Goal: Use online tool/utility: Utilize a website feature to perform a specific function

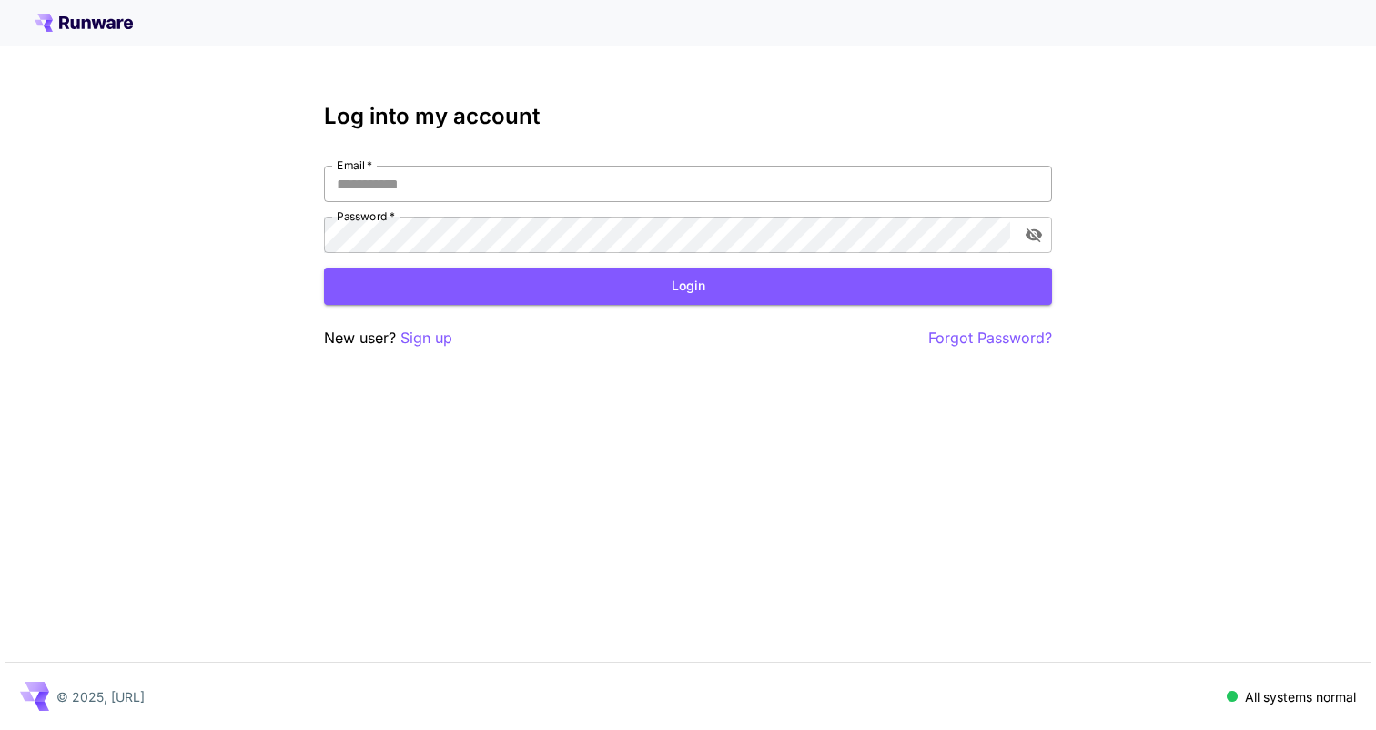
click at [547, 182] on input "Email   *" at bounding box center [688, 184] width 728 height 36
type input "**********"
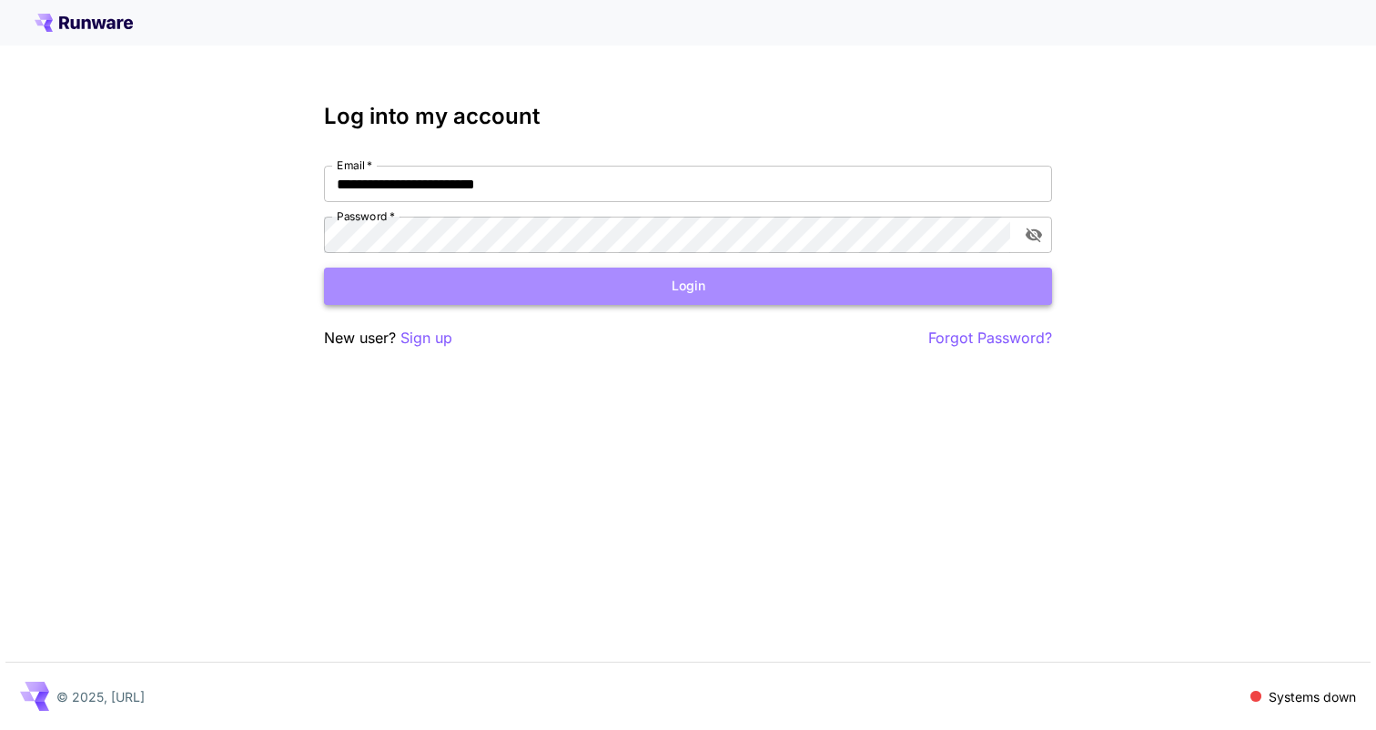
click at [691, 288] on button "Login" at bounding box center [688, 286] width 728 height 37
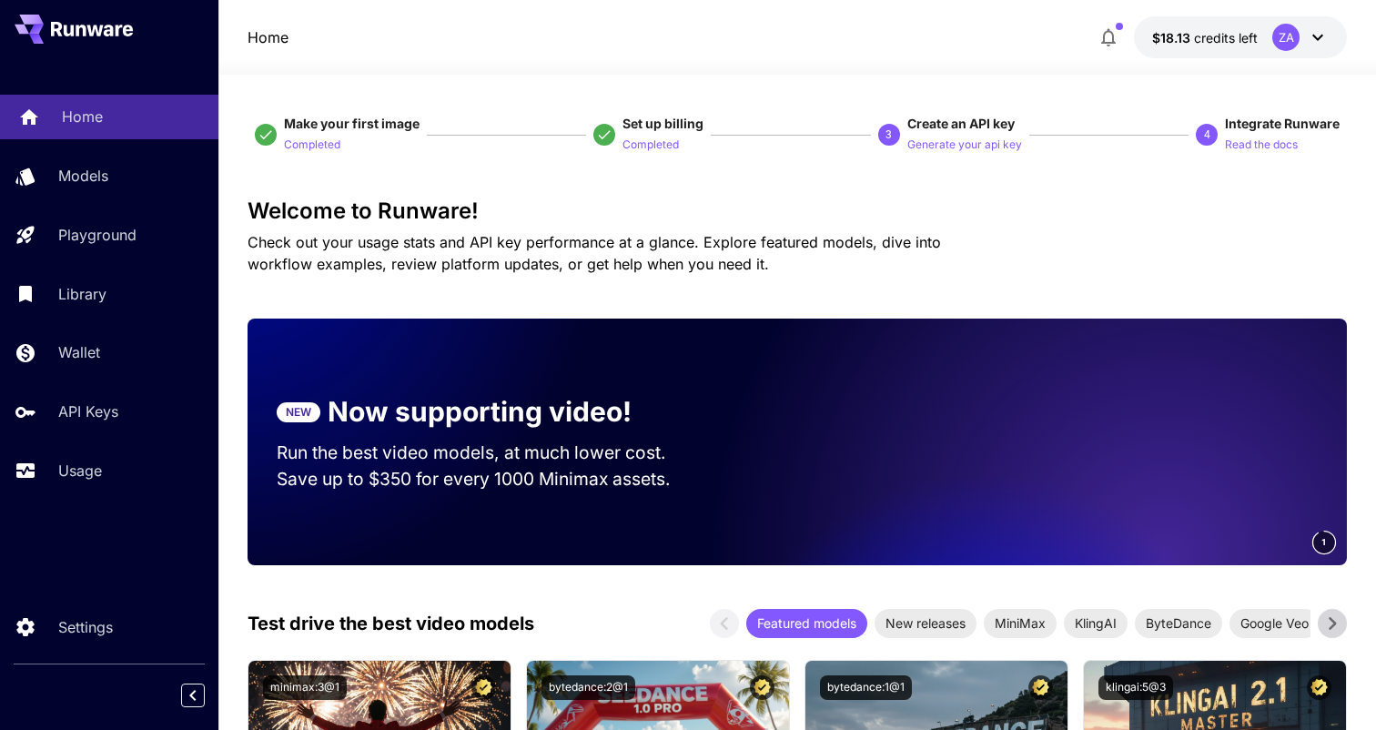
click at [84, 117] on p "Home" at bounding box center [82, 117] width 41 height 22
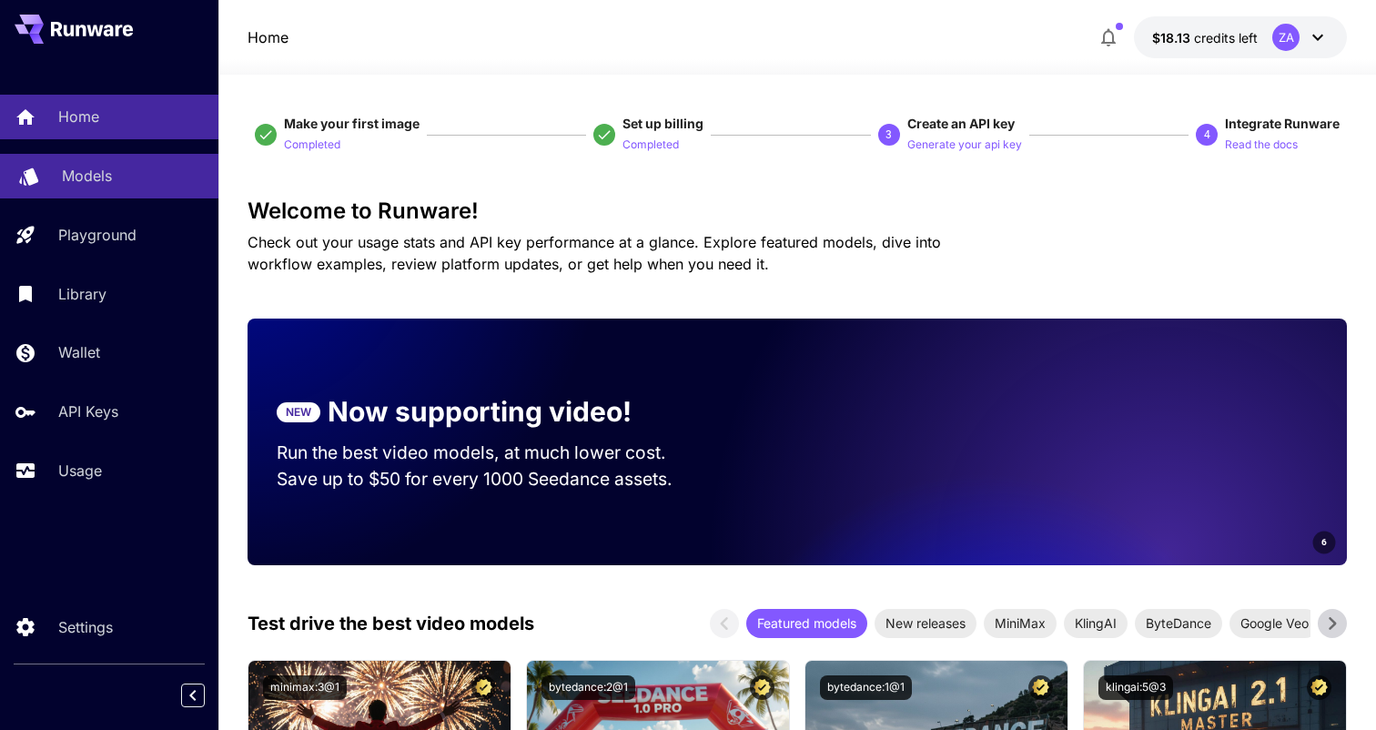
click at [102, 172] on p "Models" at bounding box center [87, 176] width 50 height 22
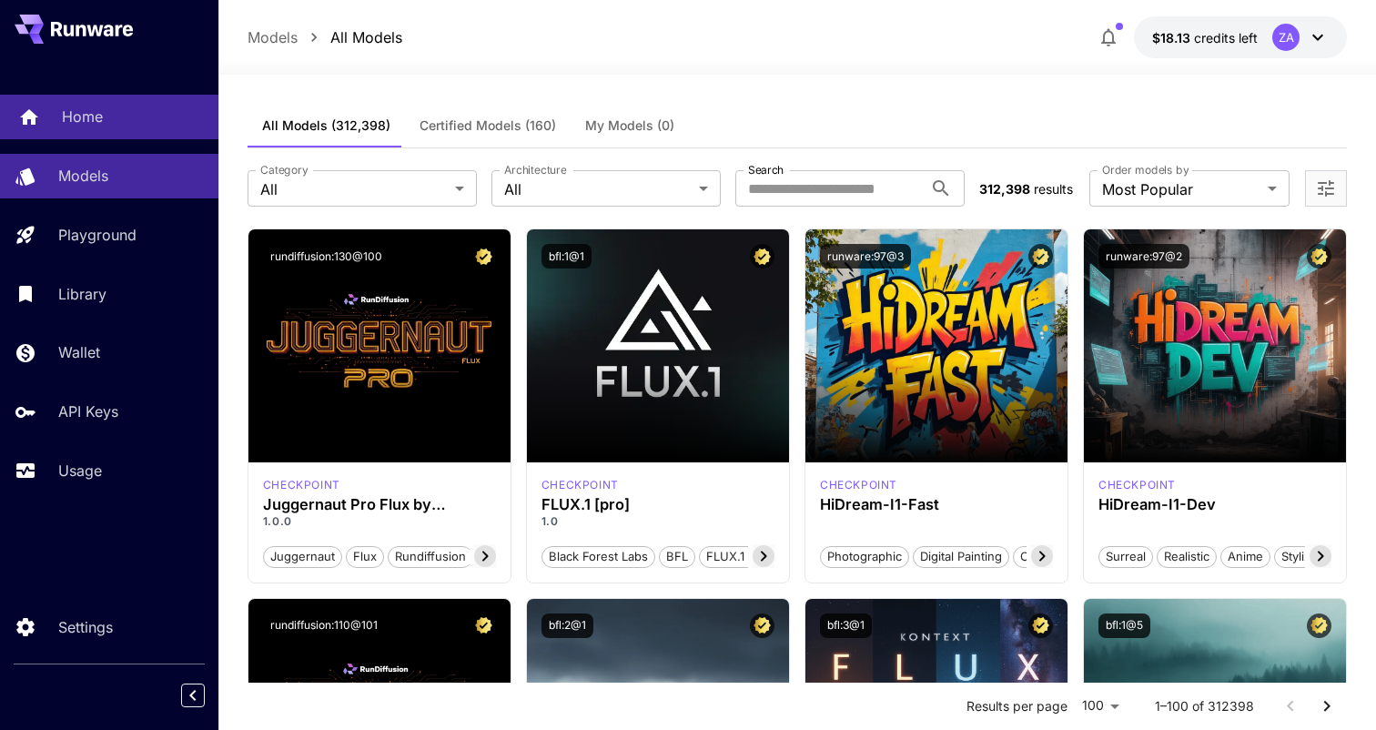
click at [123, 116] on div "Home" at bounding box center [133, 117] width 142 height 22
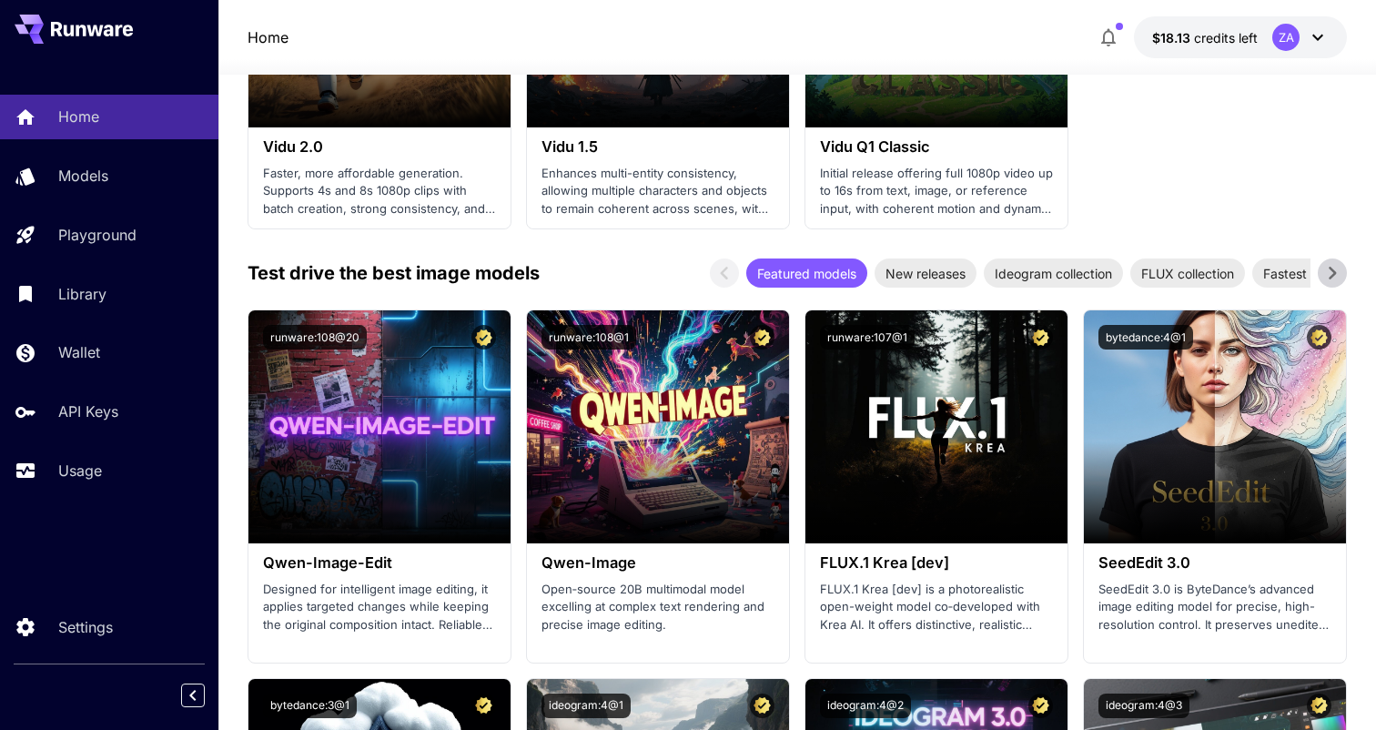
scroll to position [2173, 0]
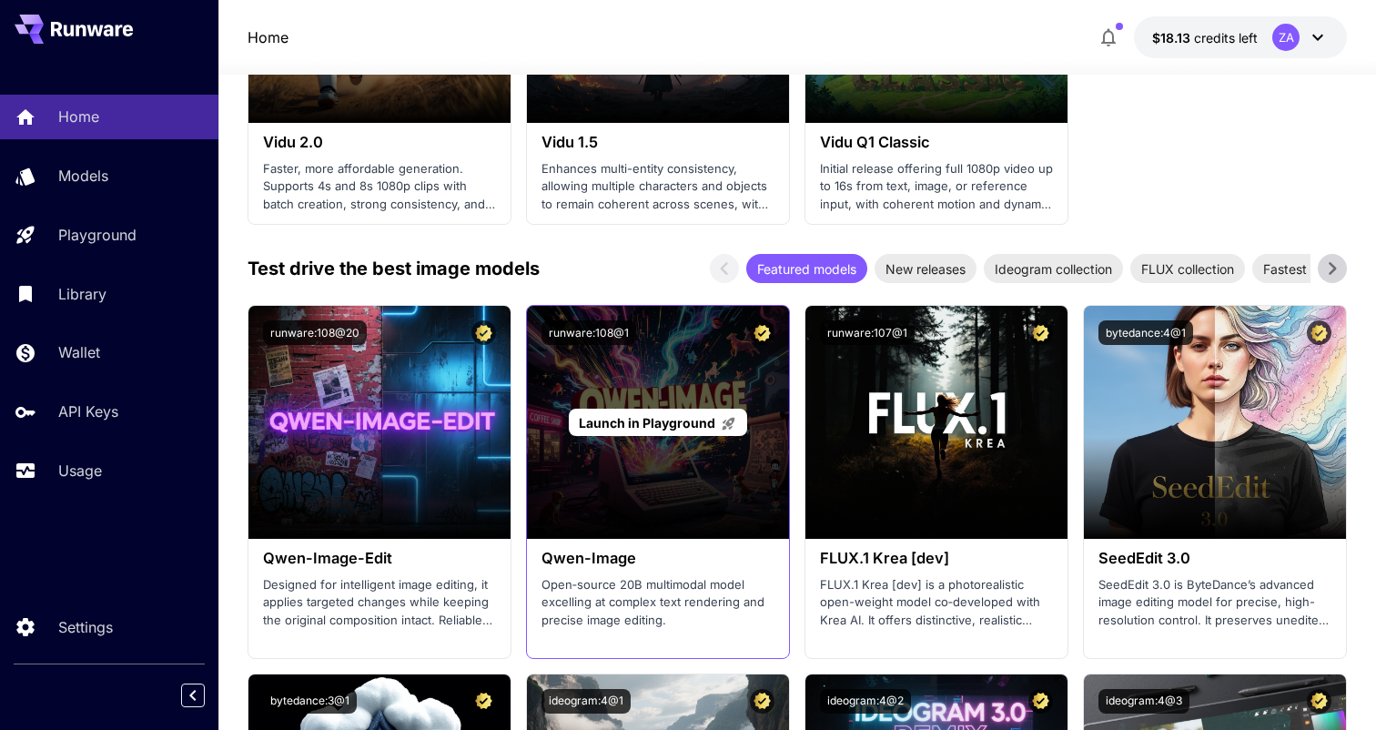
click at [657, 419] on span "Launch in Playground" at bounding box center [647, 422] width 137 height 15
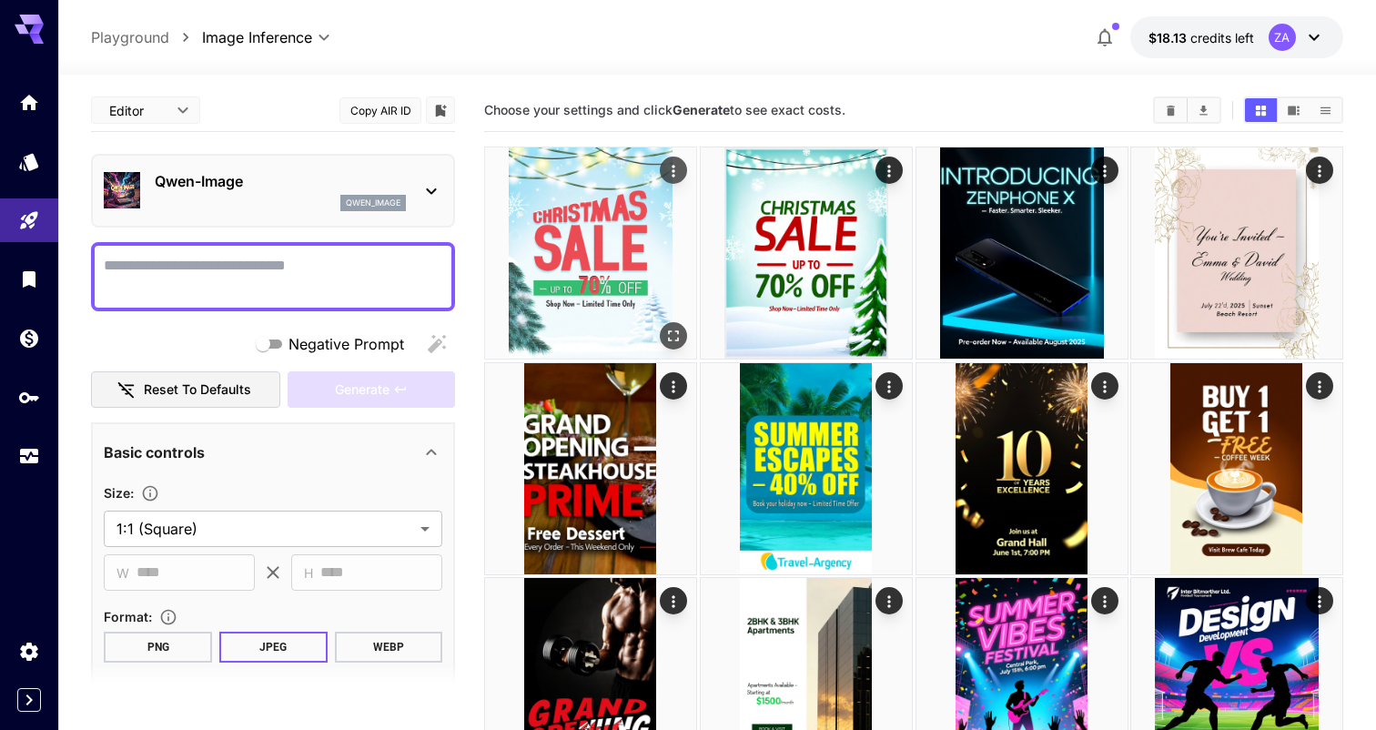
click at [592, 236] on img at bounding box center [590, 252] width 211 height 211
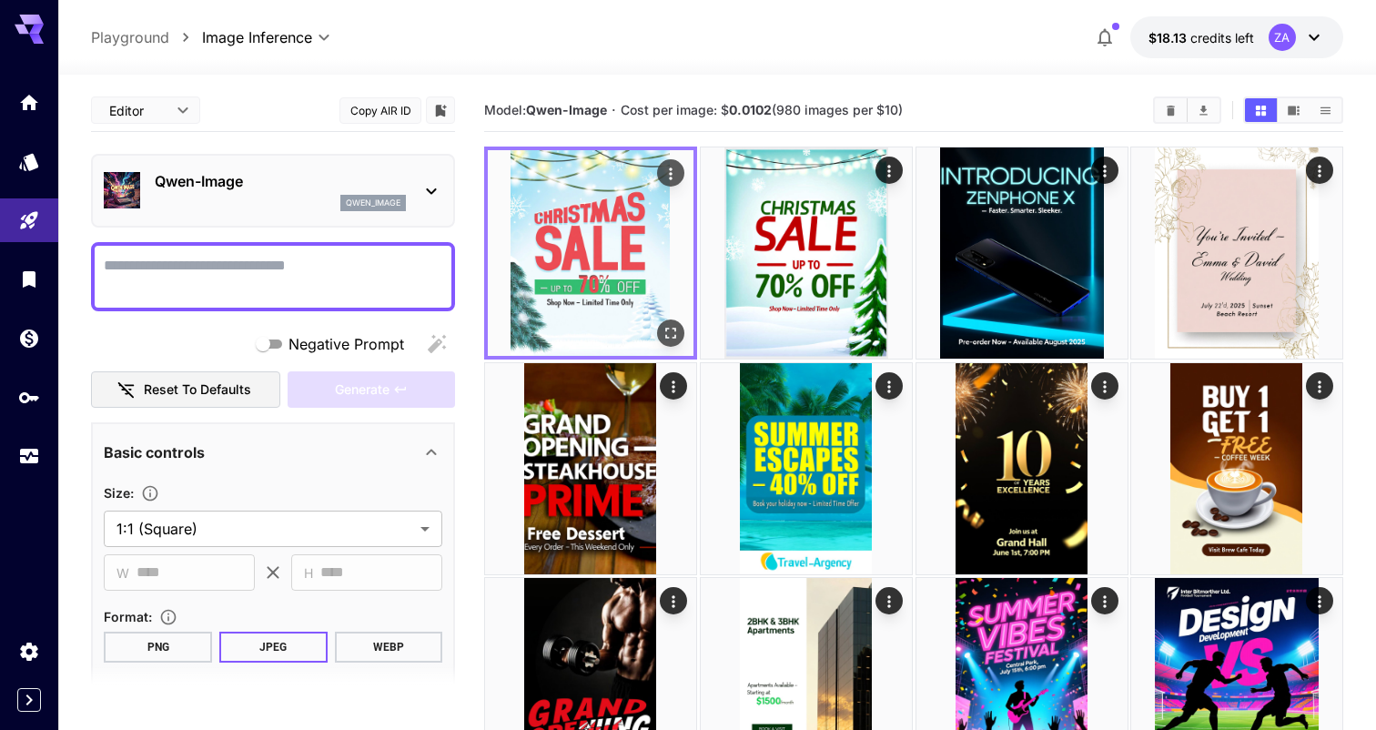
click at [592, 236] on img at bounding box center [591, 253] width 206 height 206
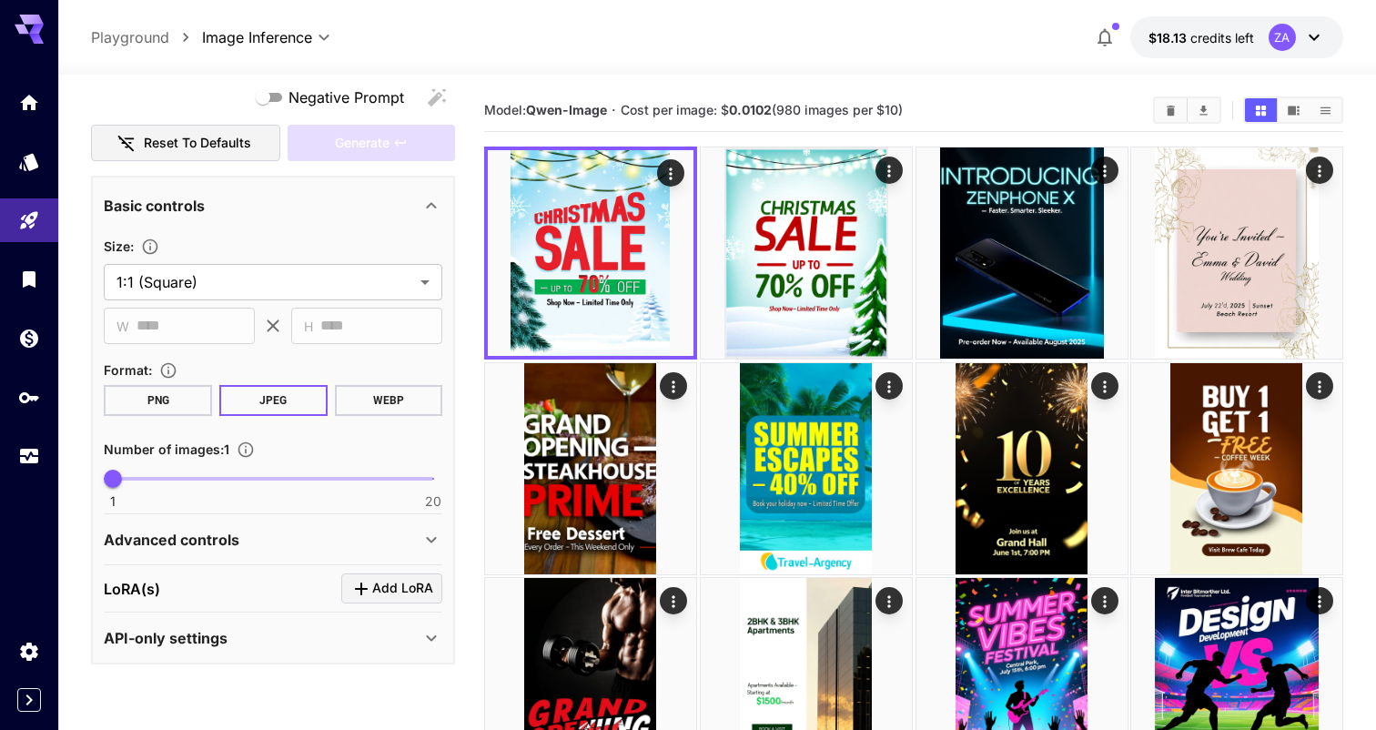
scroll to position [54, 0]
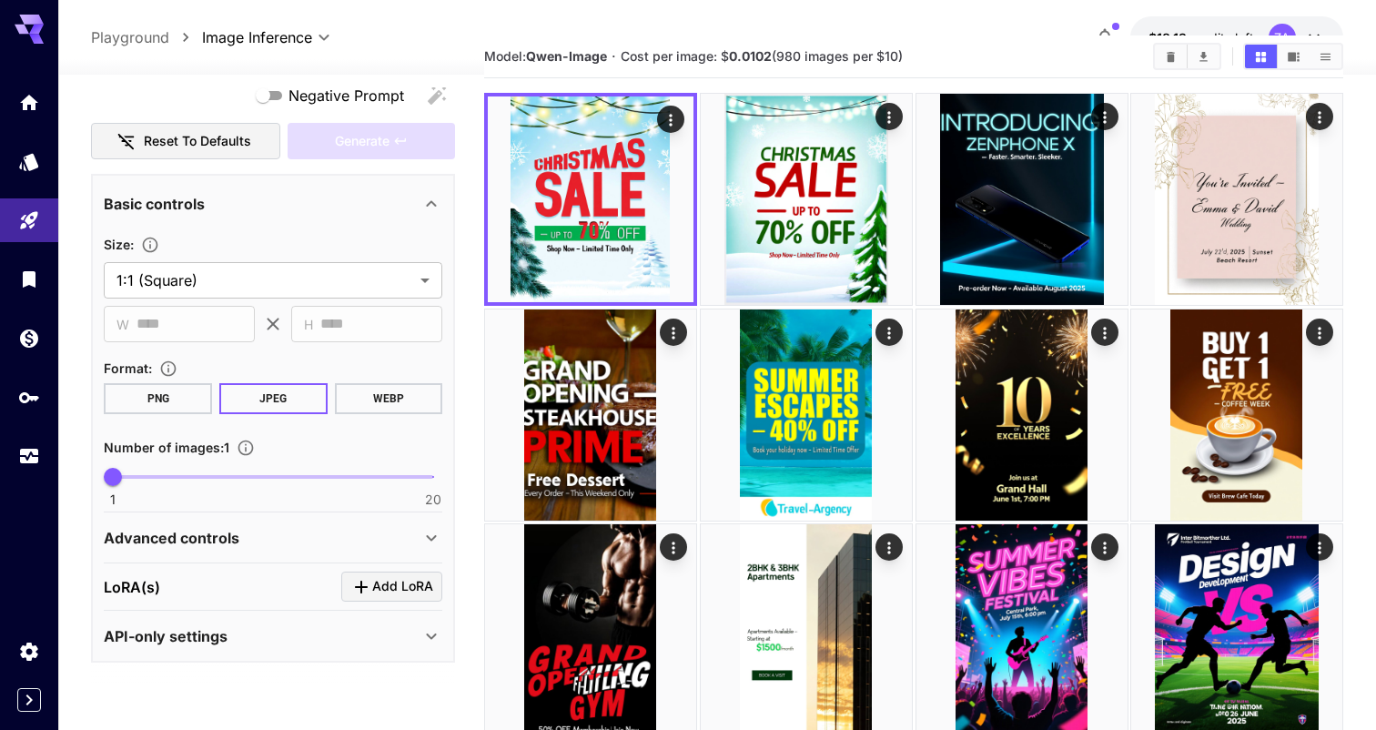
click at [439, 547] on icon at bounding box center [431, 538] width 22 height 22
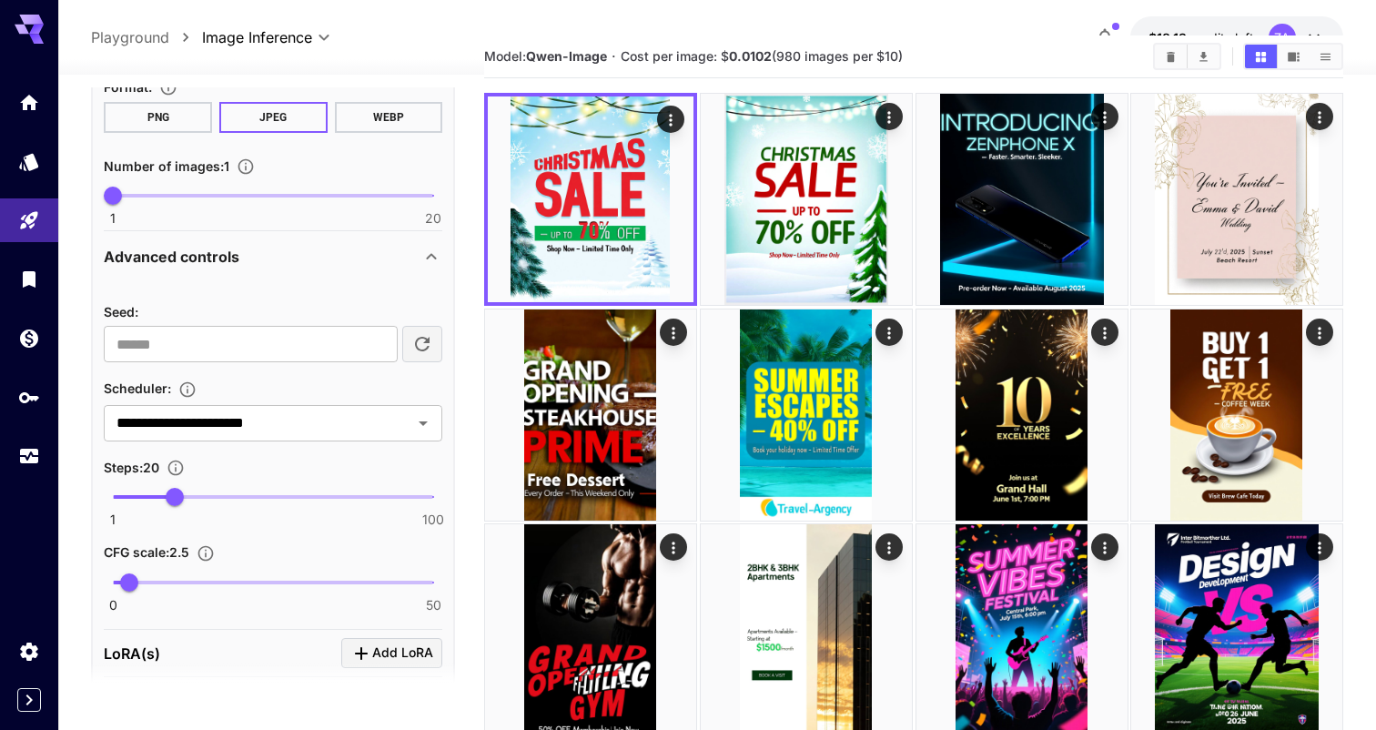
scroll to position [593, 0]
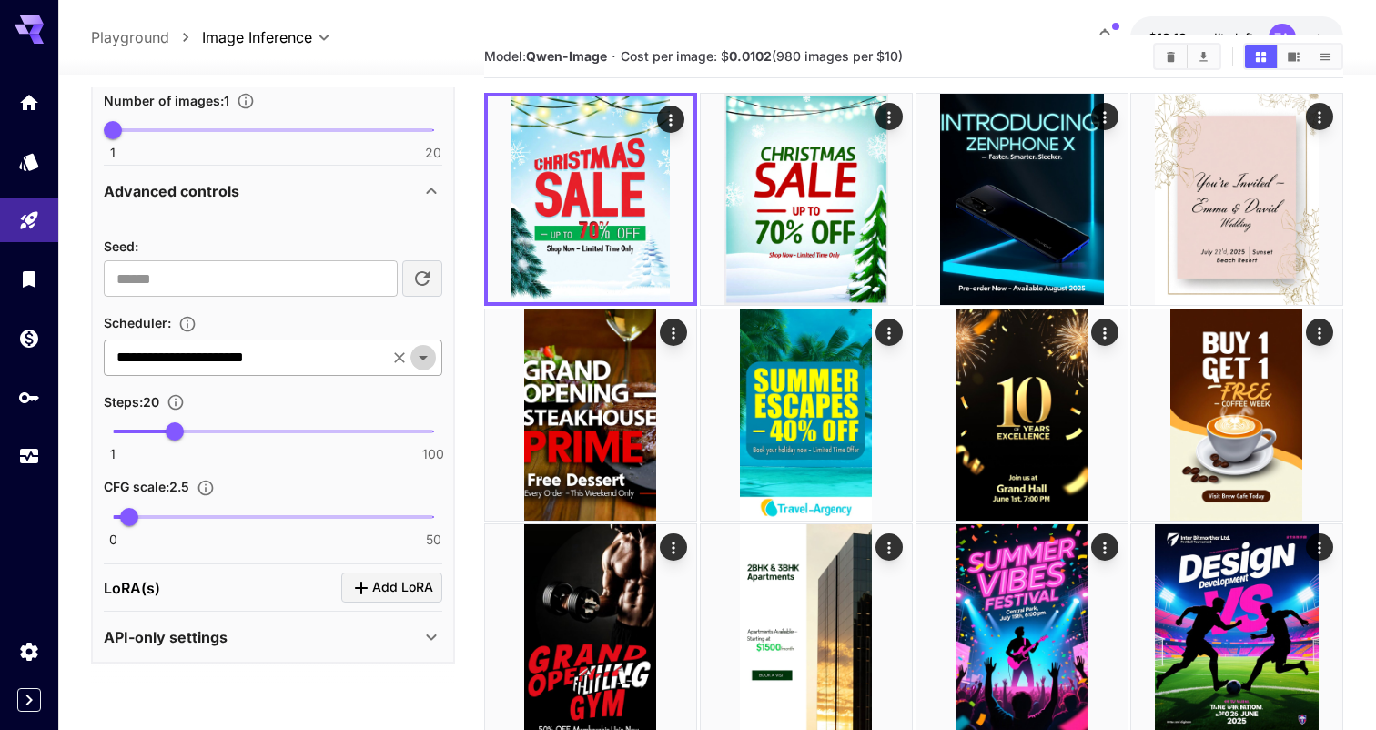
click at [422, 365] on icon "Open" at bounding box center [423, 358] width 22 height 22
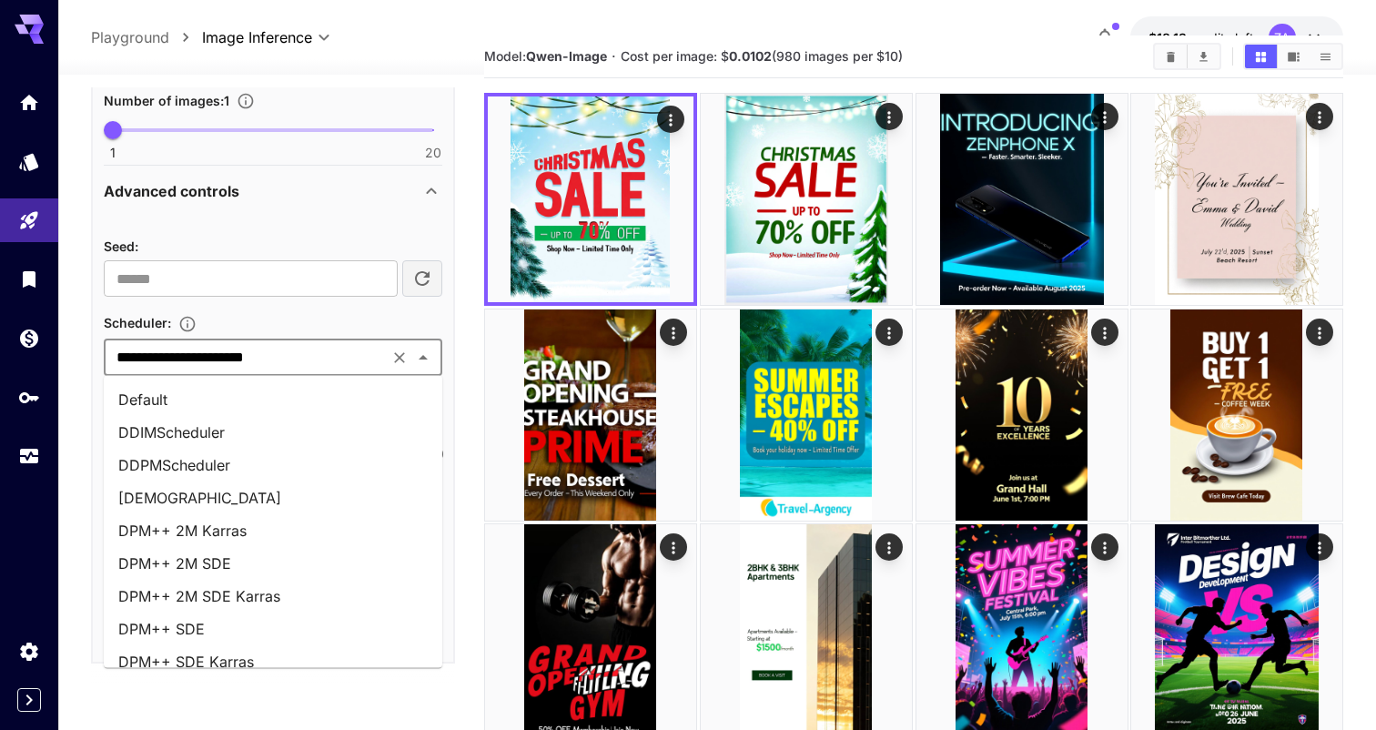
scroll to position [698, 0]
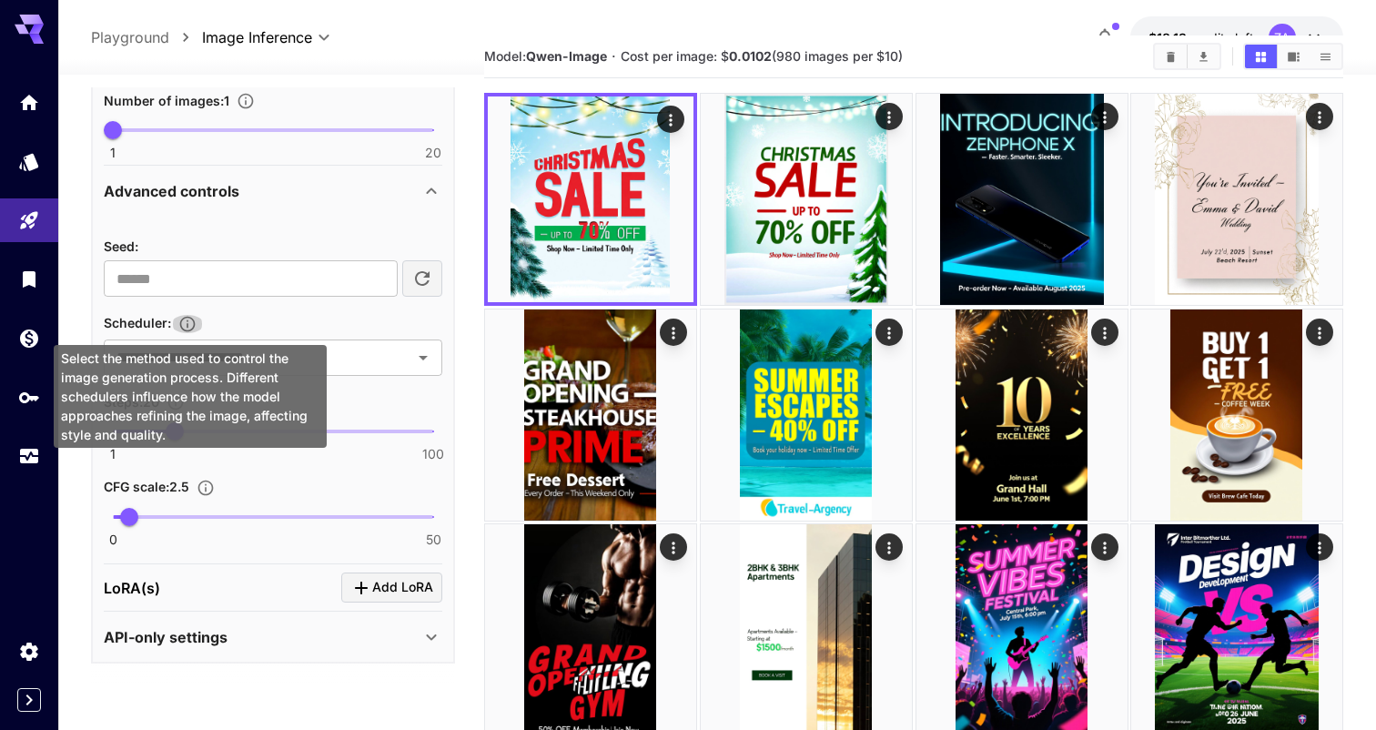
click at [193, 319] on icon "Select the method used to control the image generation process. Different sched…" at bounding box center [187, 324] width 18 height 18
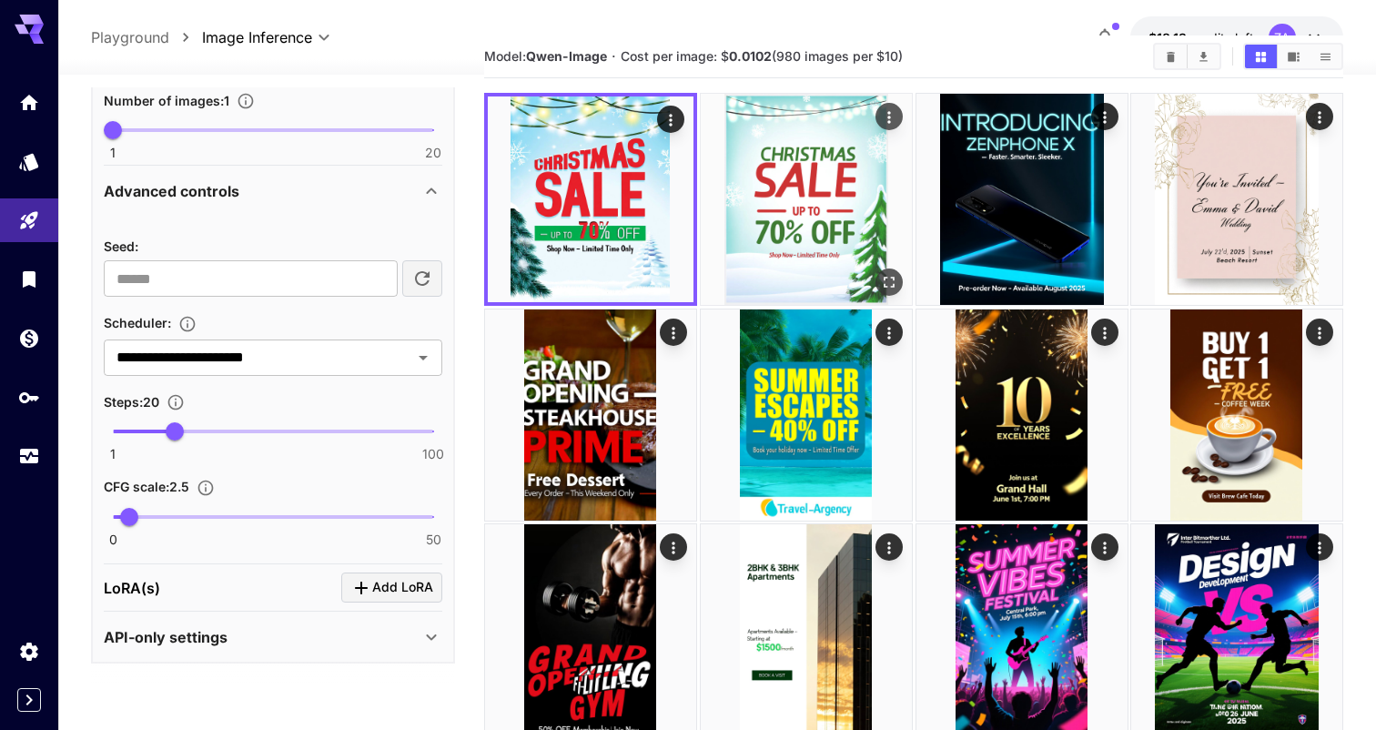
click at [825, 197] on img at bounding box center [806, 199] width 211 height 211
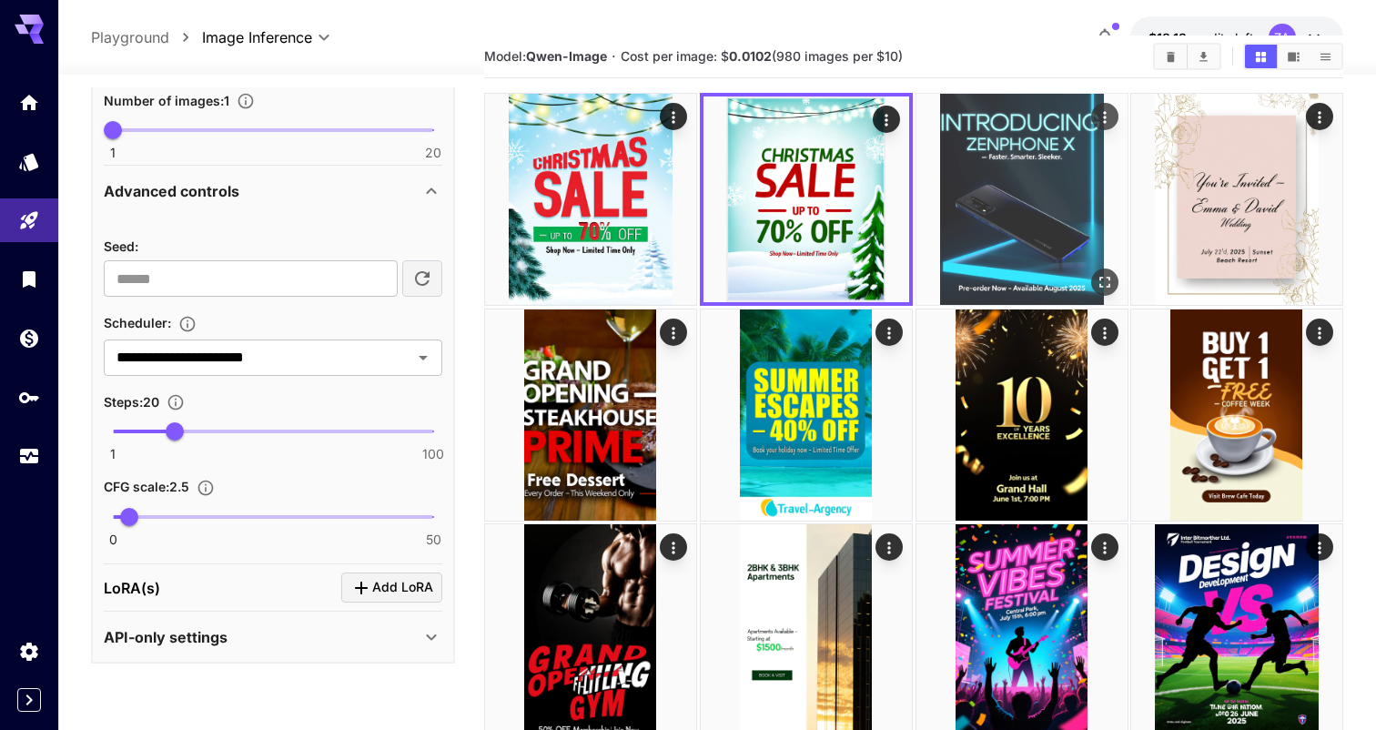
click at [985, 198] on img at bounding box center [1021, 199] width 211 height 211
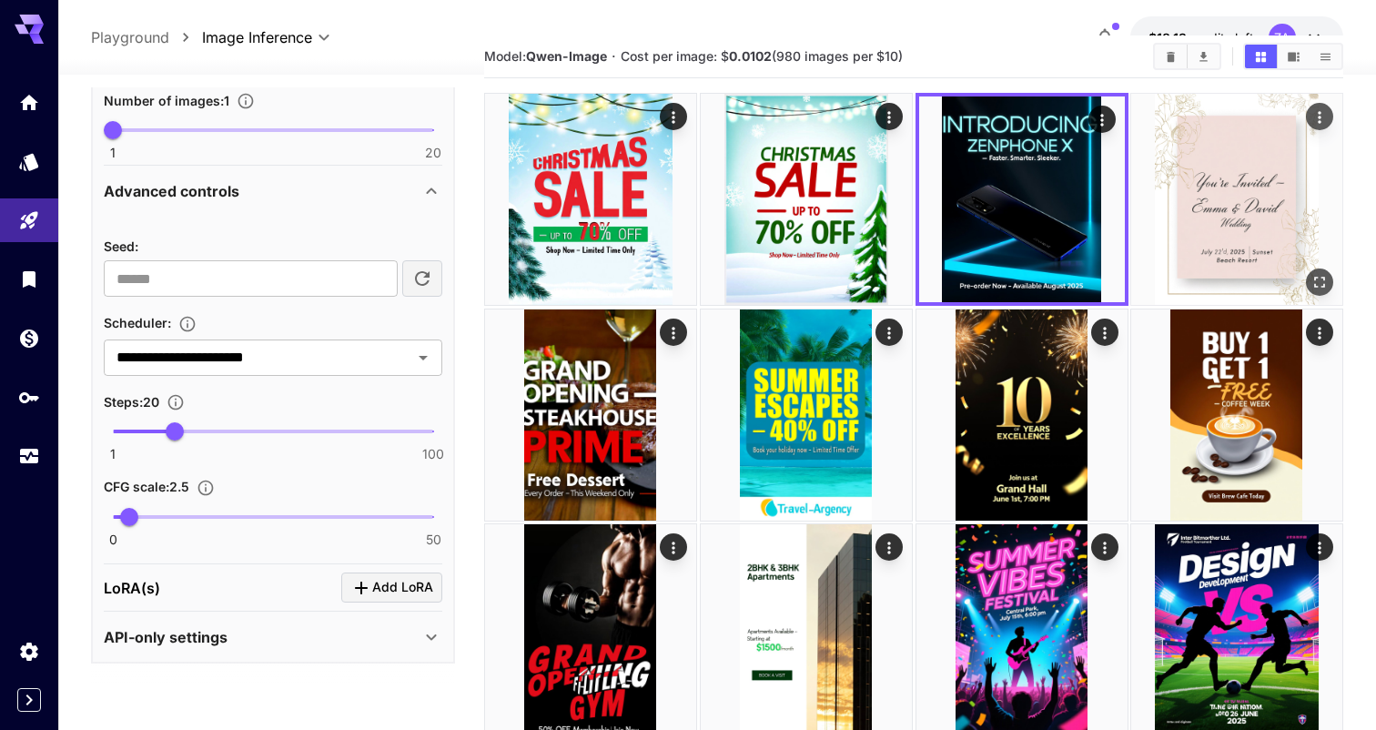
click at [1219, 226] on img at bounding box center [1236, 199] width 211 height 211
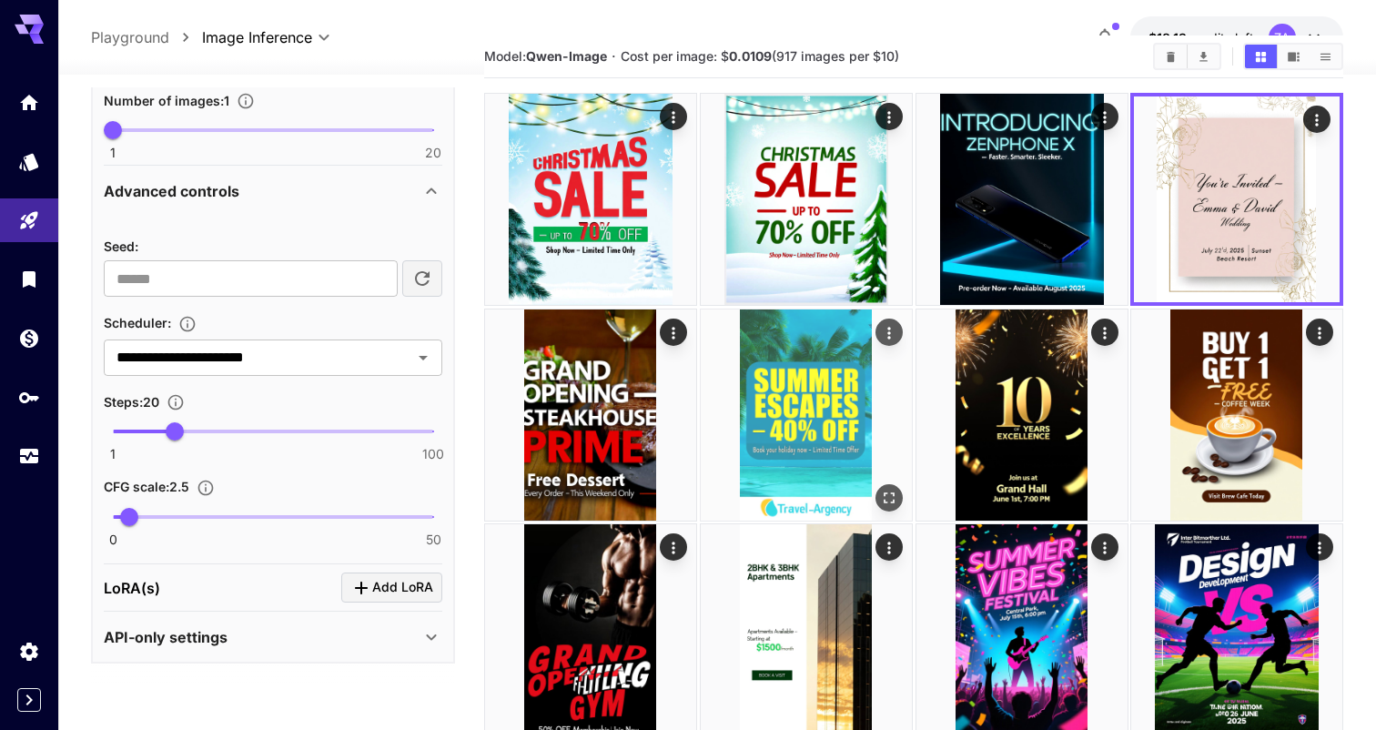
click at [793, 404] on img at bounding box center [806, 414] width 211 height 211
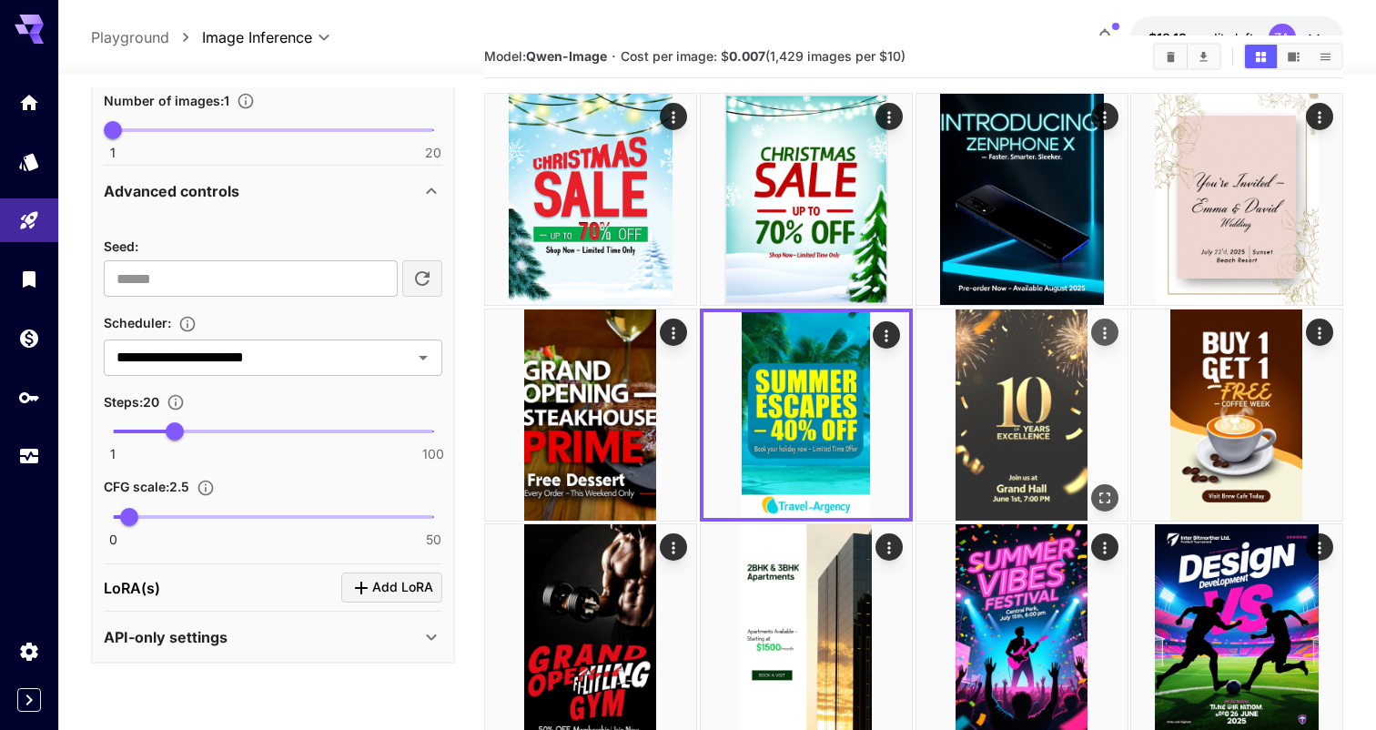
click at [1068, 427] on img at bounding box center [1021, 414] width 211 height 211
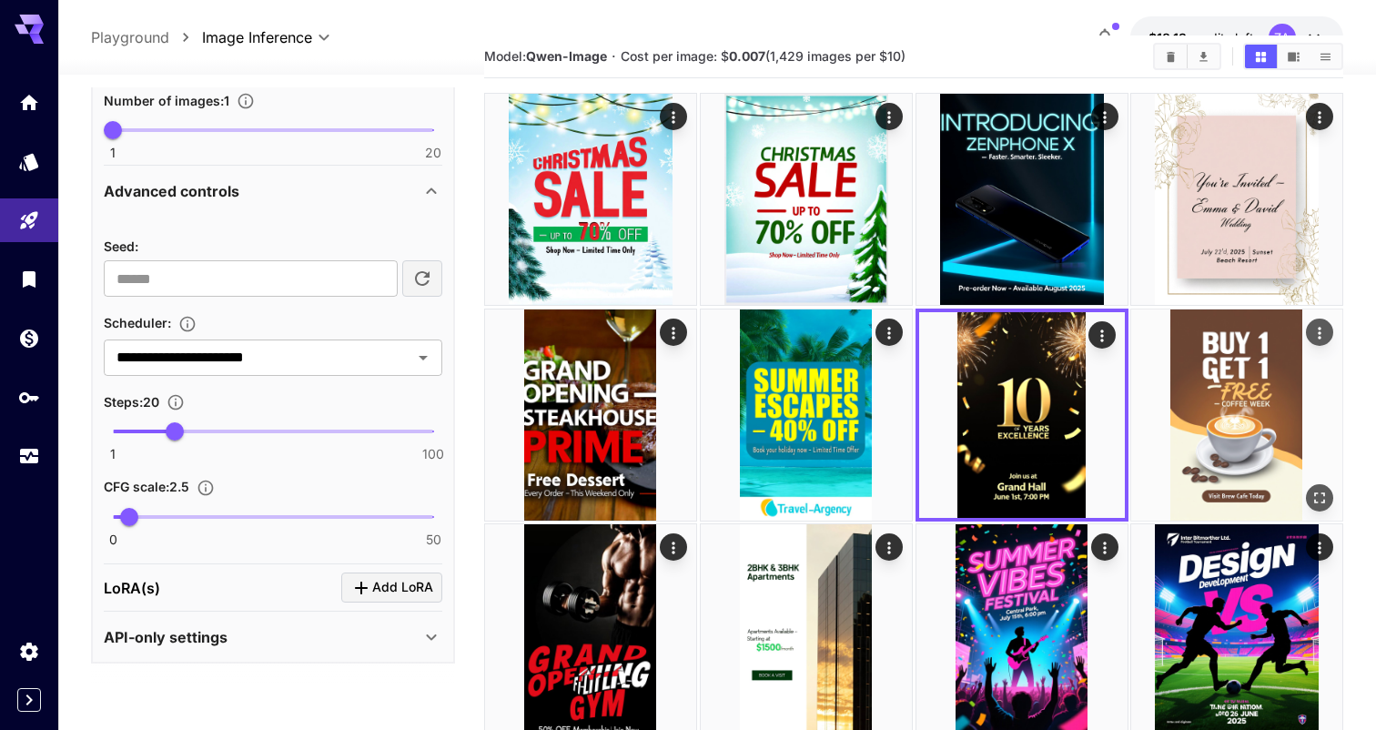
click at [1195, 411] on img at bounding box center [1236, 414] width 211 height 211
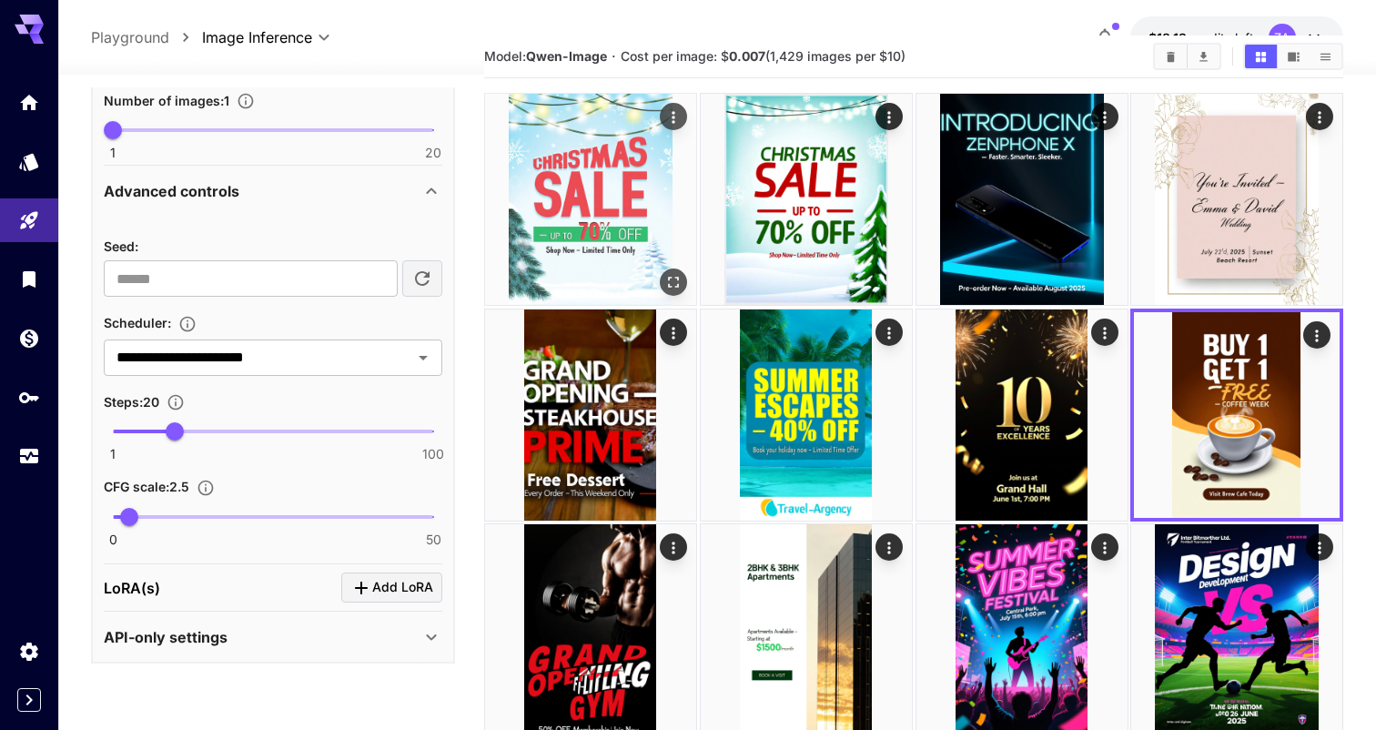
click at [592, 167] on img at bounding box center [590, 199] width 211 height 211
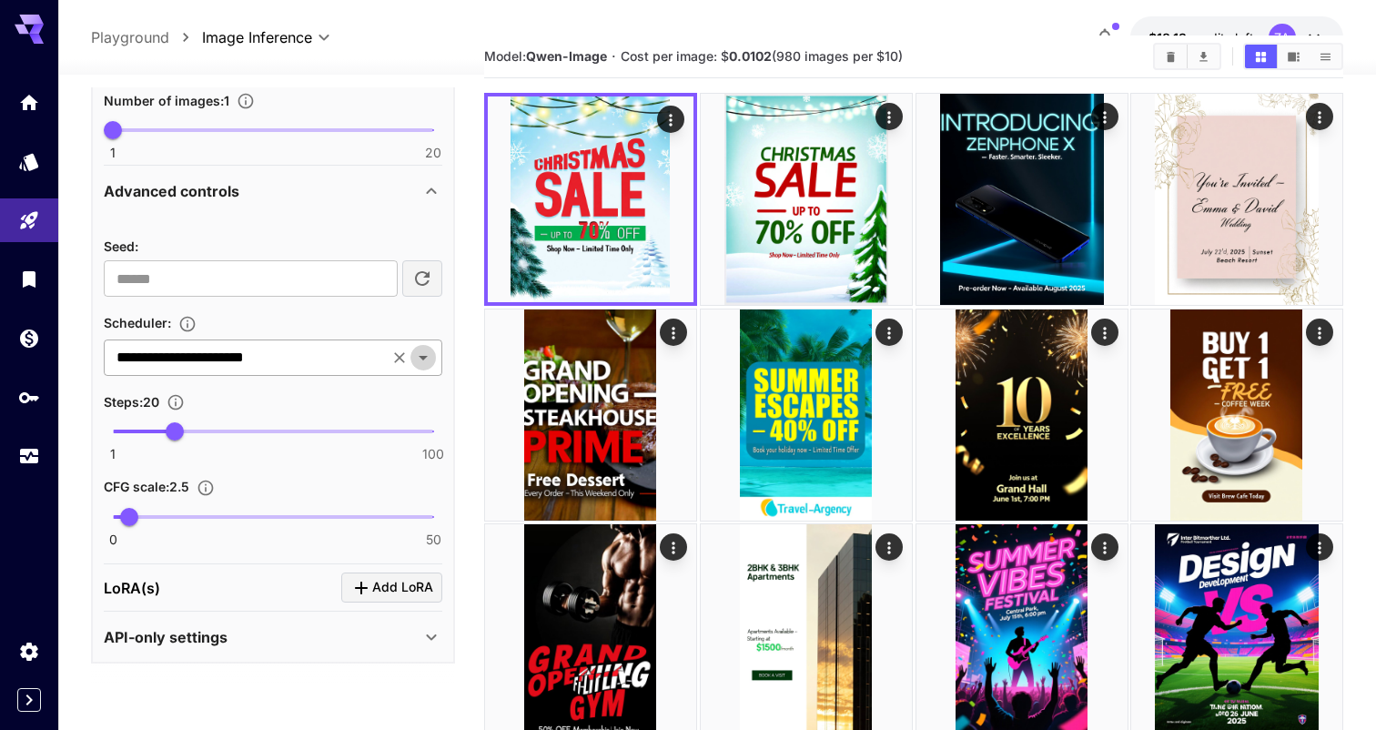
click at [428, 353] on icon "Open" at bounding box center [423, 358] width 22 height 22
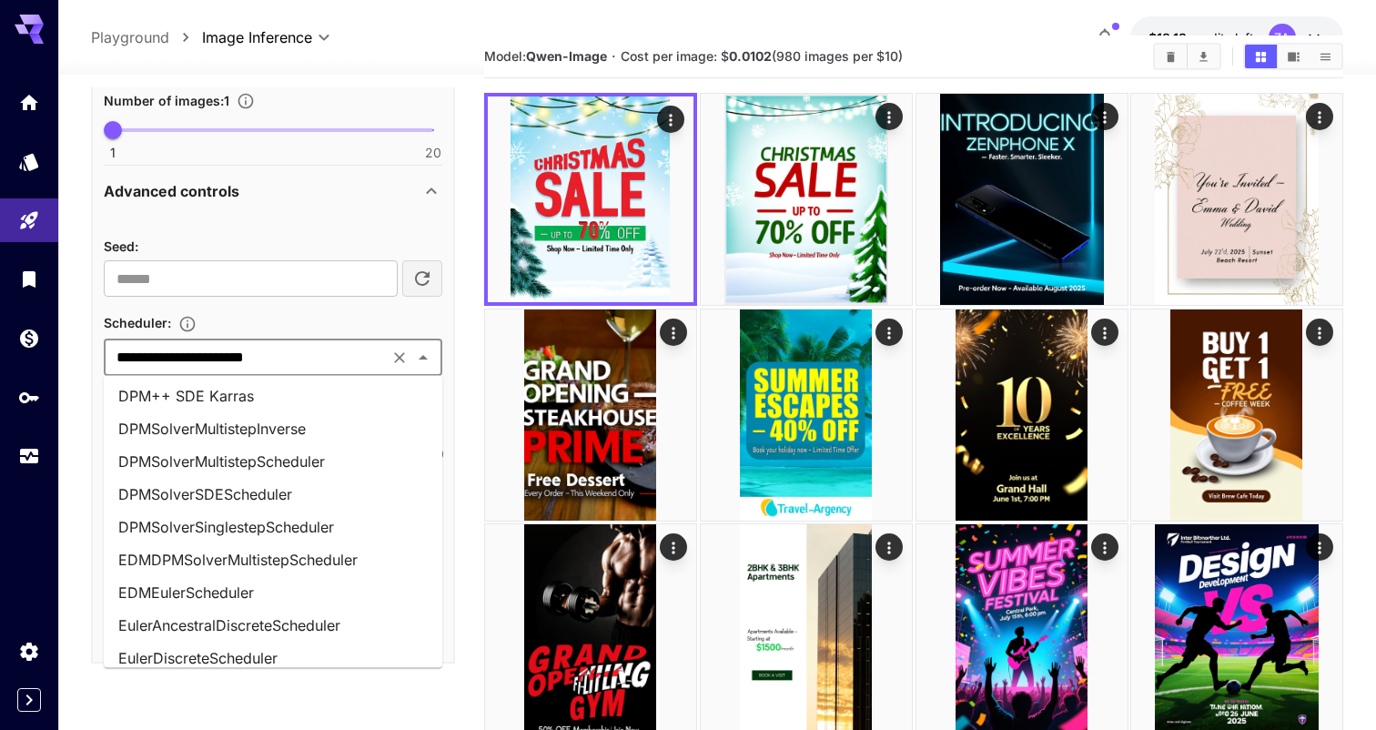
scroll to position [0, 0]
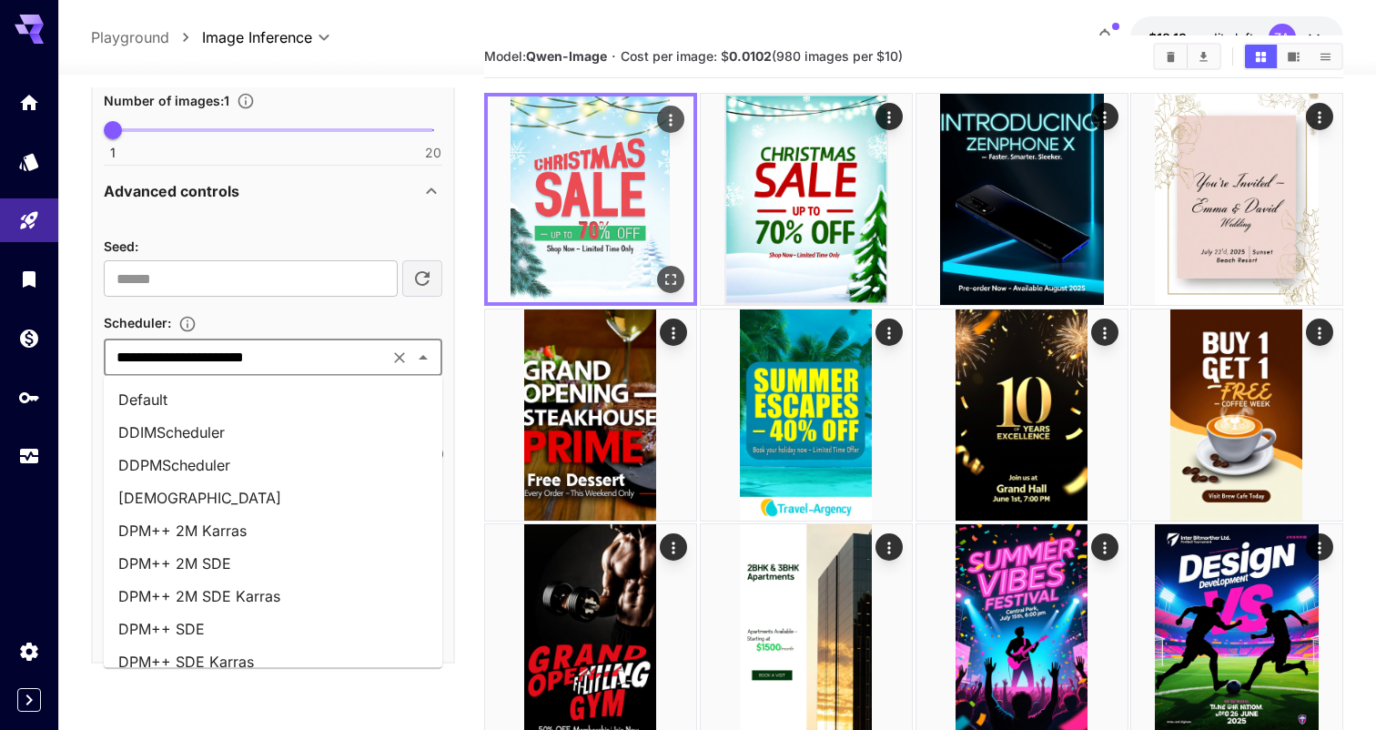
click at [553, 202] on img at bounding box center [591, 199] width 206 height 206
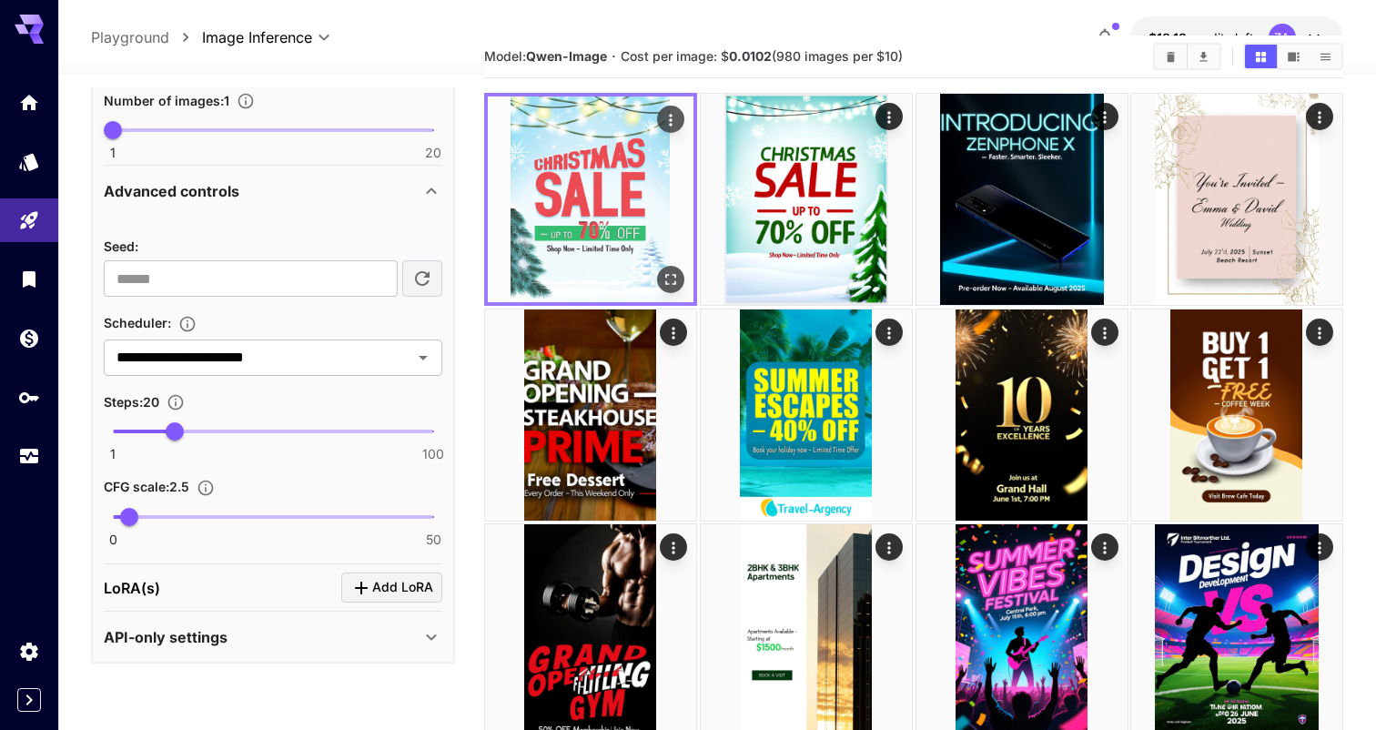
click at [583, 219] on img at bounding box center [591, 199] width 206 height 206
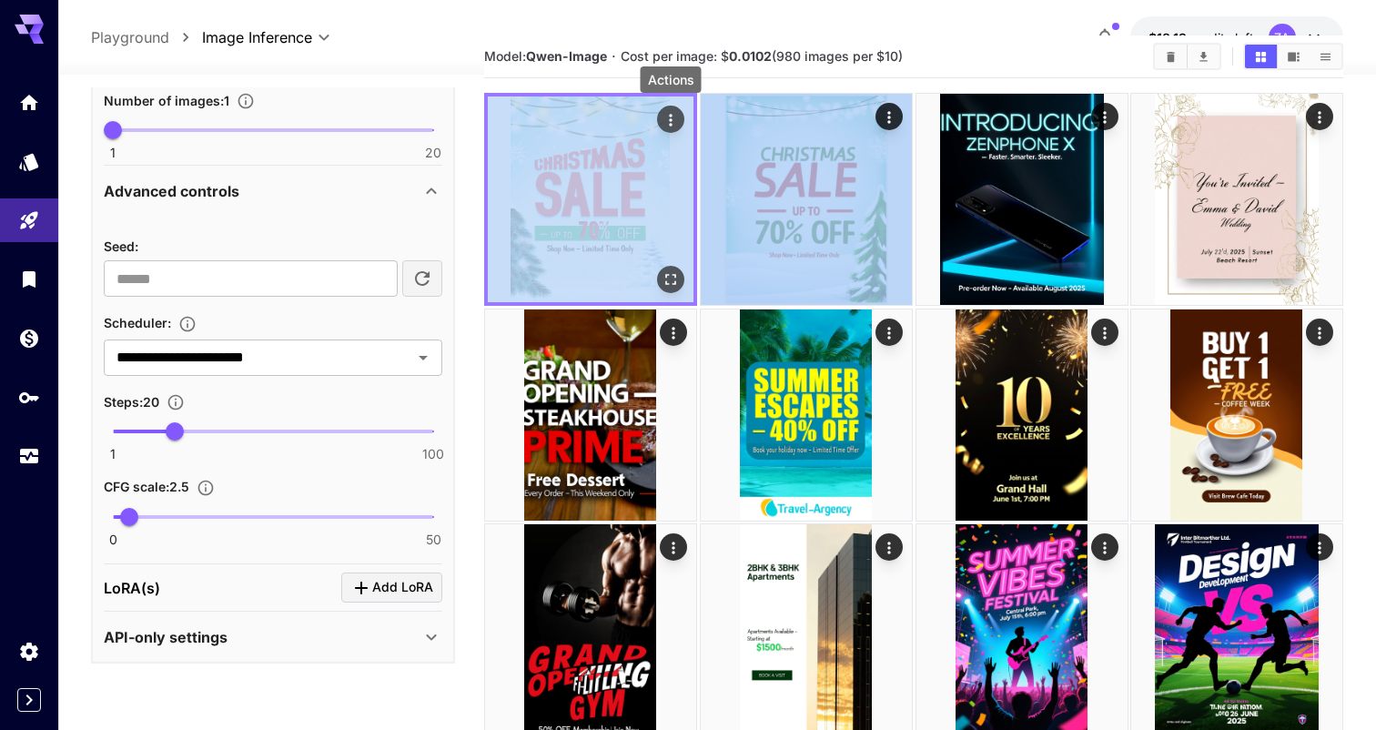
click at [676, 112] on icon "Actions" at bounding box center [671, 120] width 18 height 18
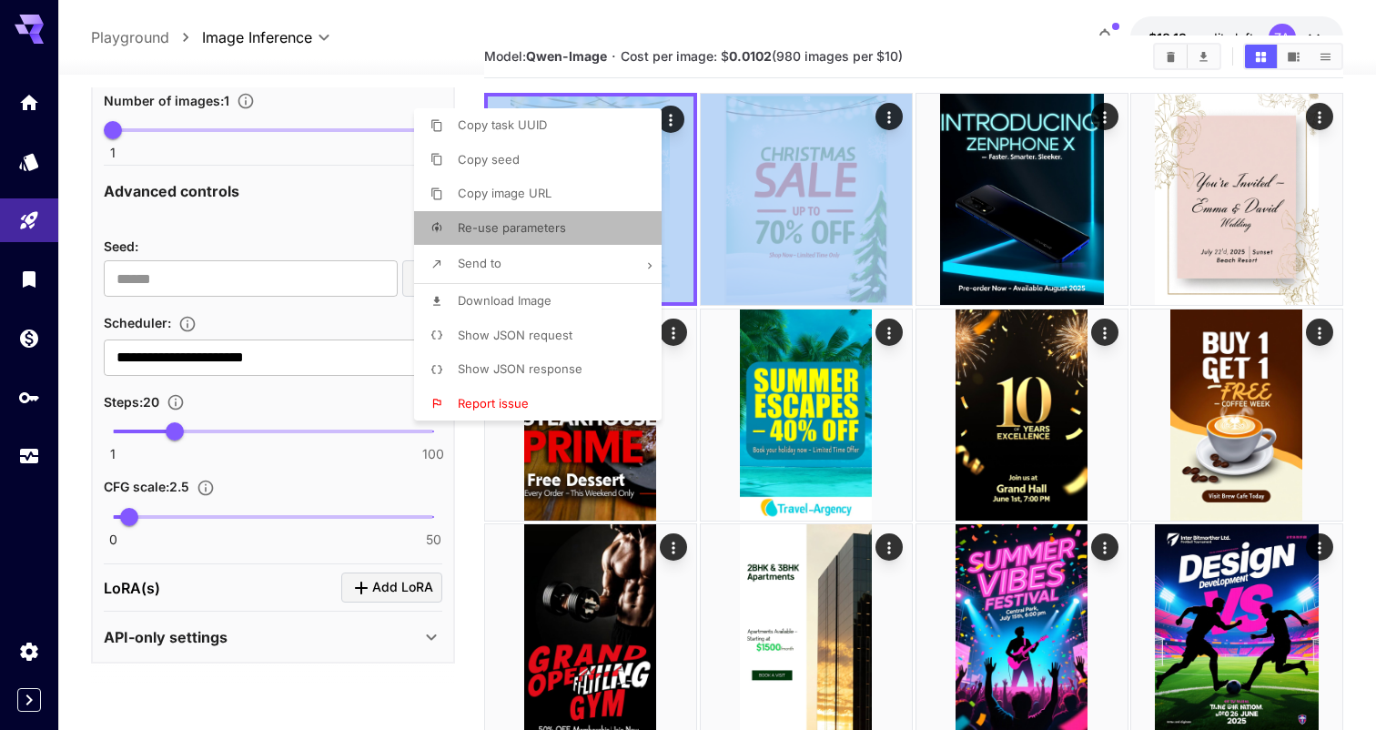
click at [545, 237] on li "Re-use parameters" at bounding box center [543, 228] width 258 height 35
type textarea "**********"
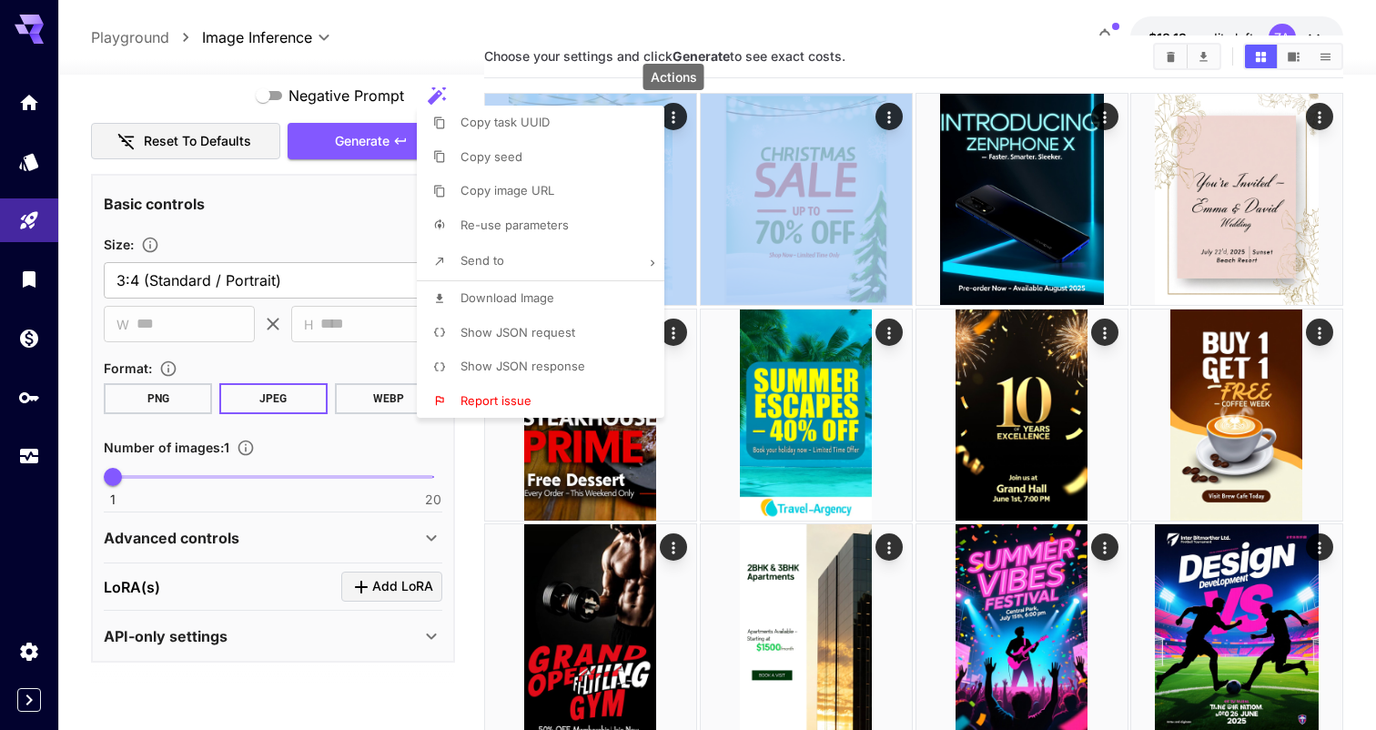
scroll to position [334, 0]
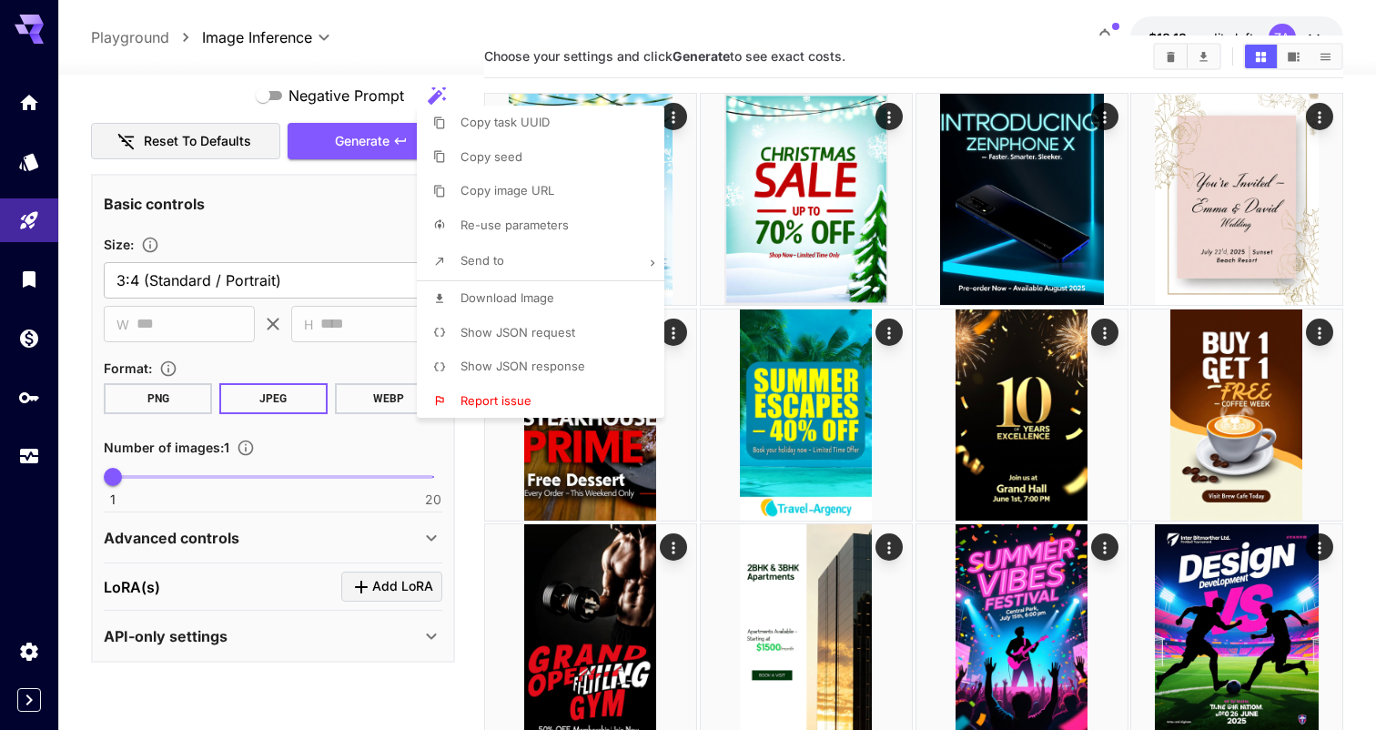
click at [432, 534] on div at bounding box center [688, 365] width 1376 height 730
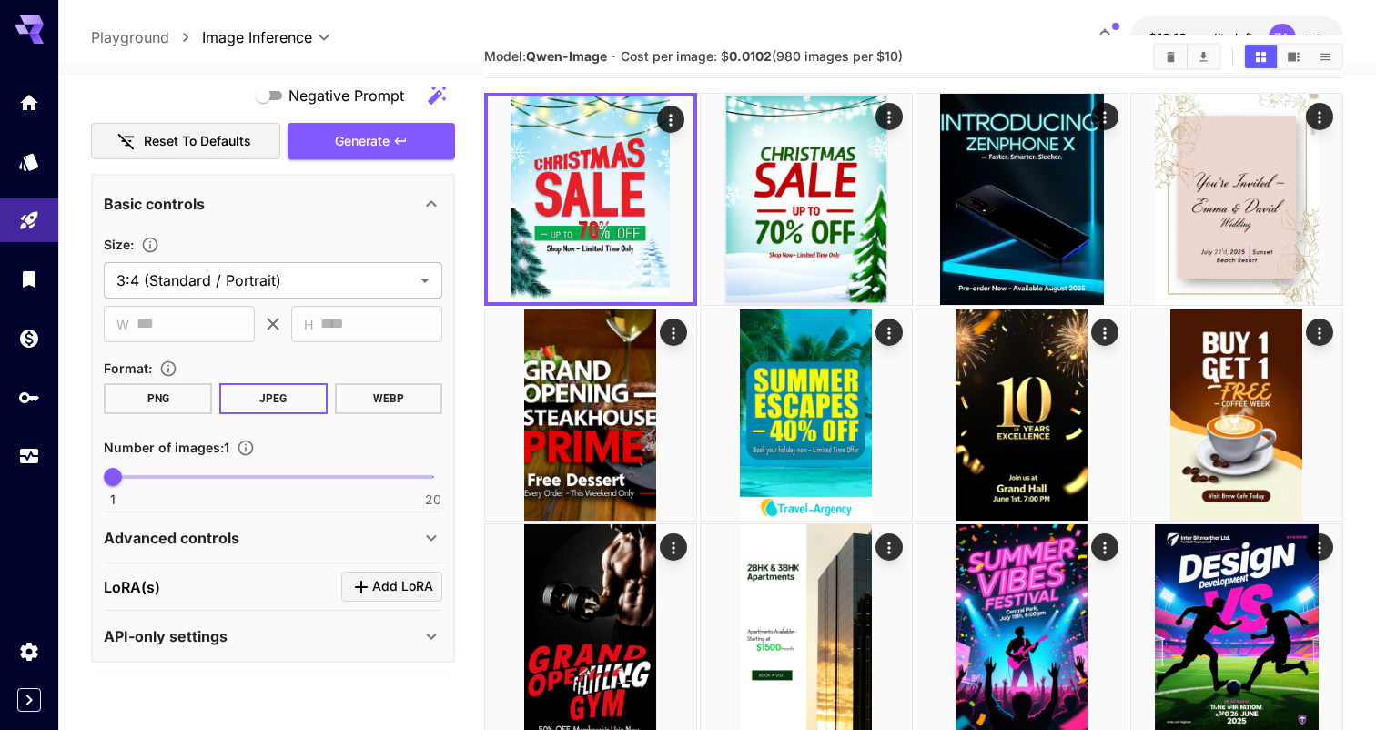
click at [428, 538] on icon at bounding box center [431, 538] width 22 height 22
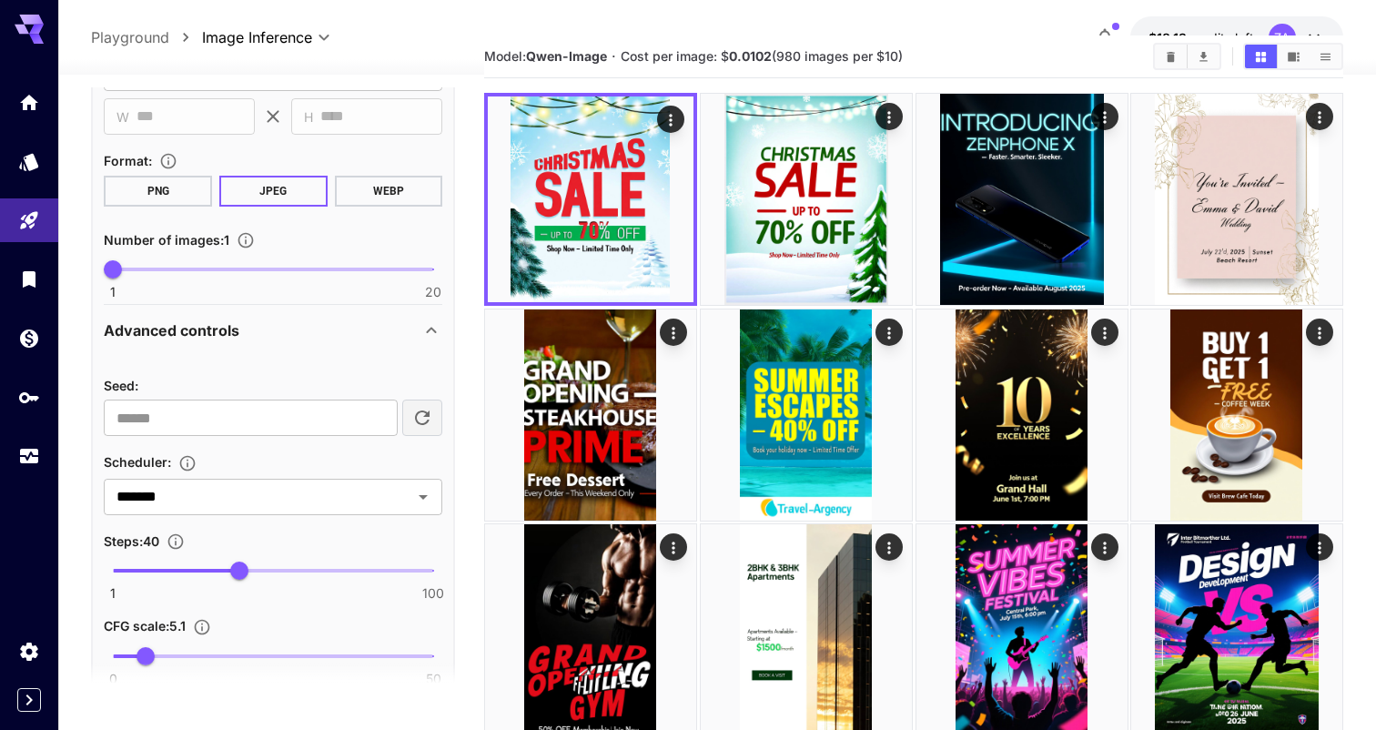
scroll to position [664, 0]
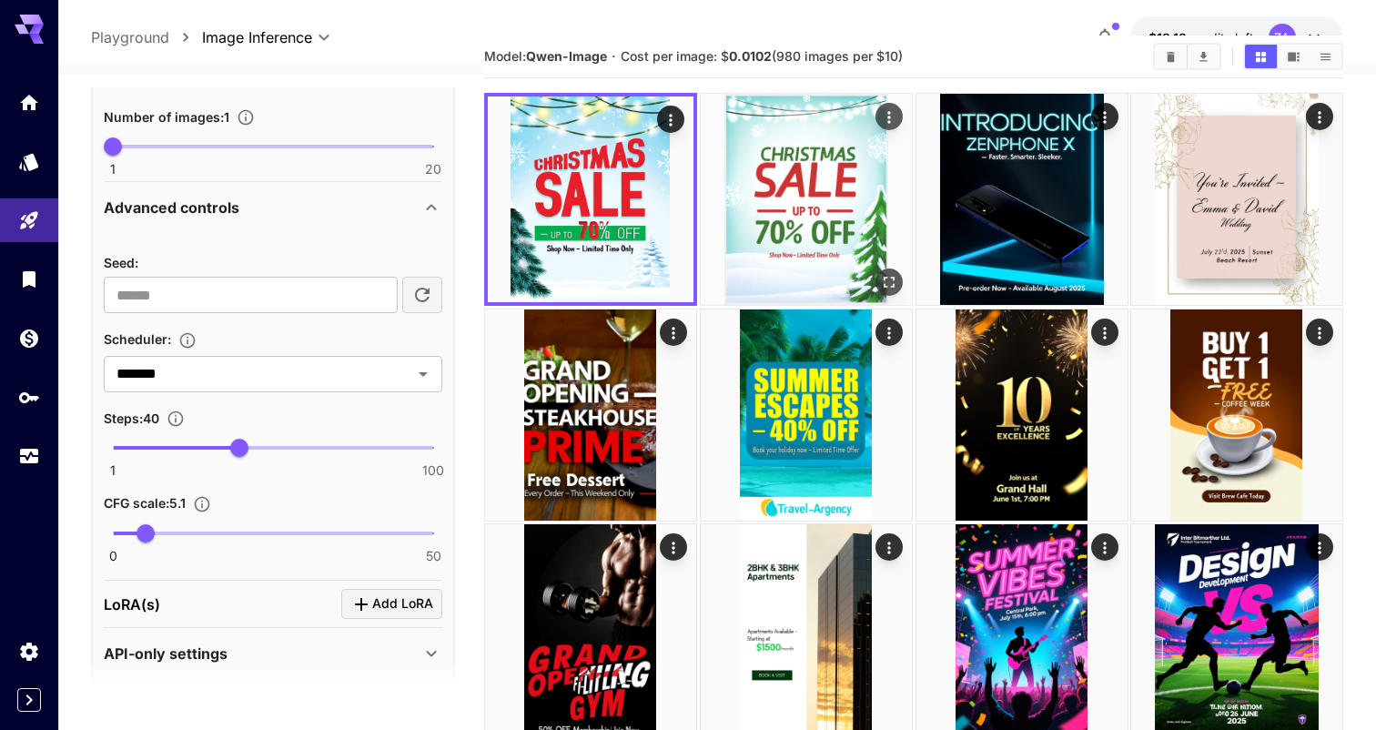
click at [804, 227] on img at bounding box center [806, 199] width 211 height 211
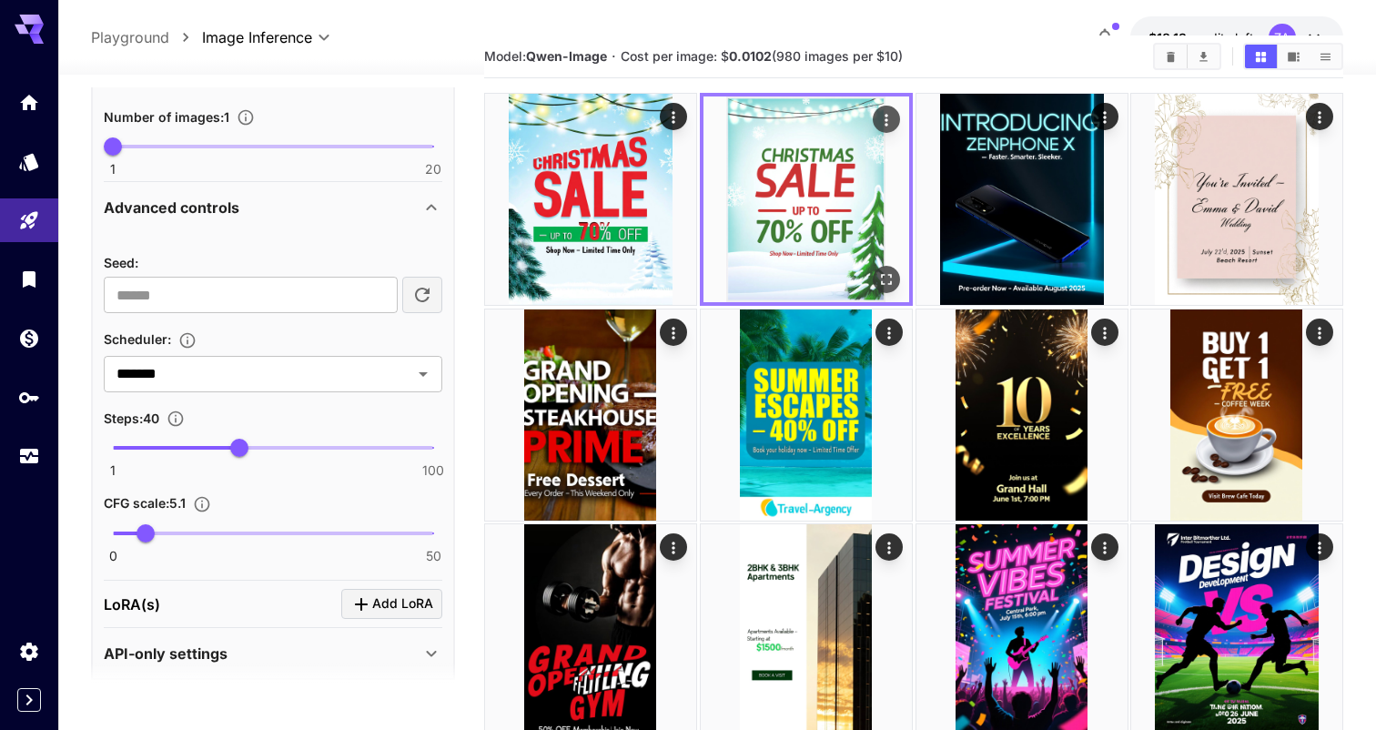
click at [886, 123] on icon "Actions" at bounding box center [885, 120] width 18 height 18
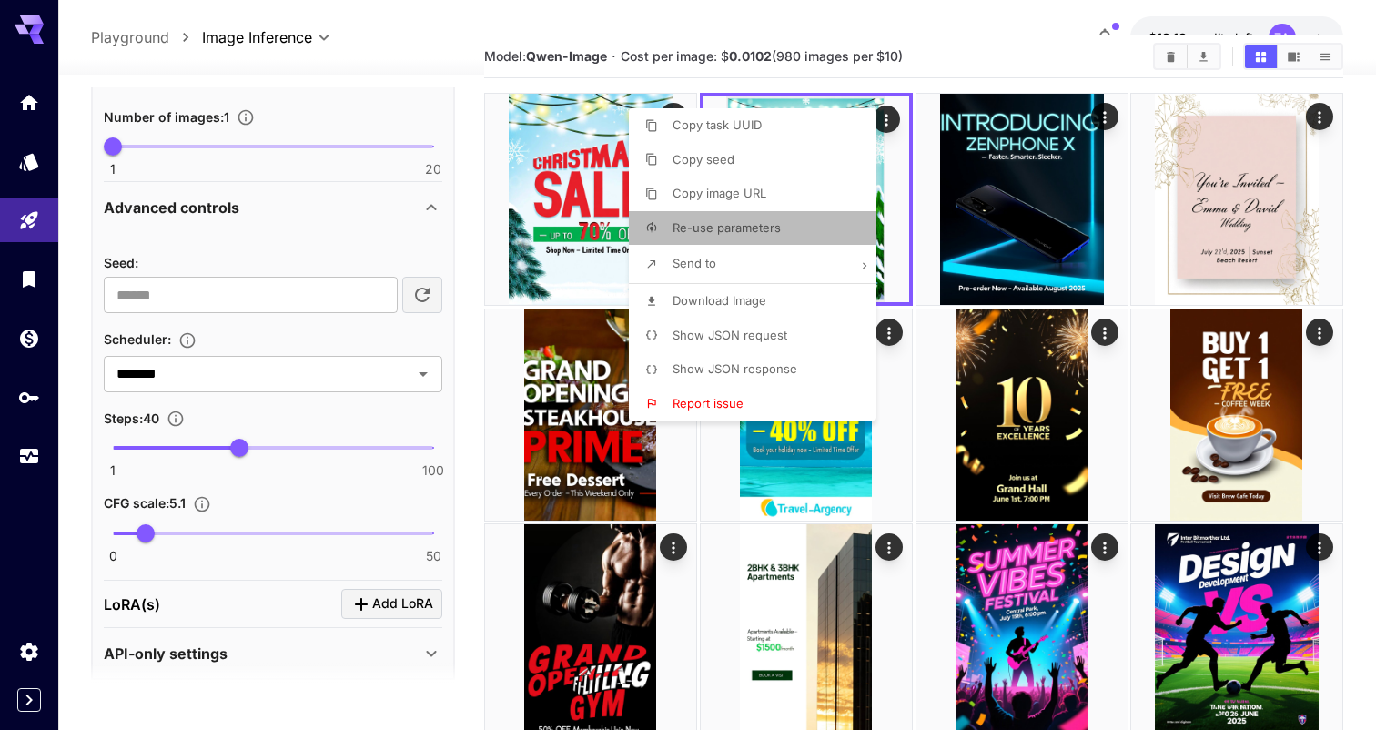
click at [732, 239] on li "Re-use parameters" at bounding box center [758, 228] width 258 height 35
type input "*********"
type input "*"
type textarea "**********"
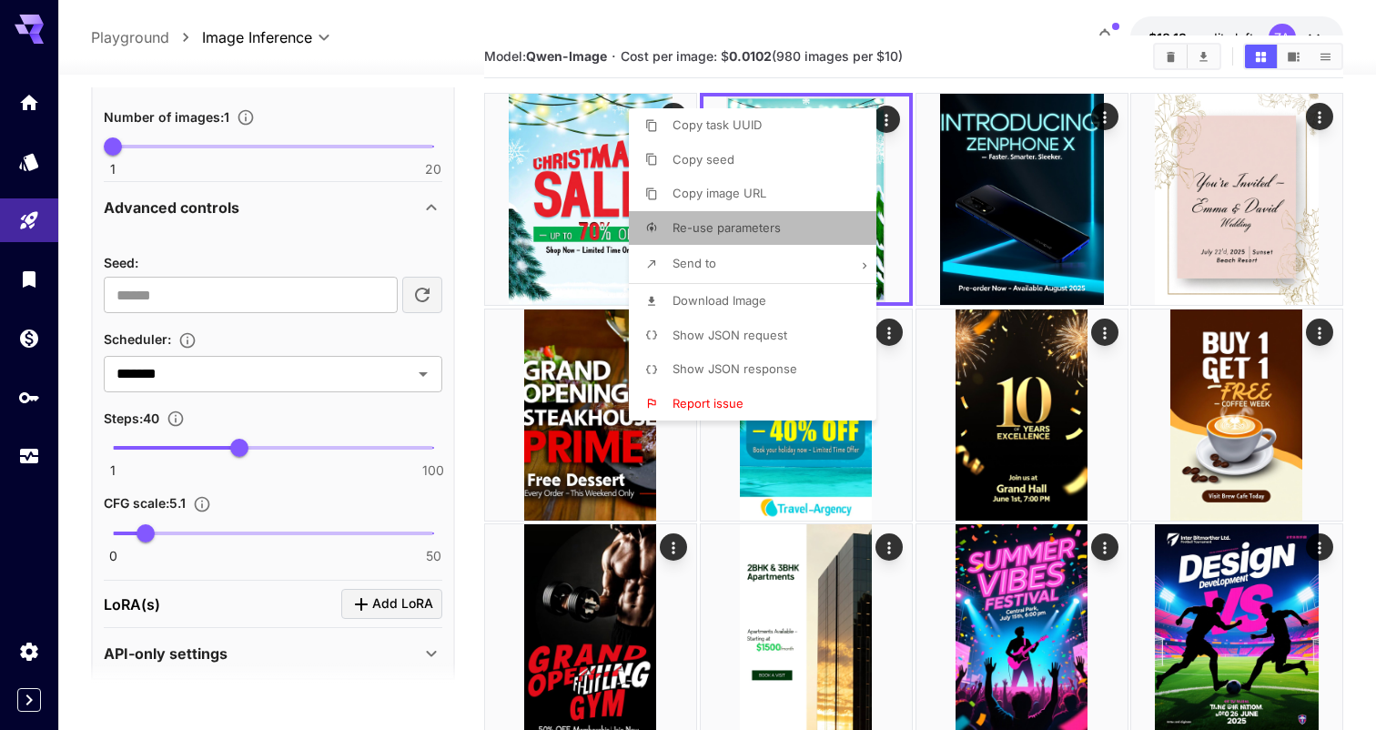
type input "**********"
type input "***"
type input "**"
type input "***"
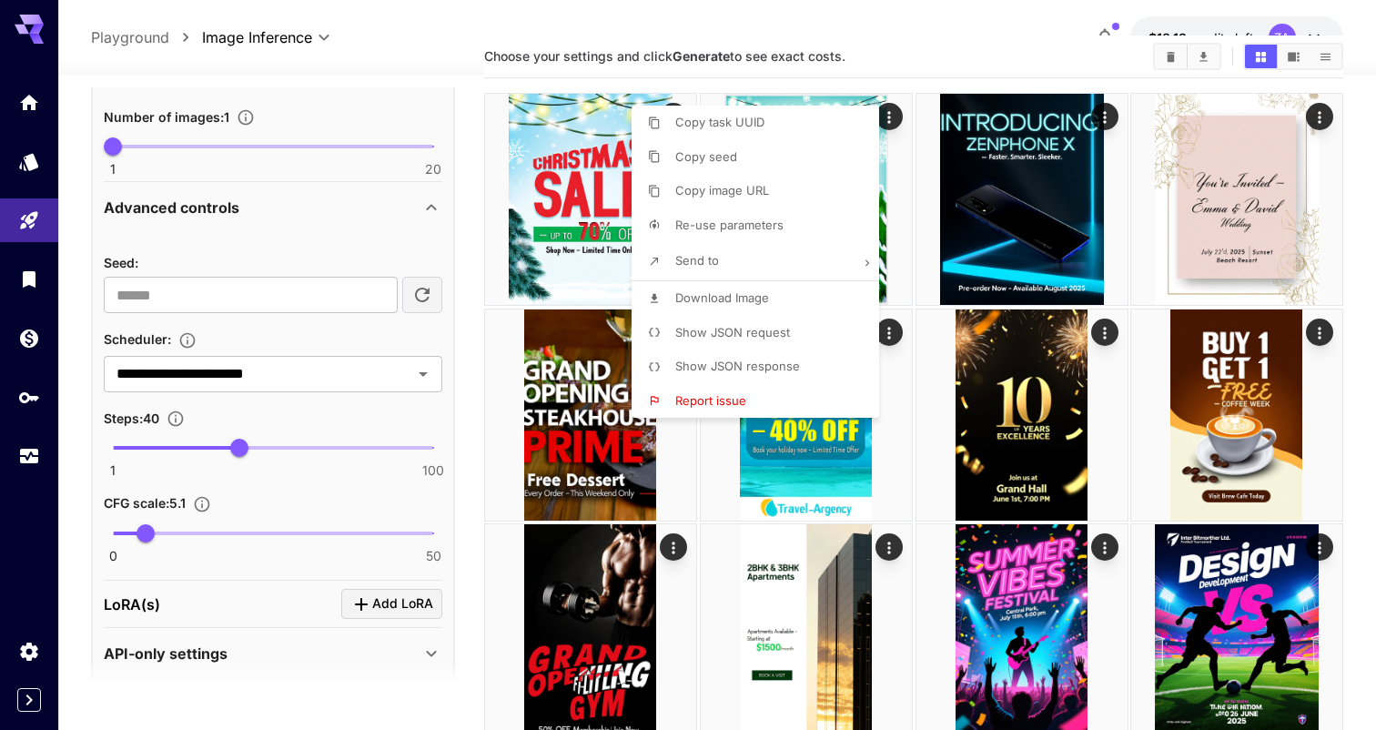
click at [1002, 190] on div at bounding box center [688, 365] width 1376 height 730
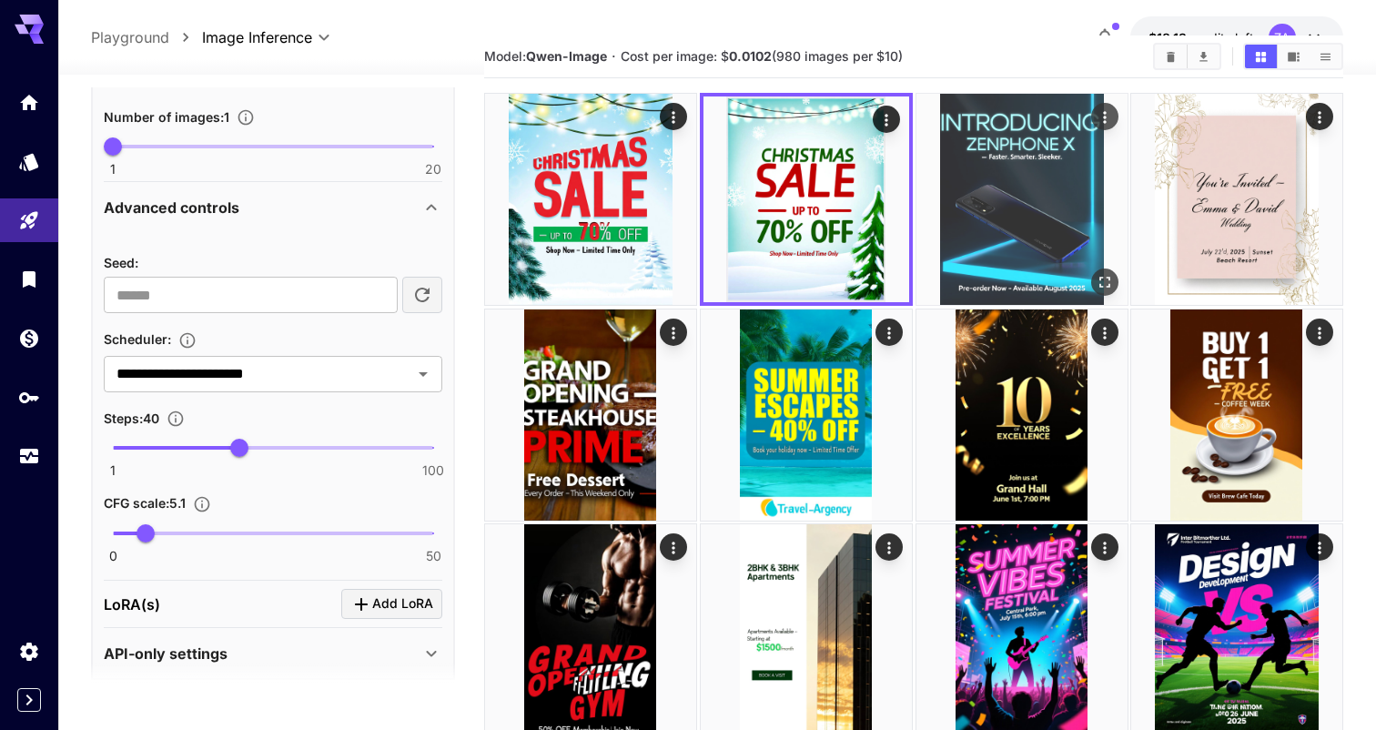
click at [1006, 190] on img at bounding box center [1021, 199] width 211 height 211
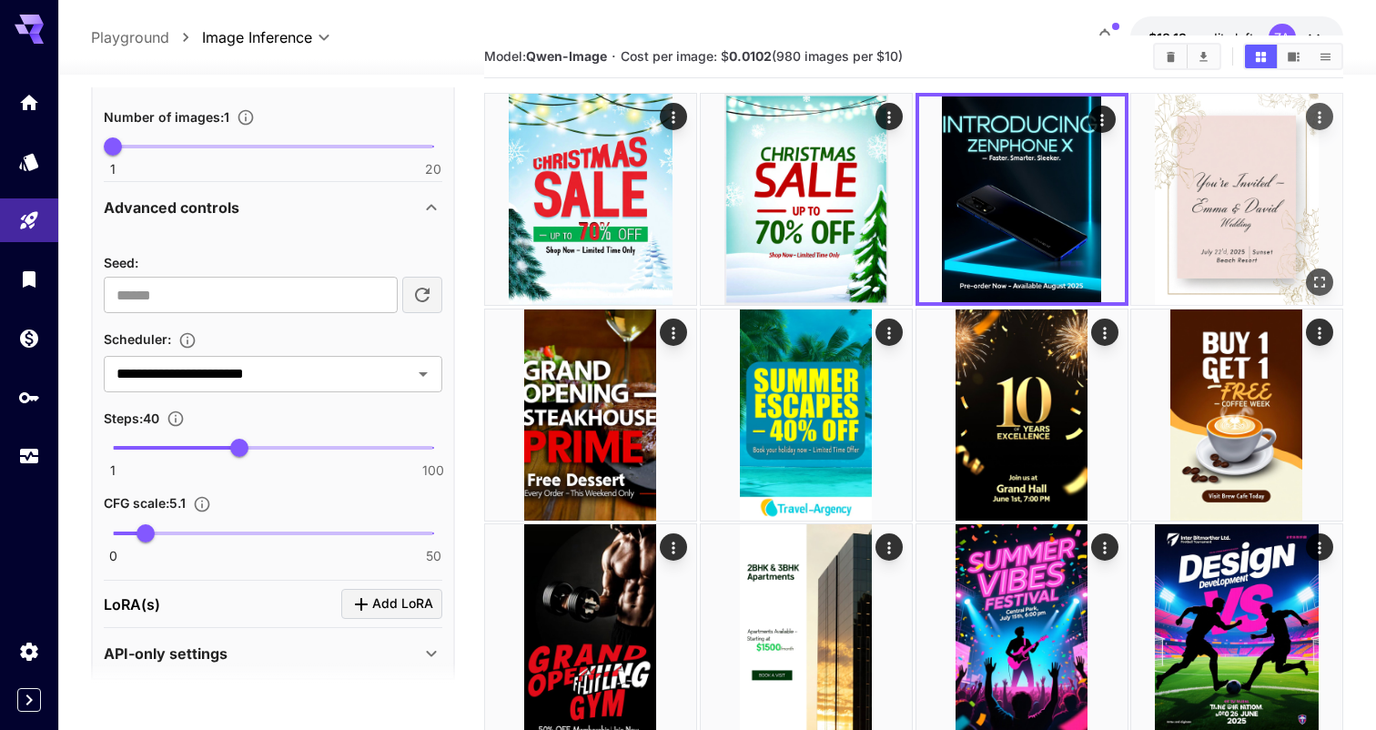
click at [1199, 199] on img at bounding box center [1236, 199] width 211 height 211
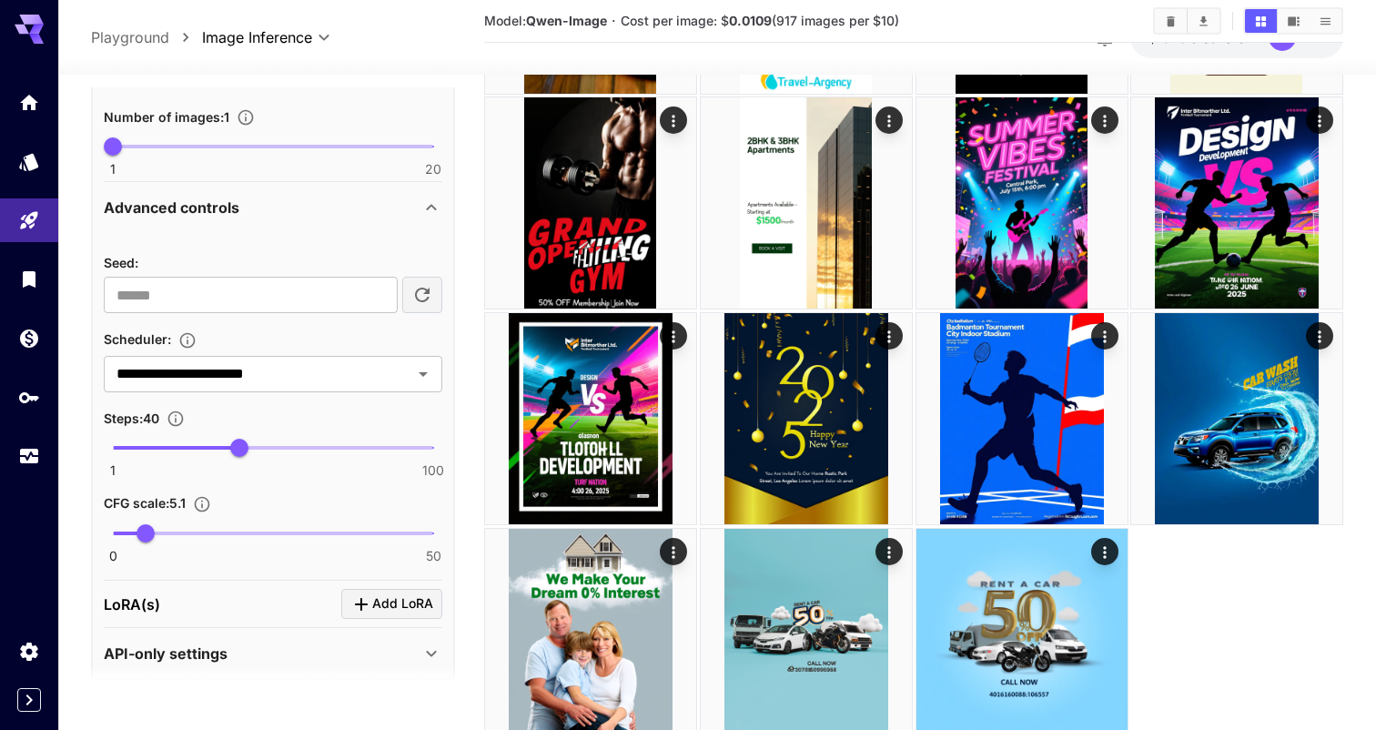
scroll to position [430, 0]
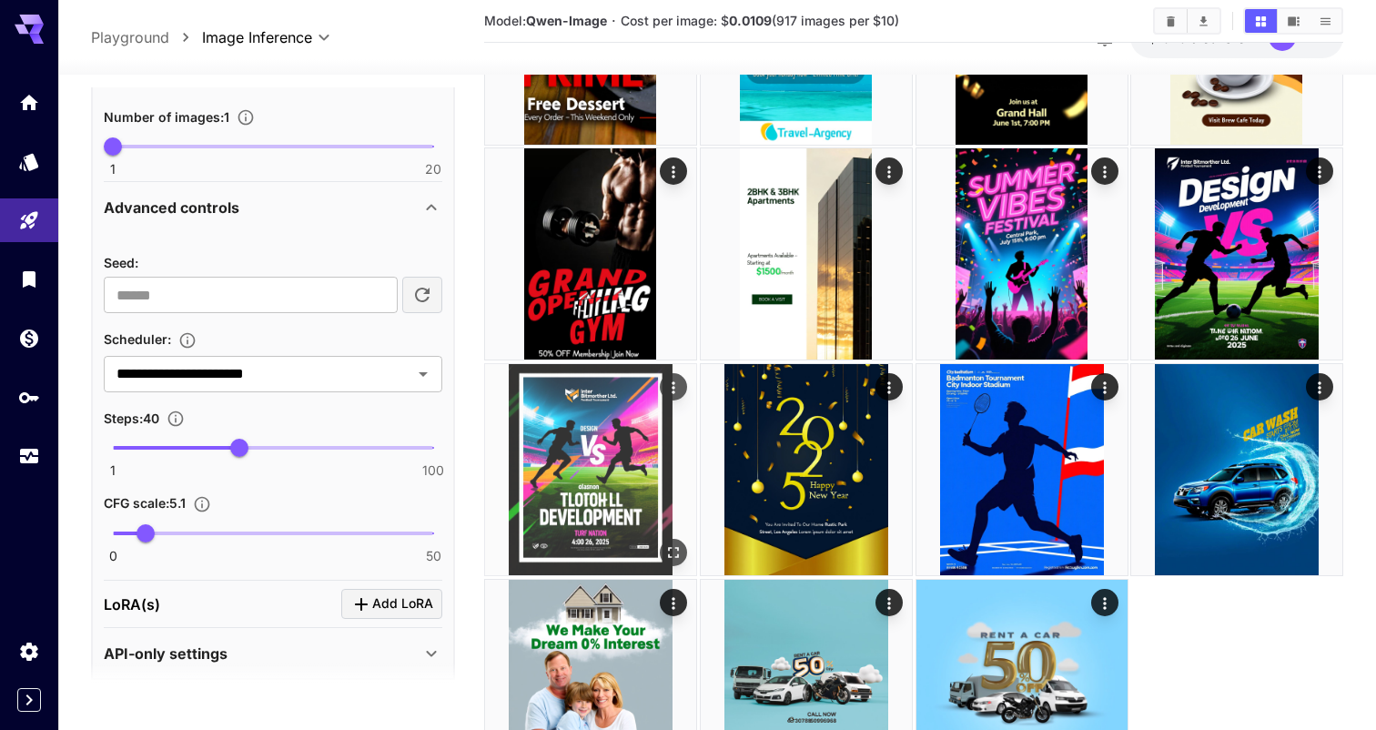
click at [618, 469] on img at bounding box center [590, 469] width 211 height 211
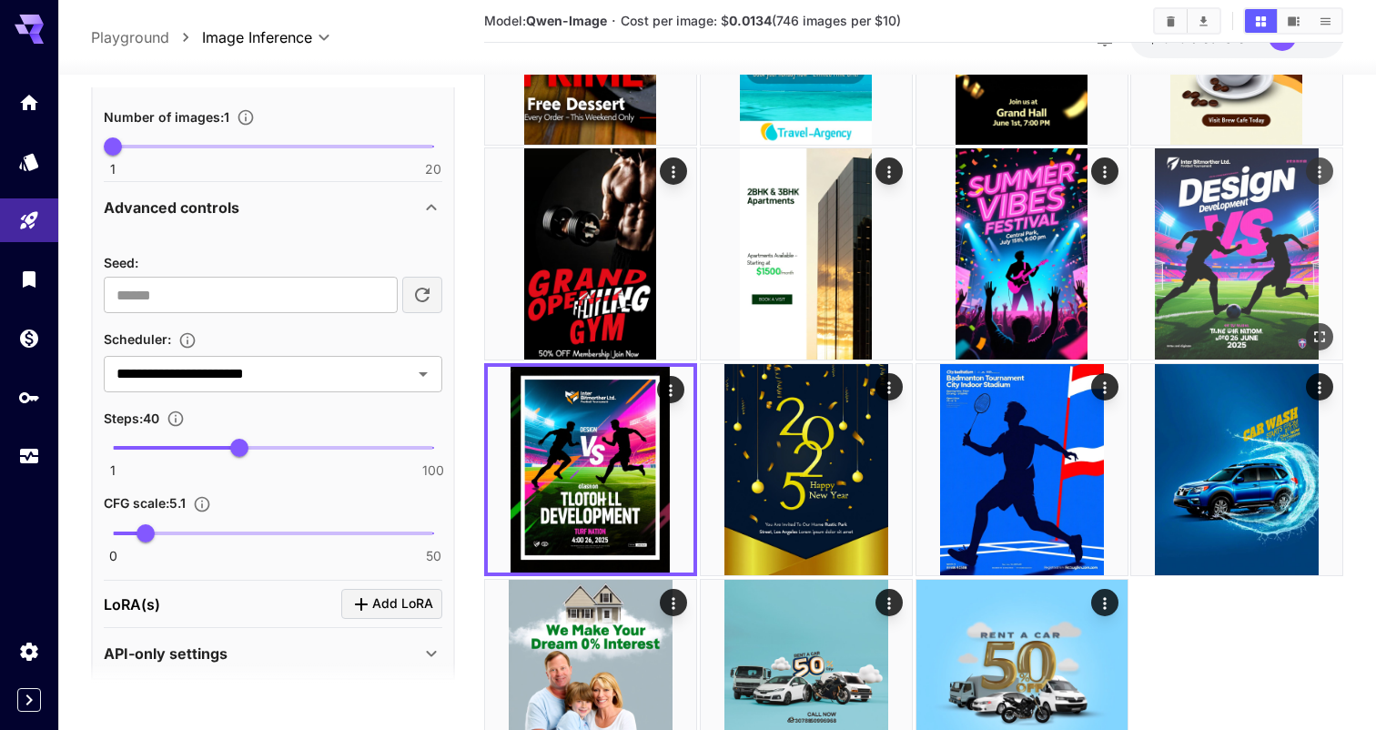
click at [1253, 231] on img at bounding box center [1236, 253] width 211 height 211
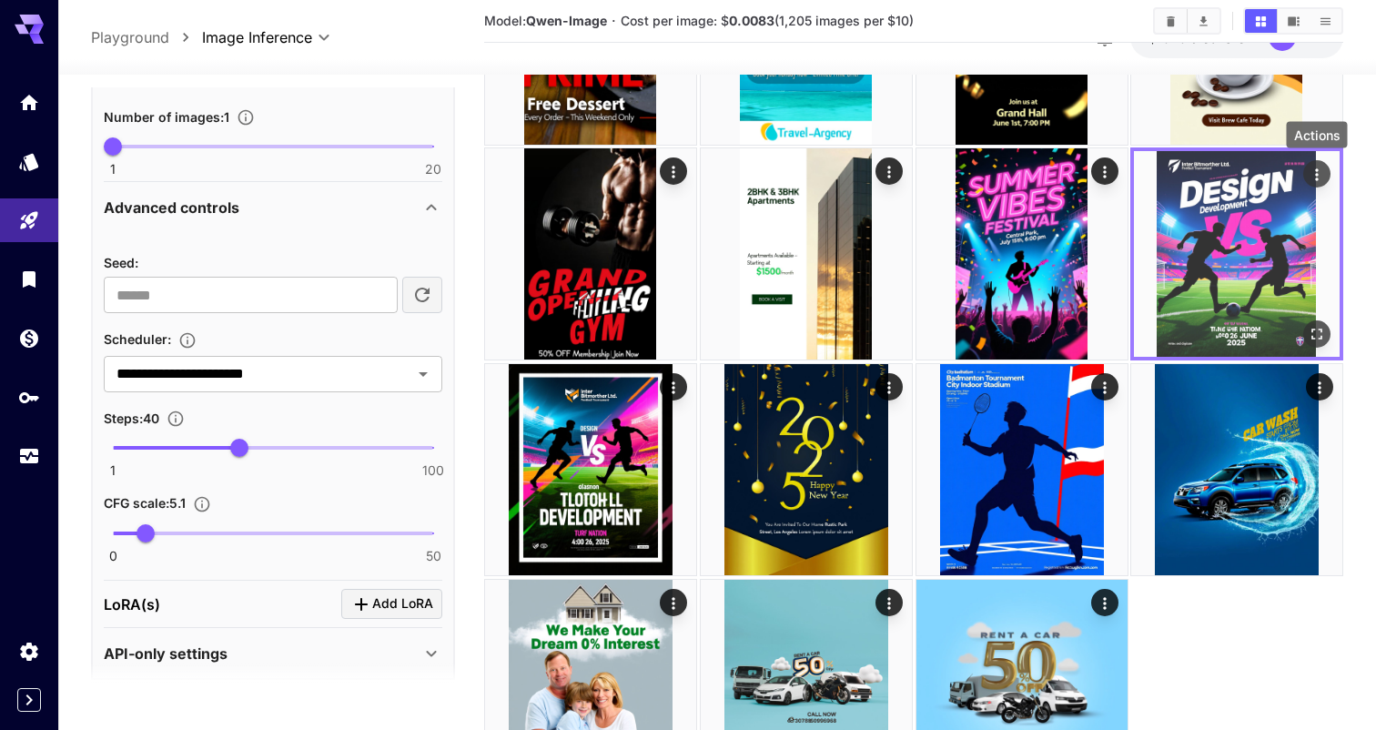
click at [1318, 170] on icon "Actions" at bounding box center [1316, 175] width 3 height 12
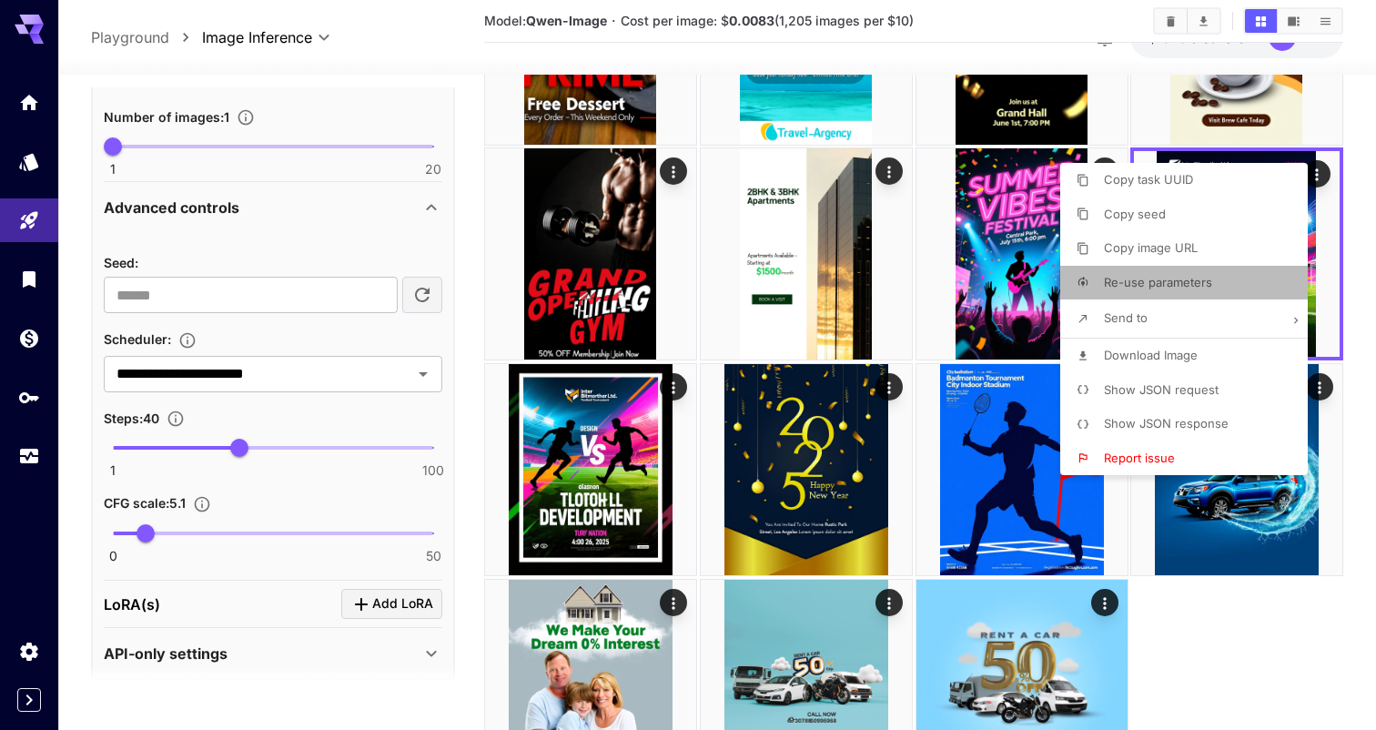
click at [1178, 278] on span "Re-use parameters" at bounding box center [1158, 282] width 108 height 15
type textarea "**********"
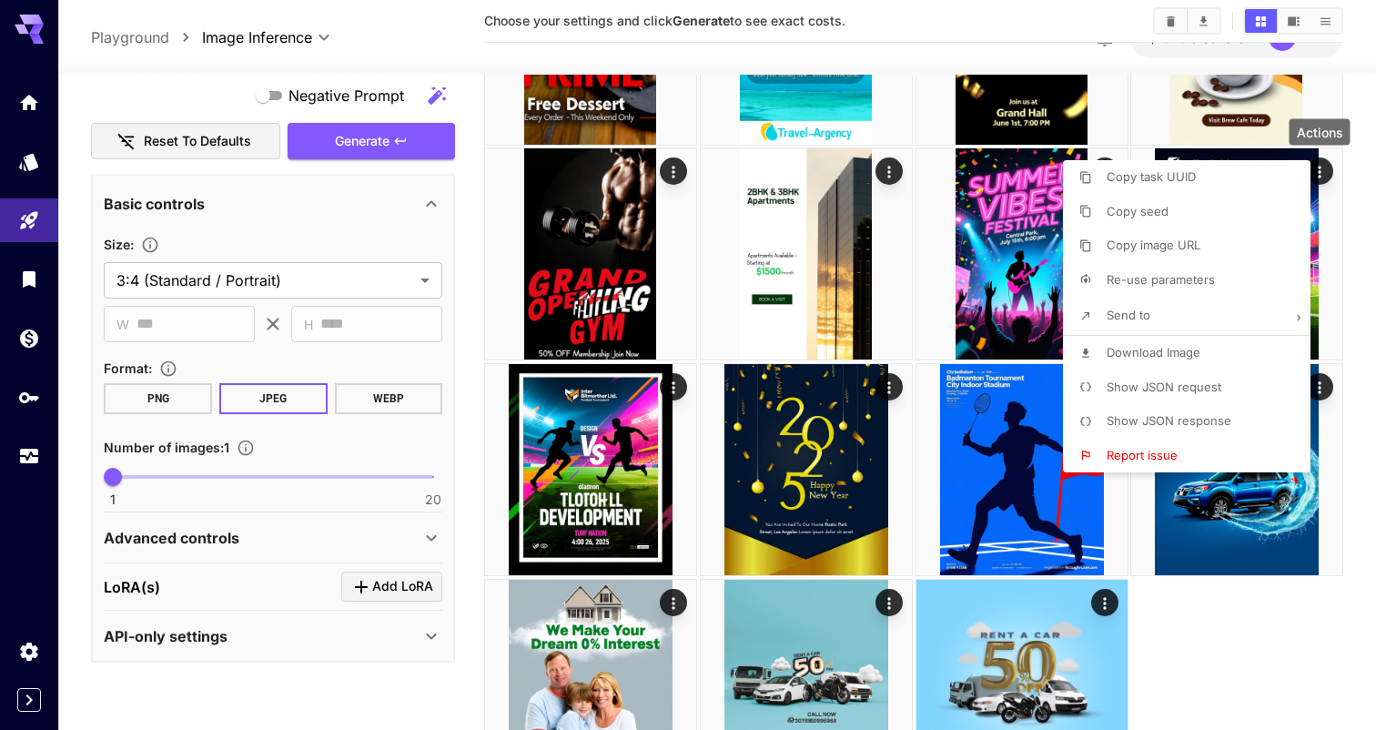
scroll to position [378, 0]
click at [426, 533] on div at bounding box center [688, 365] width 1376 height 730
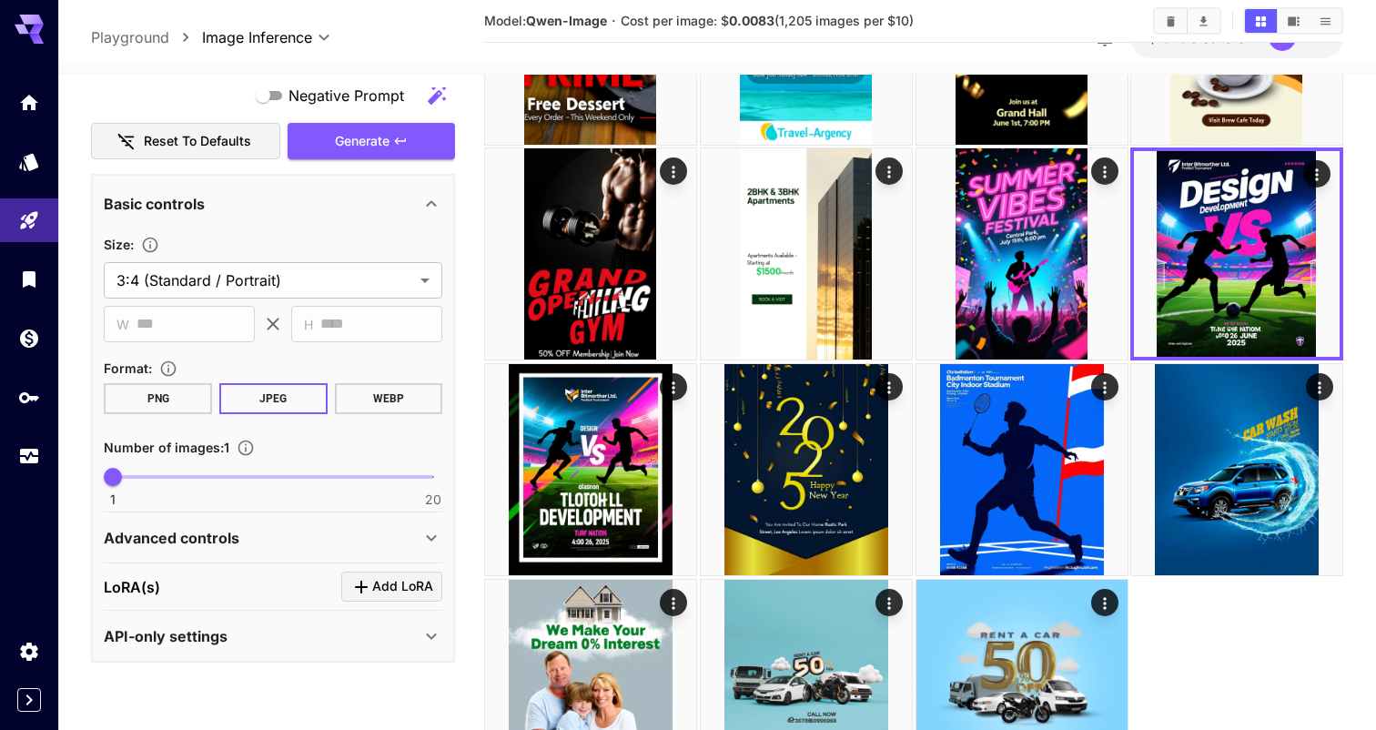
click at [427, 537] on icon at bounding box center [431, 538] width 22 height 22
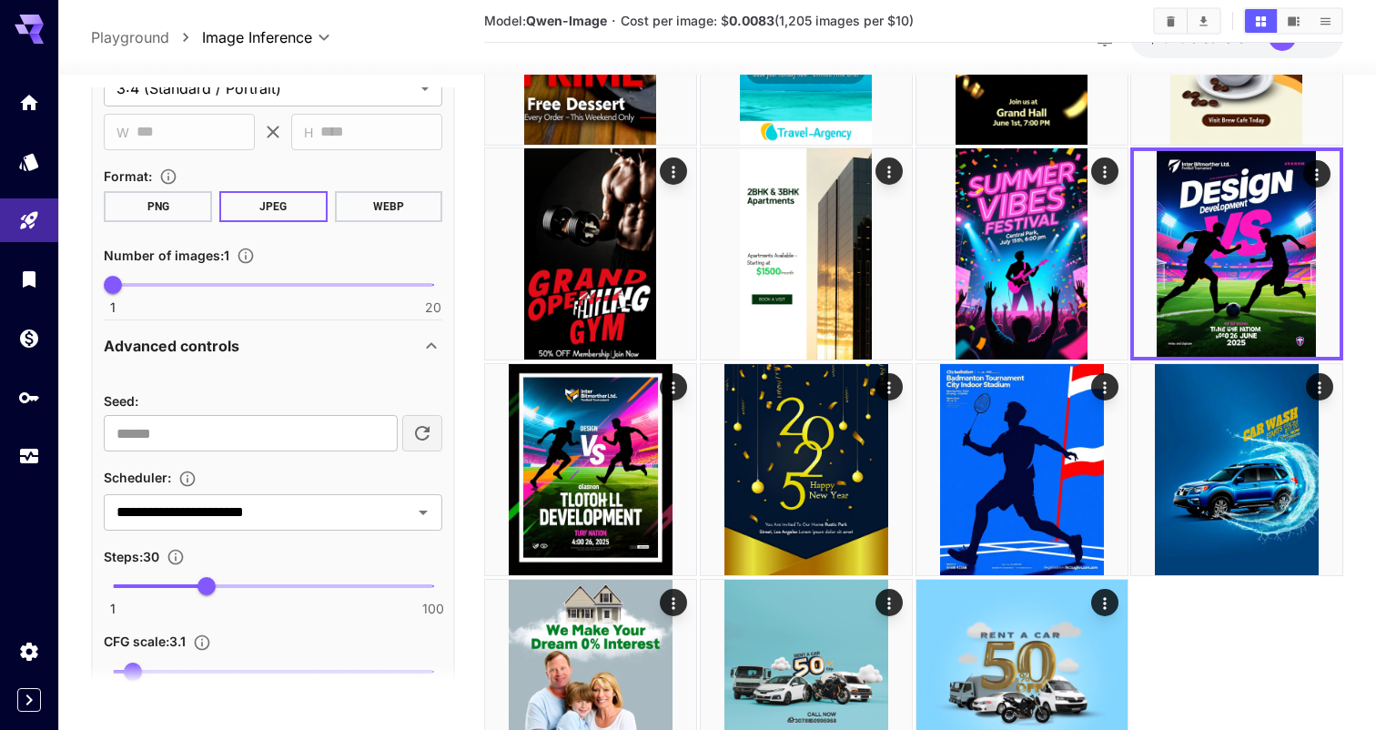
scroll to position [645, 0]
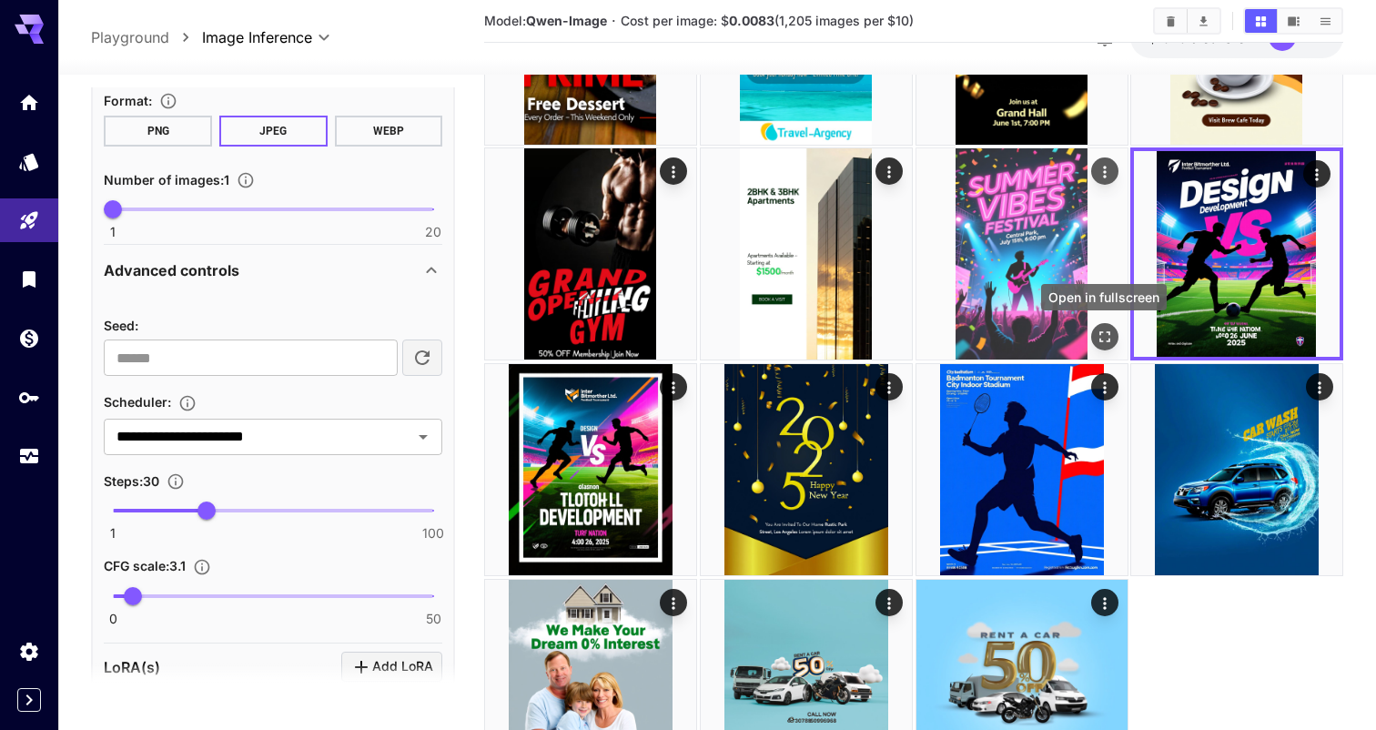
click at [1106, 332] on icon "Open in fullscreen" at bounding box center [1103, 336] width 11 height 11
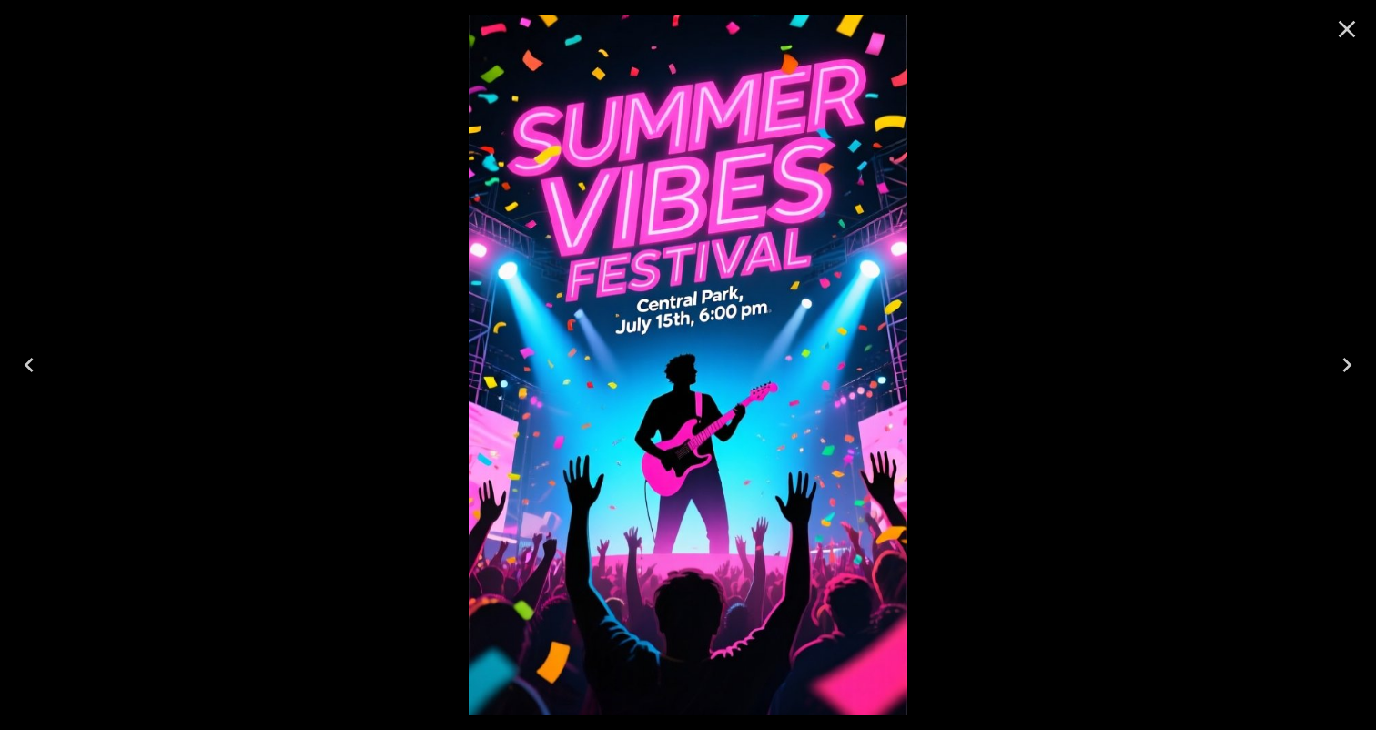
click at [1341, 31] on icon "Close" at bounding box center [1346, 29] width 29 height 29
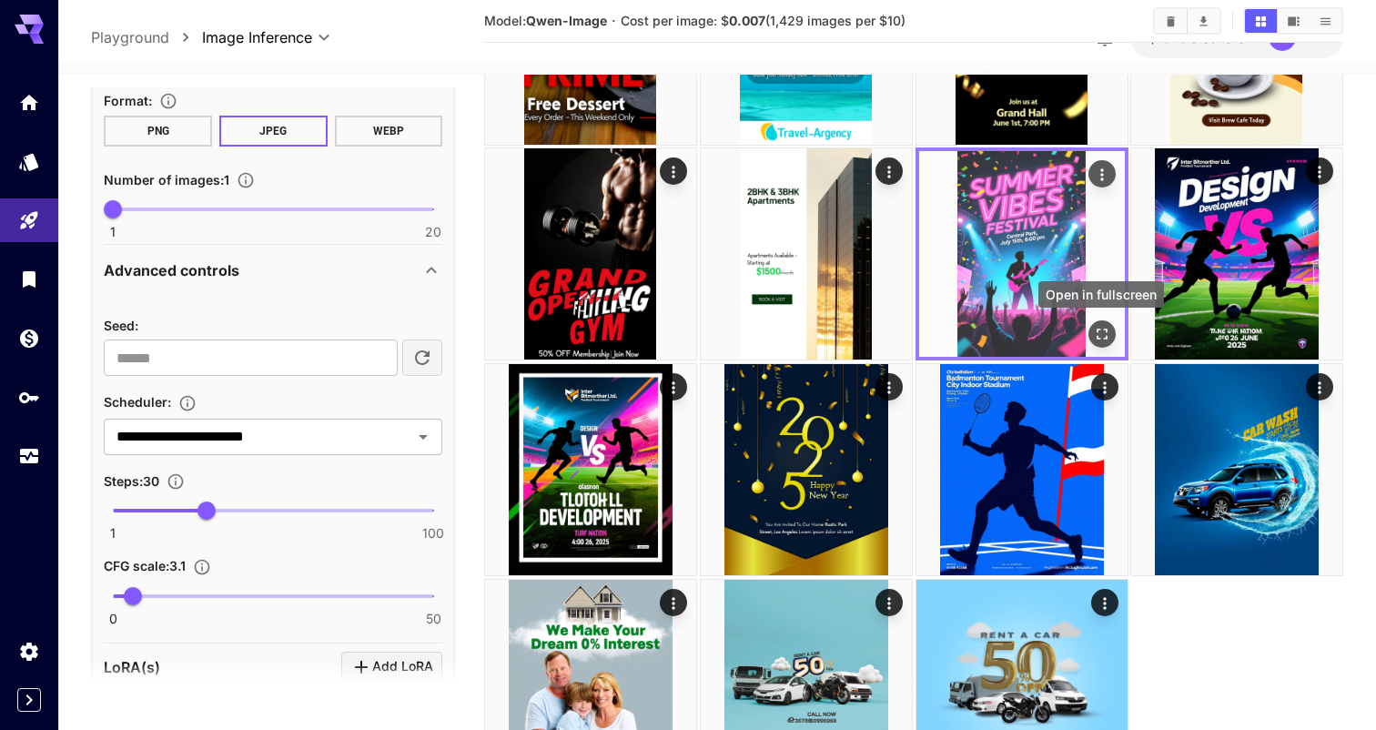
click at [1103, 333] on icon "Open in fullscreen" at bounding box center [1101, 334] width 18 height 18
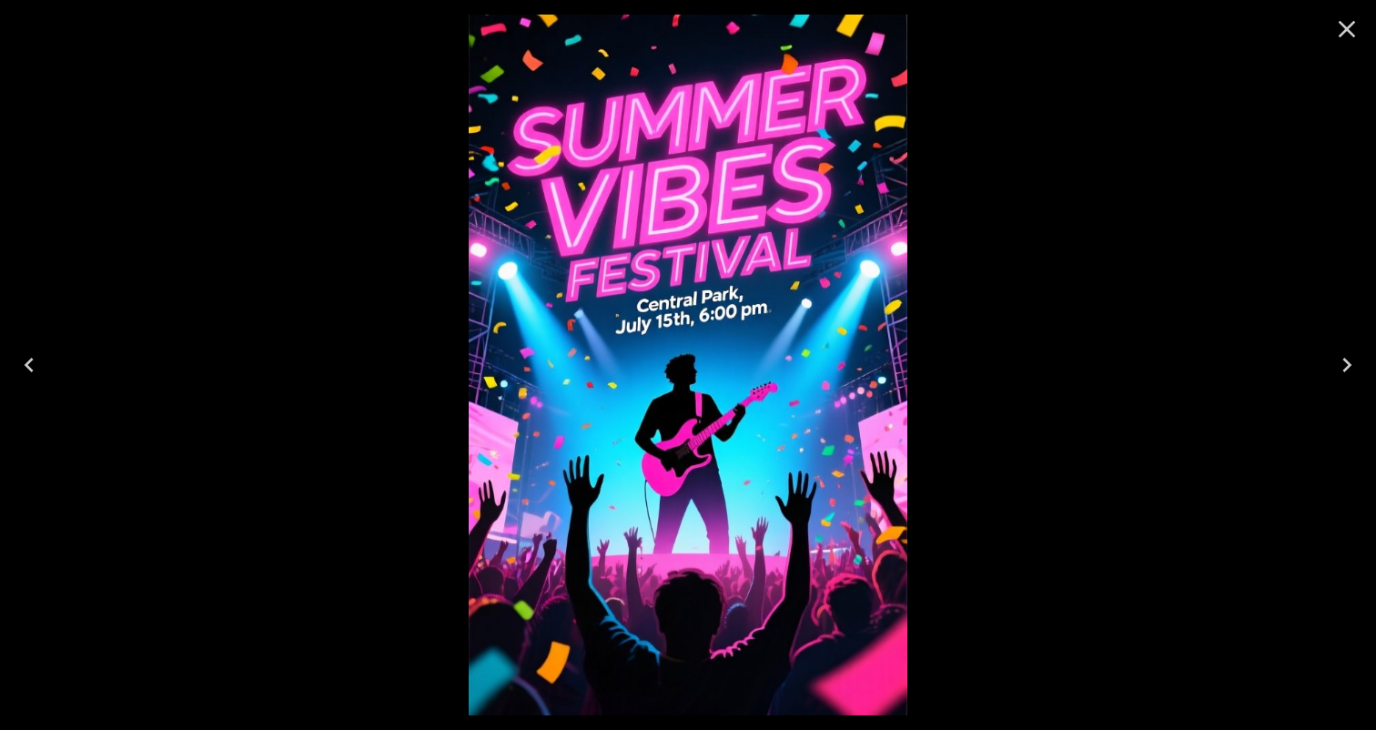
click at [30, 360] on icon "Previous" at bounding box center [29, 365] width 9 height 15
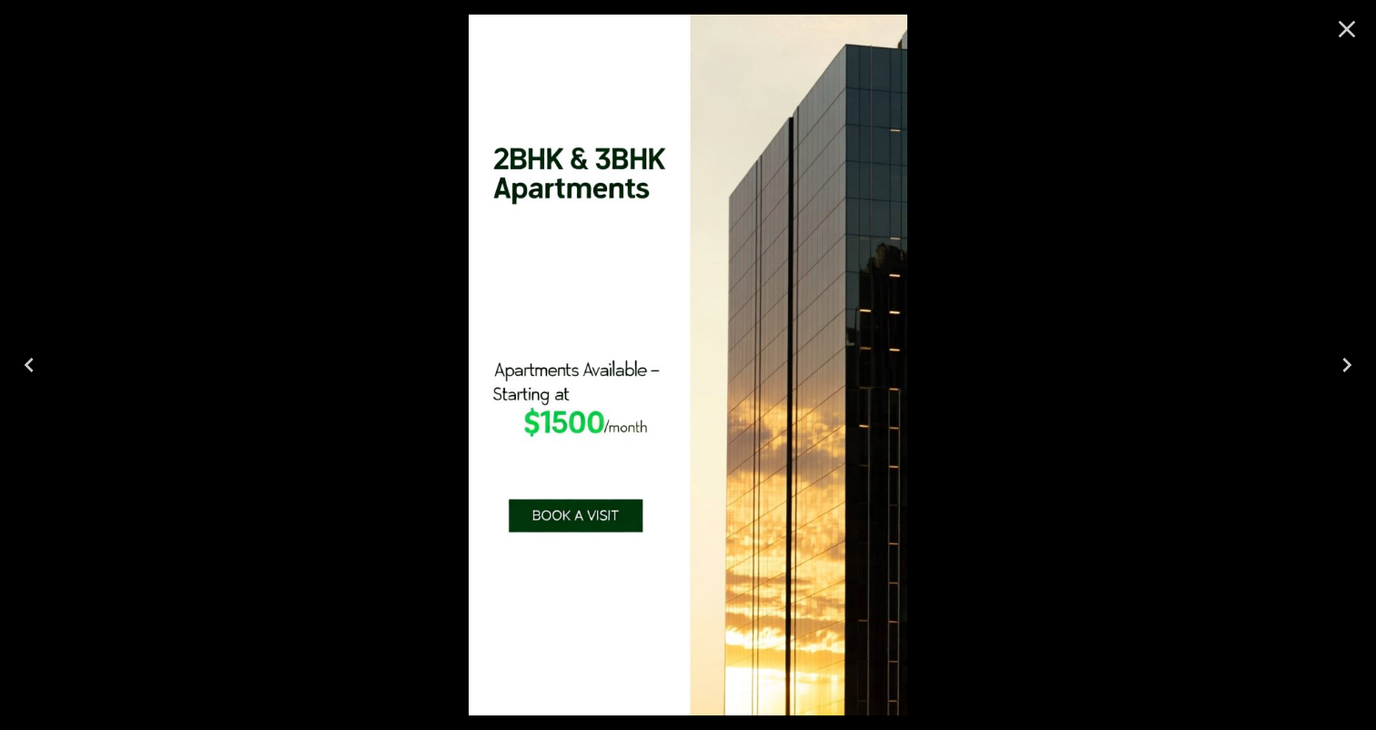
click at [25, 369] on icon "Previous" at bounding box center [29, 364] width 29 height 29
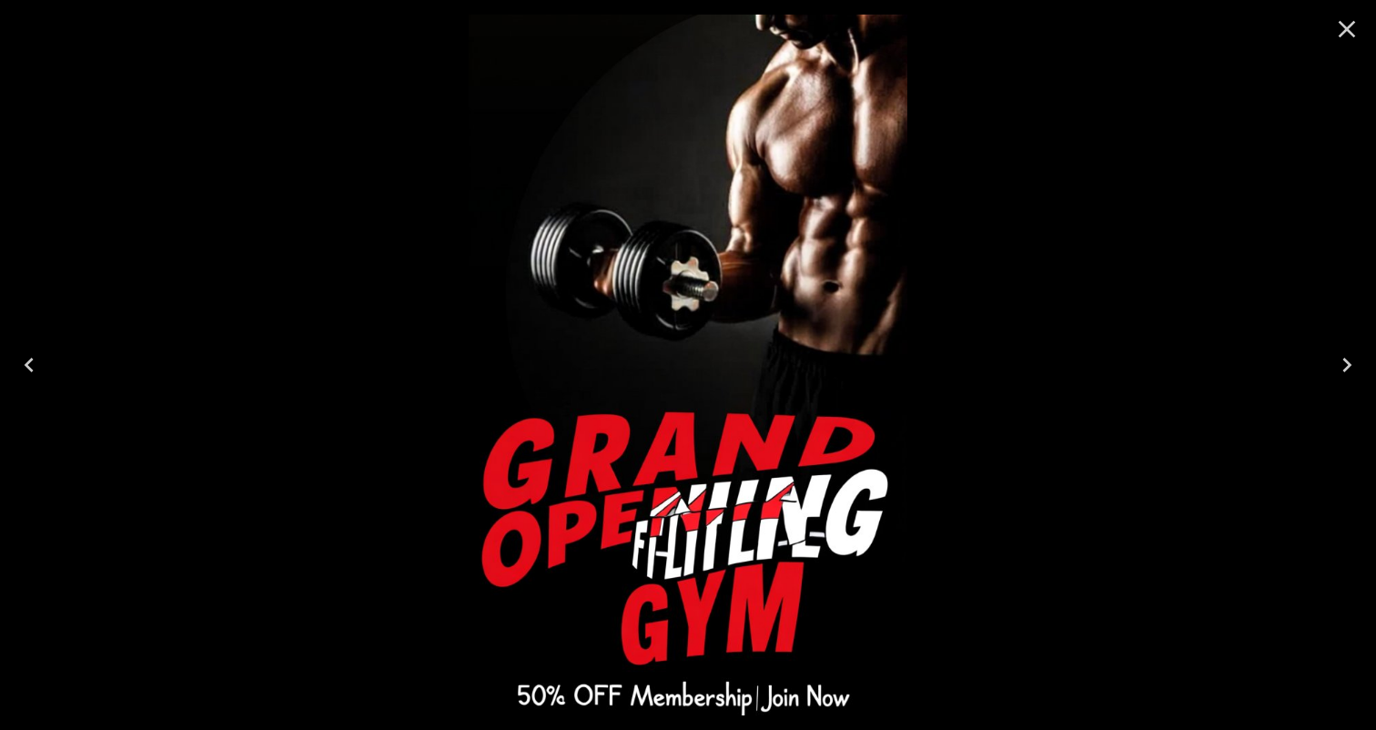
click at [26, 372] on icon "Previous" at bounding box center [29, 364] width 29 height 29
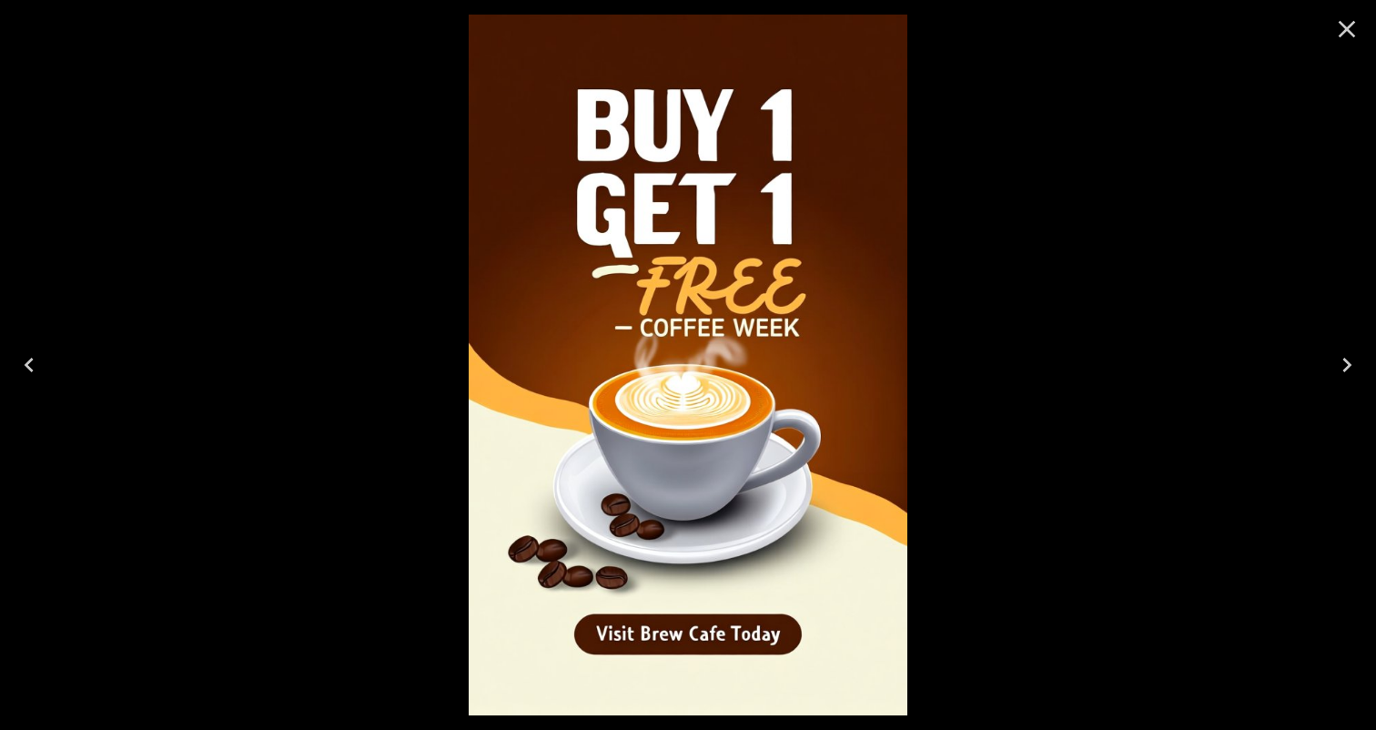
click at [26, 372] on icon "Previous" at bounding box center [29, 364] width 29 height 29
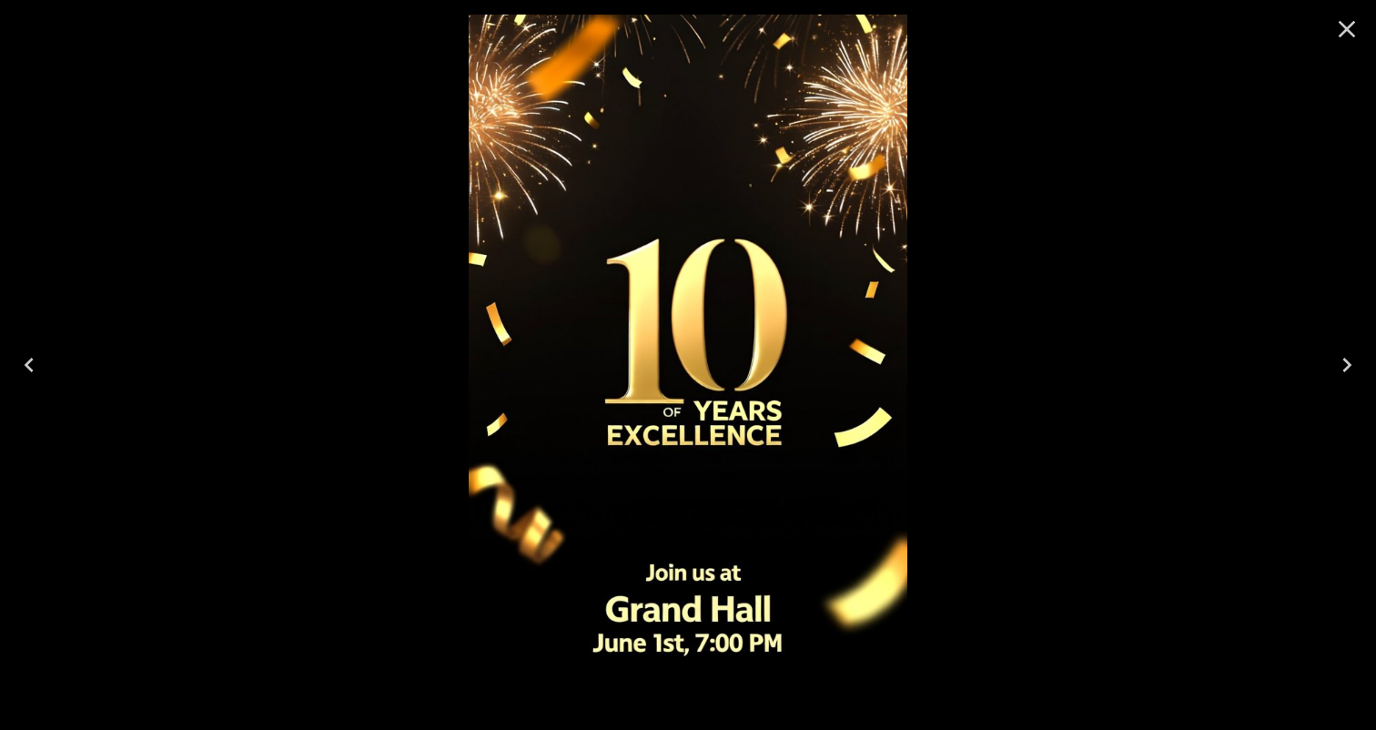
click at [30, 366] on icon "Previous" at bounding box center [29, 364] width 29 height 29
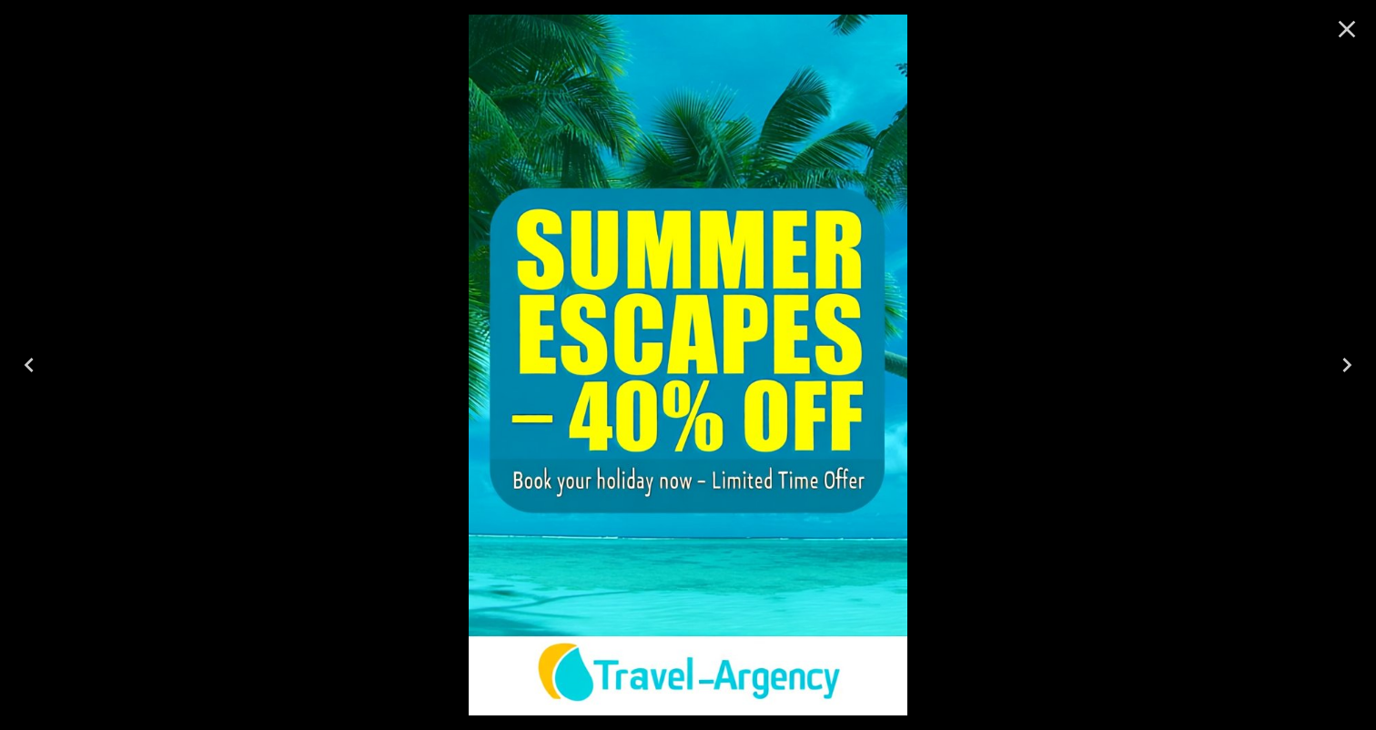
click at [30, 366] on icon "Previous" at bounding box center [29, 364] width 29 height 29
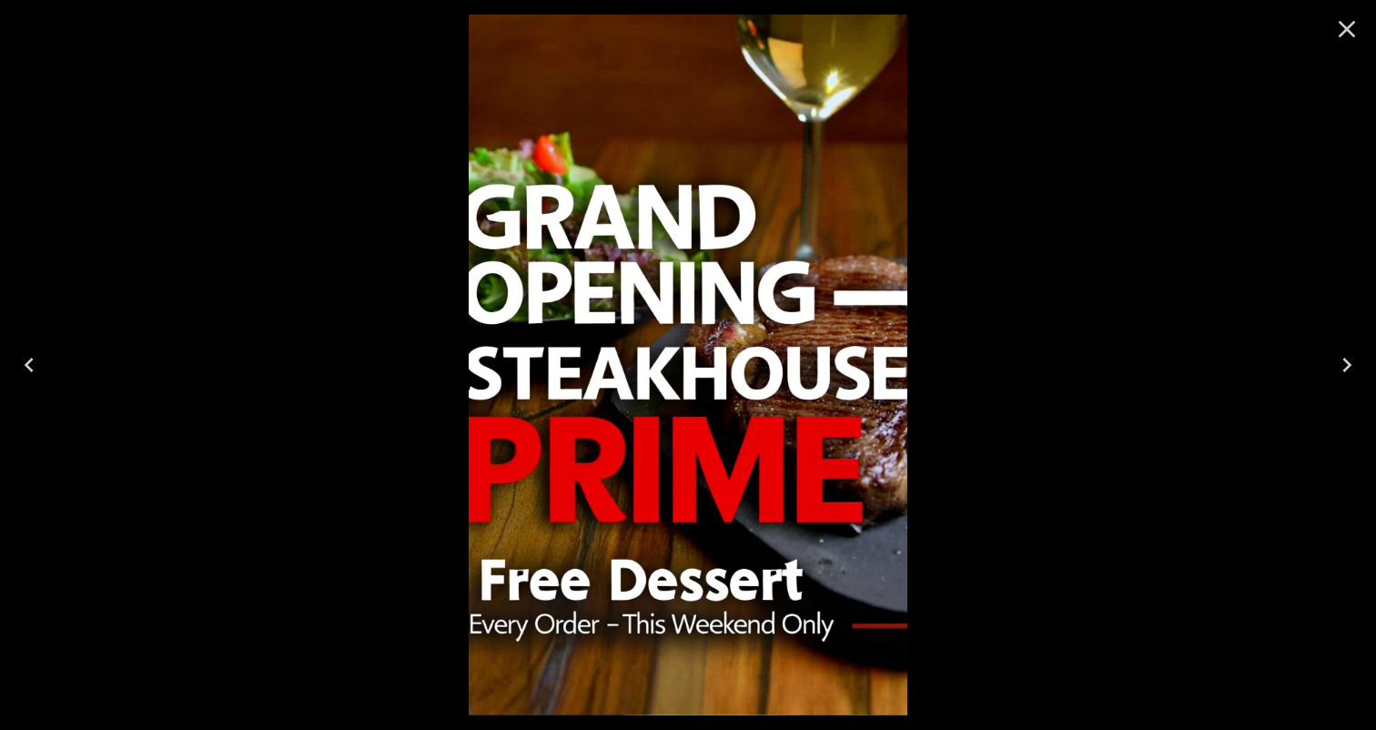
click at [30, 366] on icon "Previous" at bounding box center [29, 364] width 29 height 29
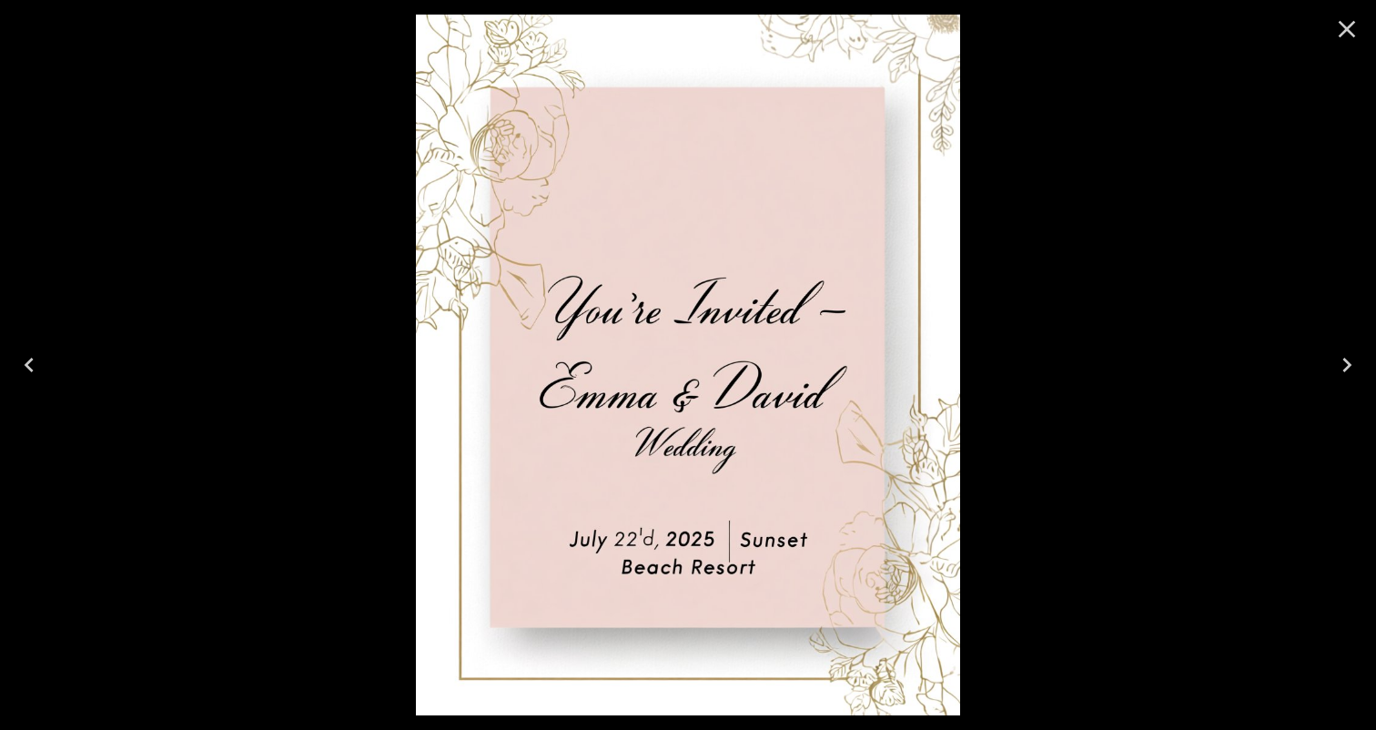
click at [1341, 362] on icon "Next" at bounding box center [1346, 364] width 29 height 29
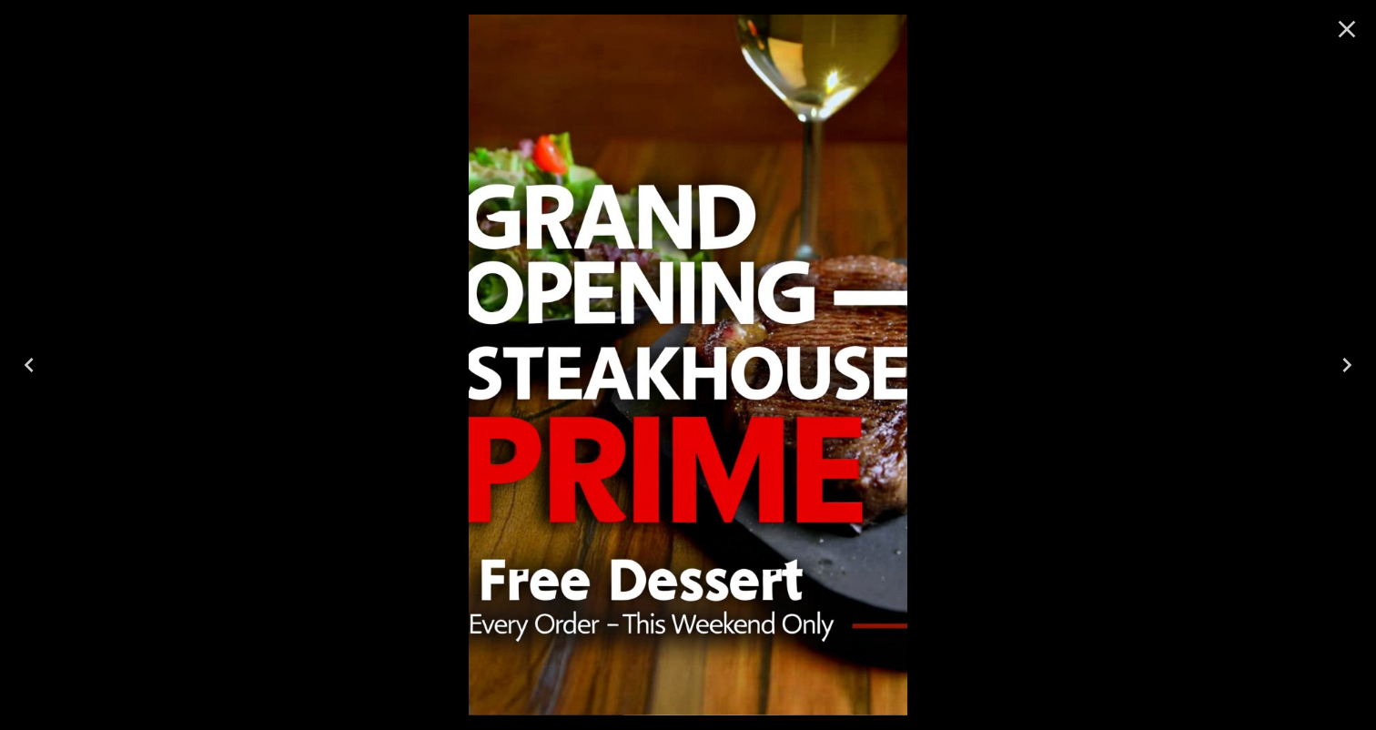
click at [31, 360] on icon "Previous" at bounding box center [29, 365] width 9 height 15
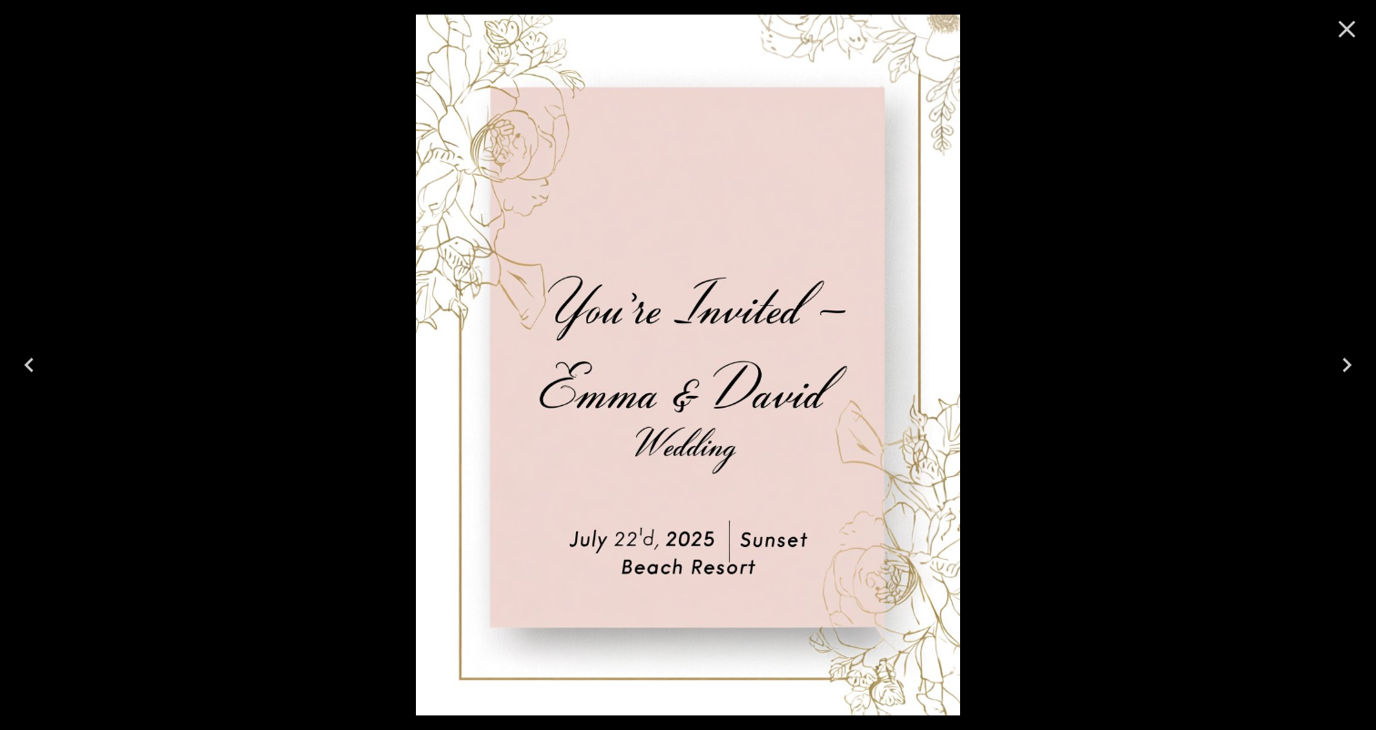
click at [31, 366] on icon "Previous" at bounding box center [29, 364] width 29 height 29
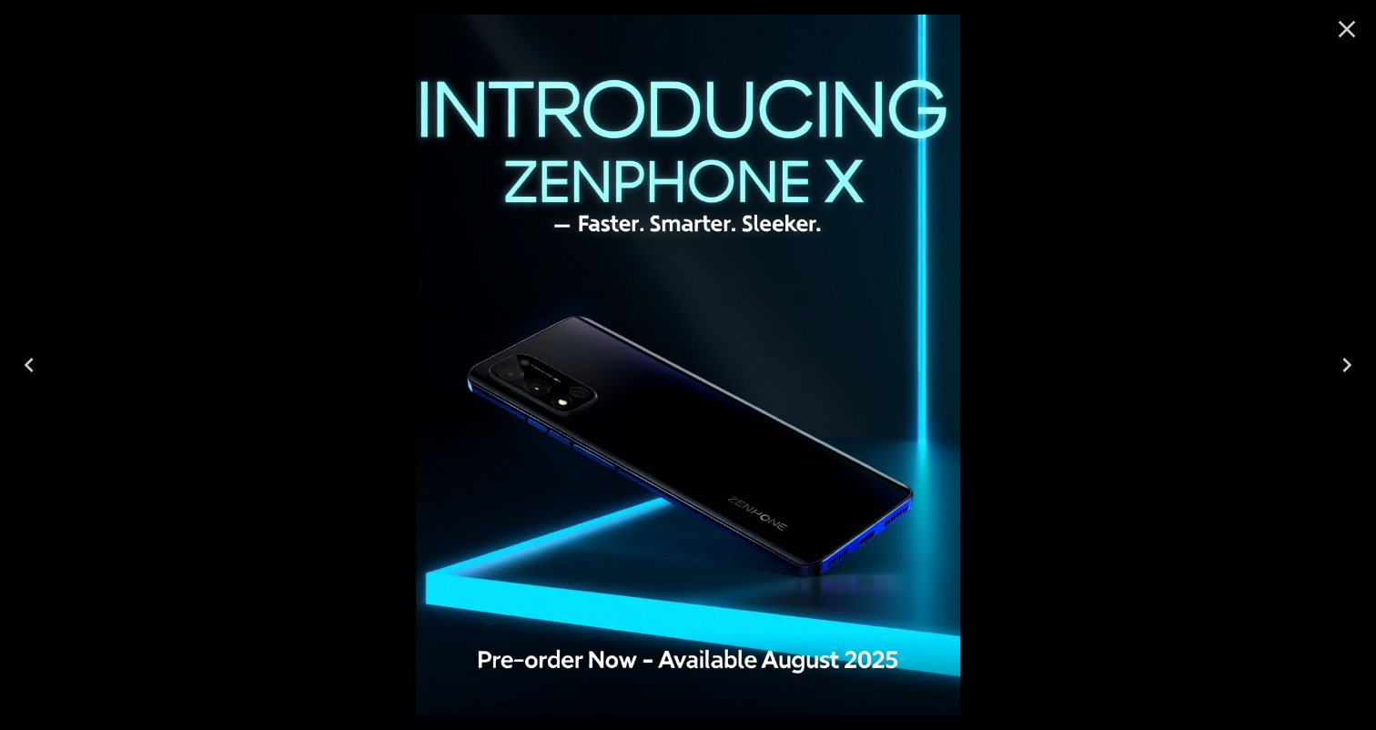
click at [1352, 24] on icon "Close" at bounding box center [1347, 29] width 17 height 17
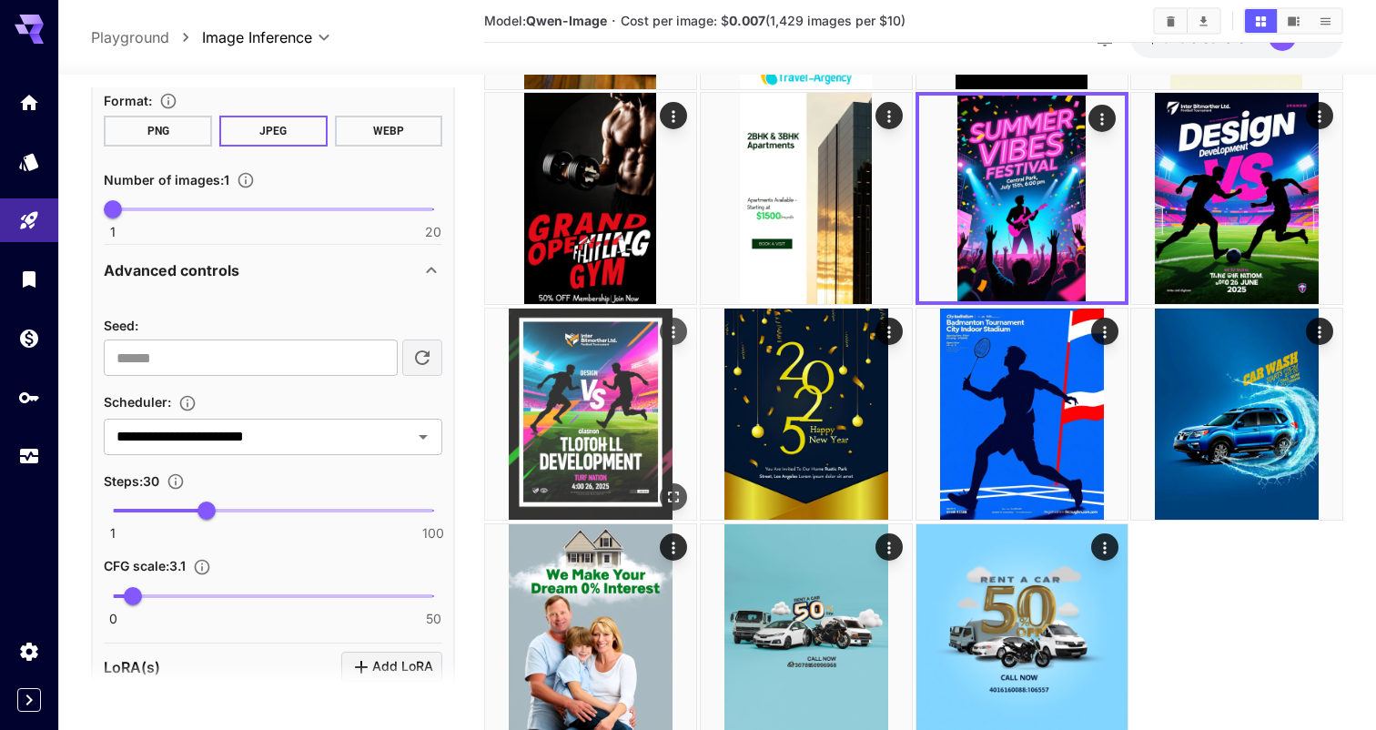
scroll to position [491, 0]
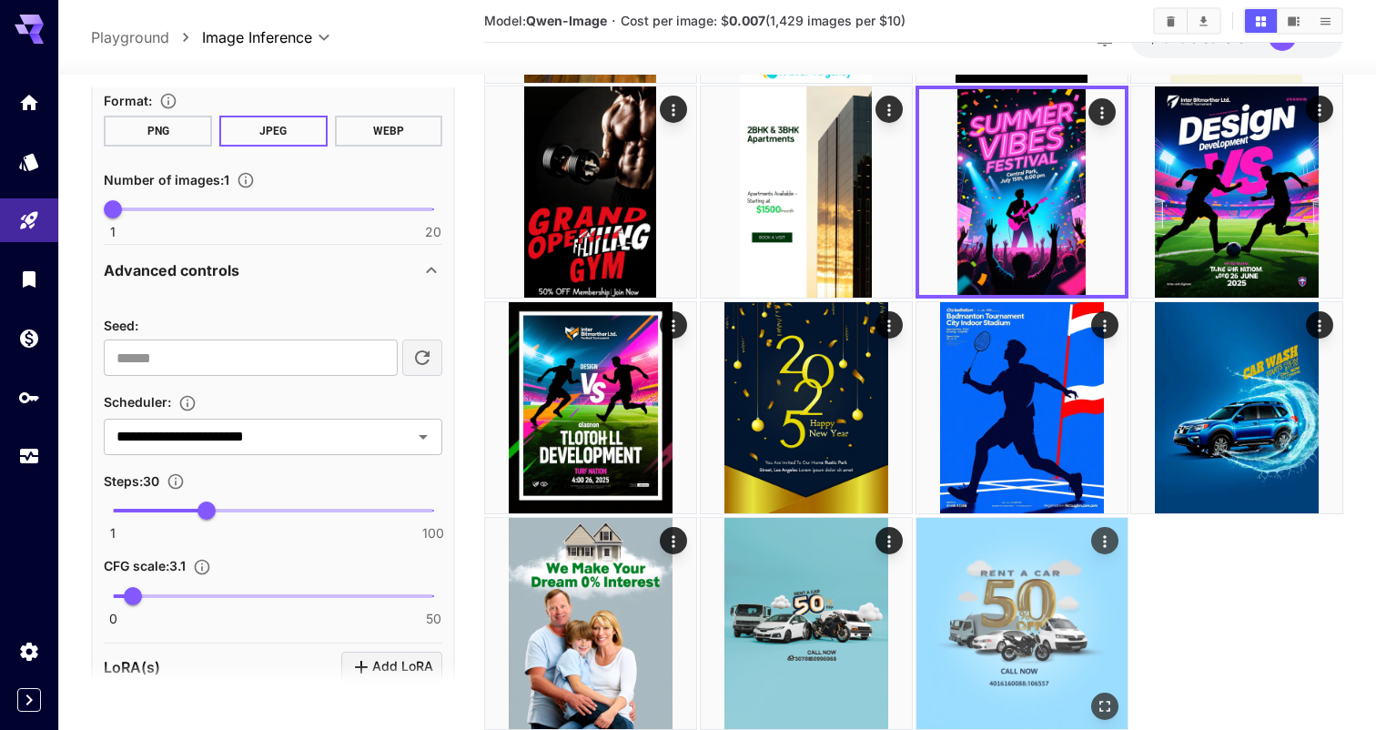
click at [990, 642] on img at bounding box center [1021, 623] width 211 height 211
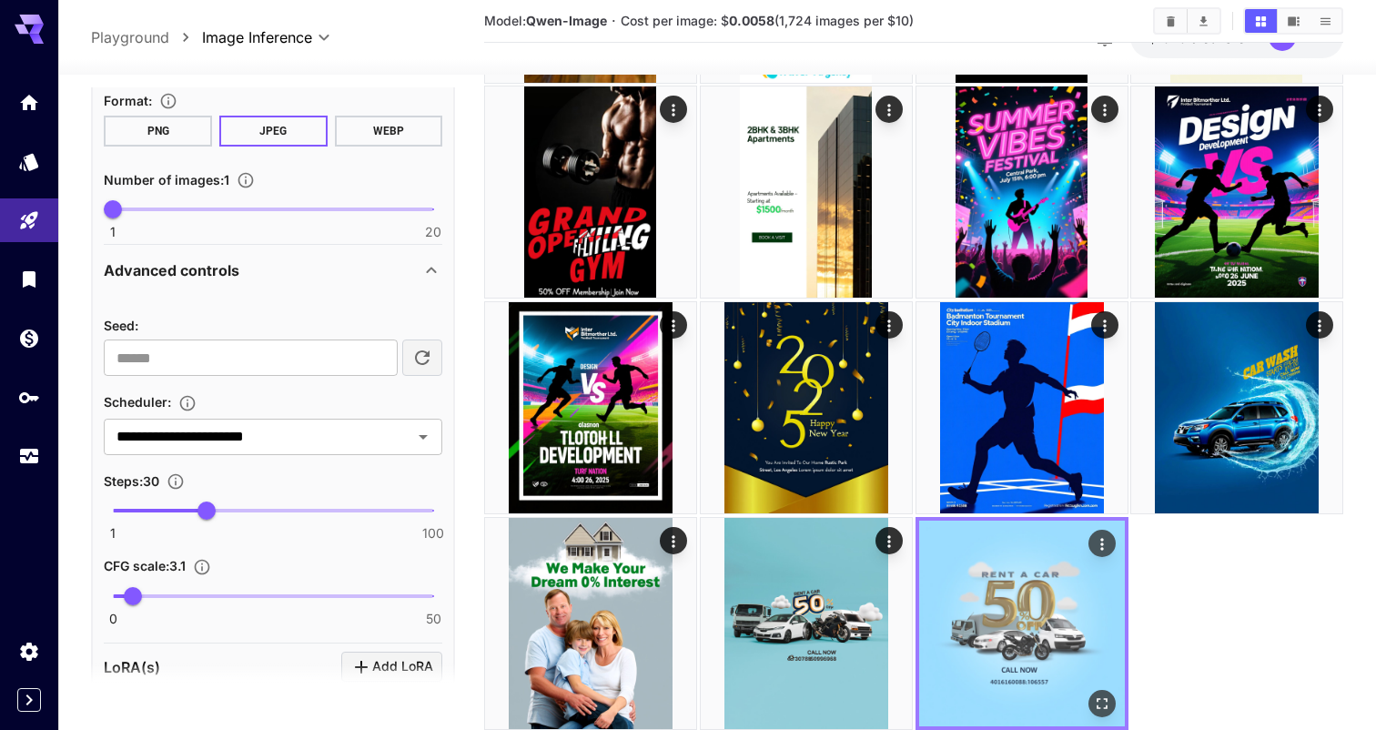
scroll to position [545, 0]
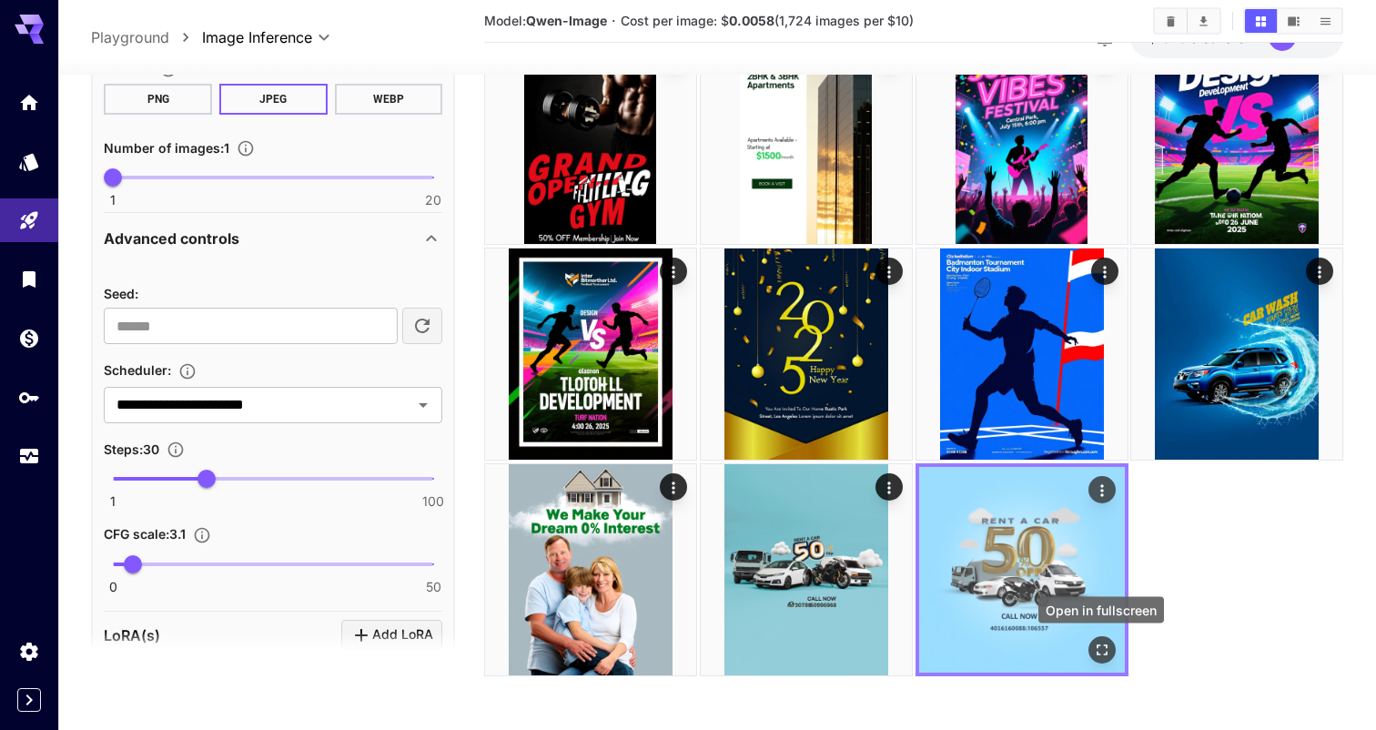
click at [1103, 656] on icon "Open in fullscreen" at bounding box center [1101, 649] width 18 height 18
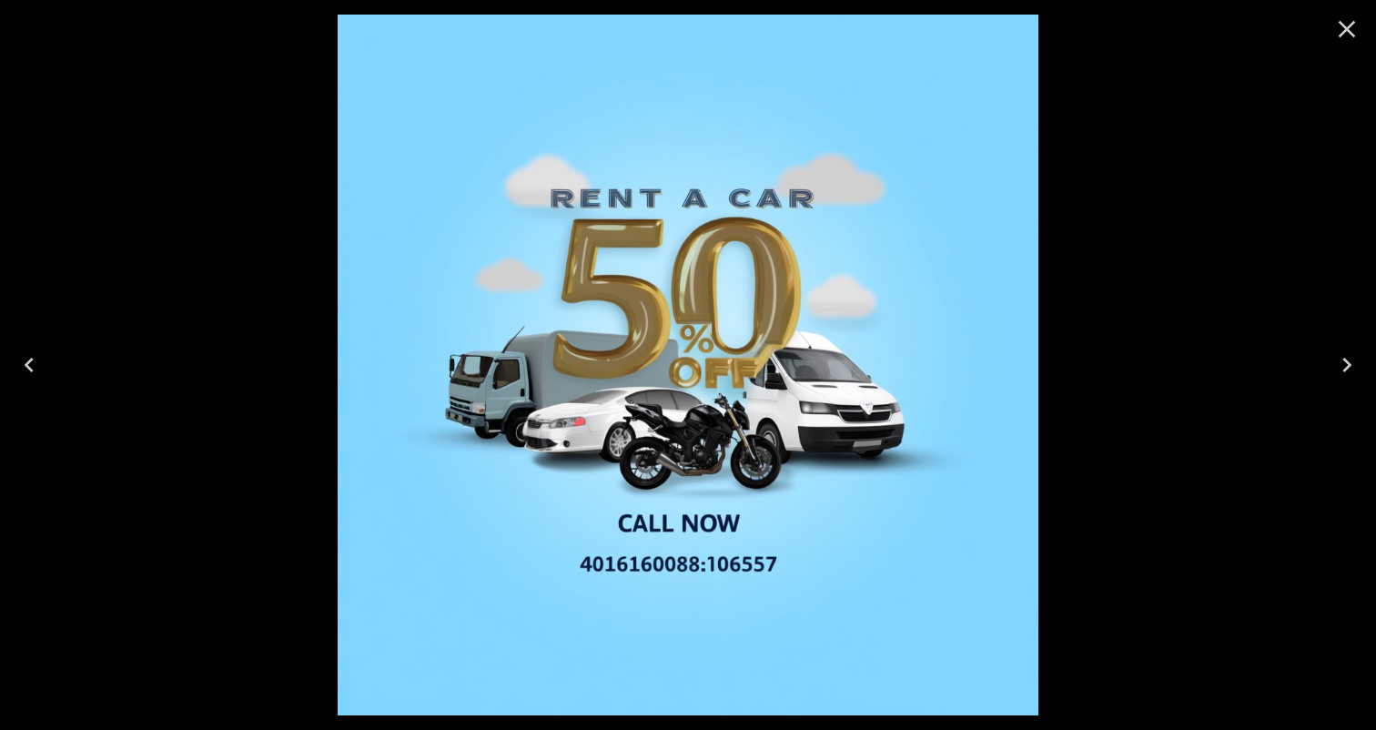
click at [20, 367] on icon "Previous" at bounding box center [29, 364] width 29 height 29
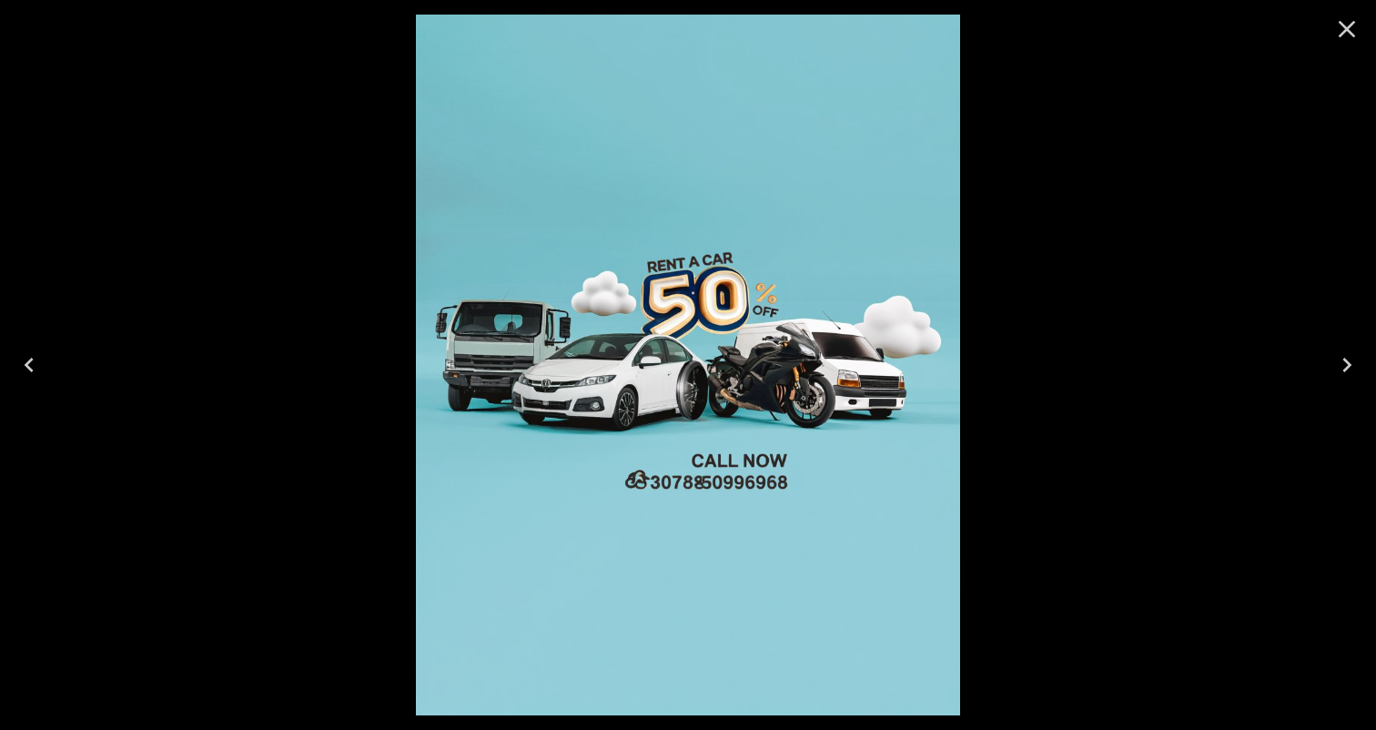
click at [25, 369] on icon "Previous" at bounding box center [29, 364] width 29 height 29
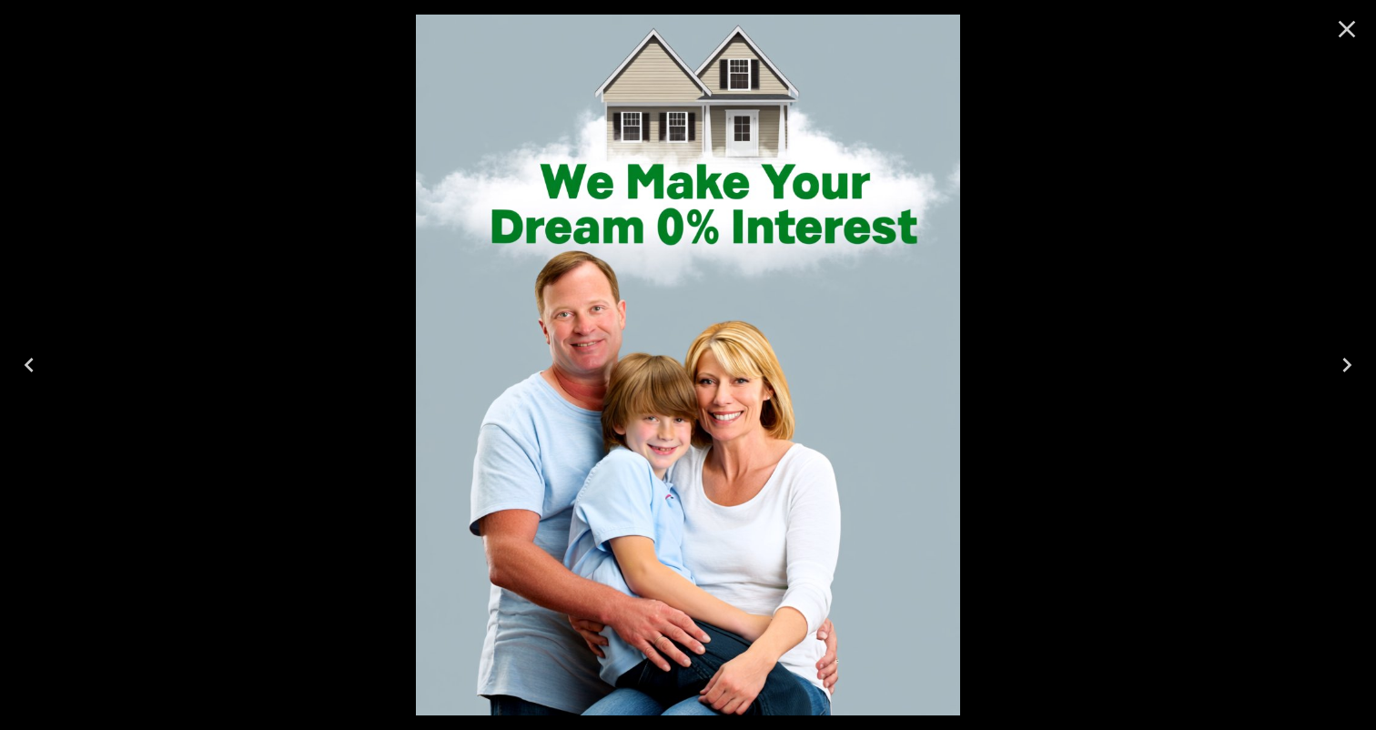
click at [1343, 22] on icon "Close" at bounding box center [1346, 29] width 29 height 29
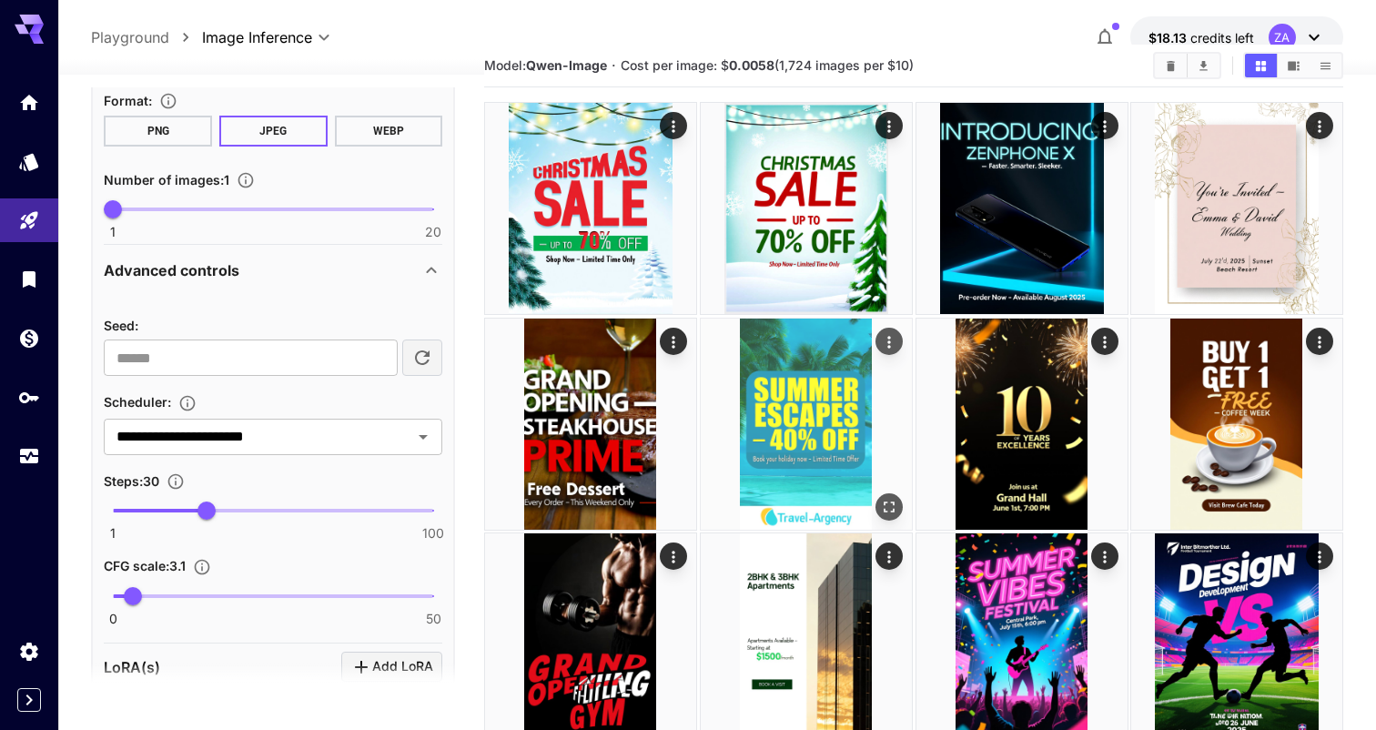
scroll to position [0, 0]
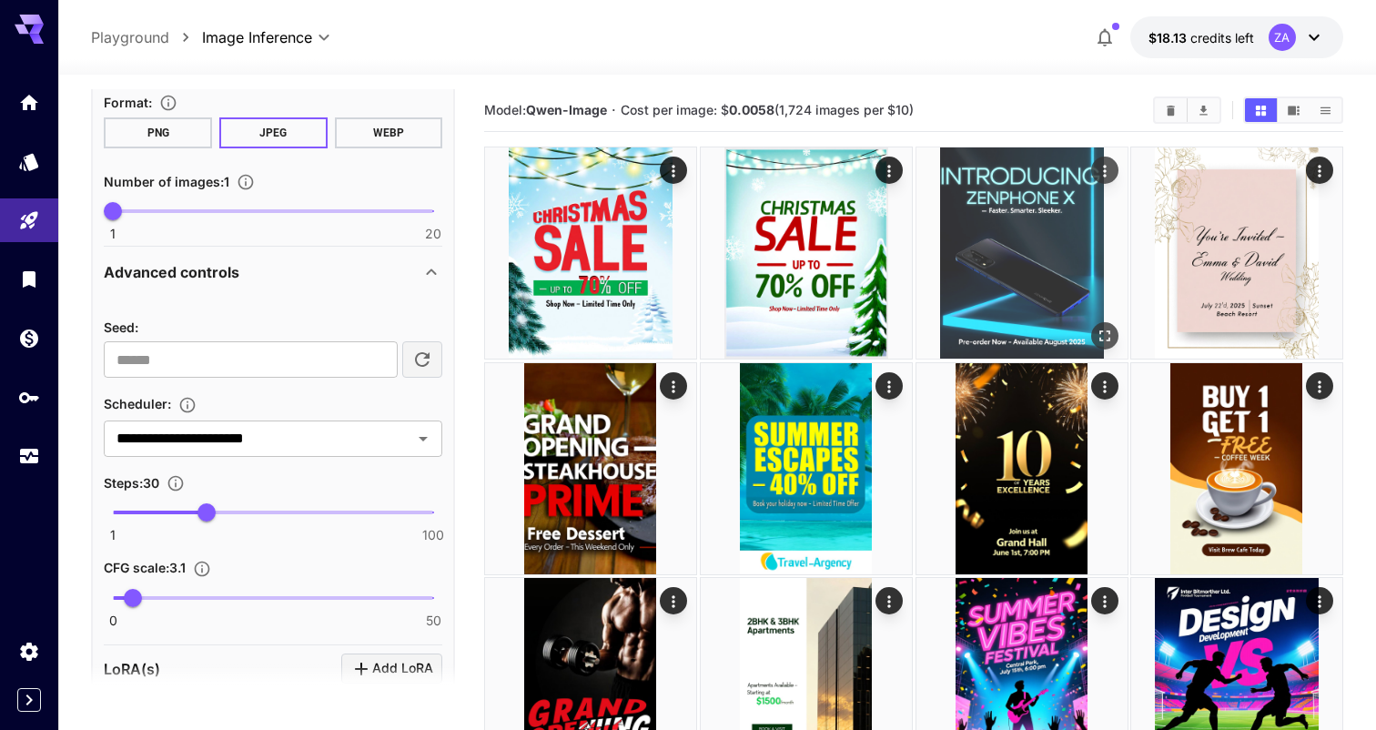
click at [997, 307] on img at bounding box center [1021, 252] width 211 height 211
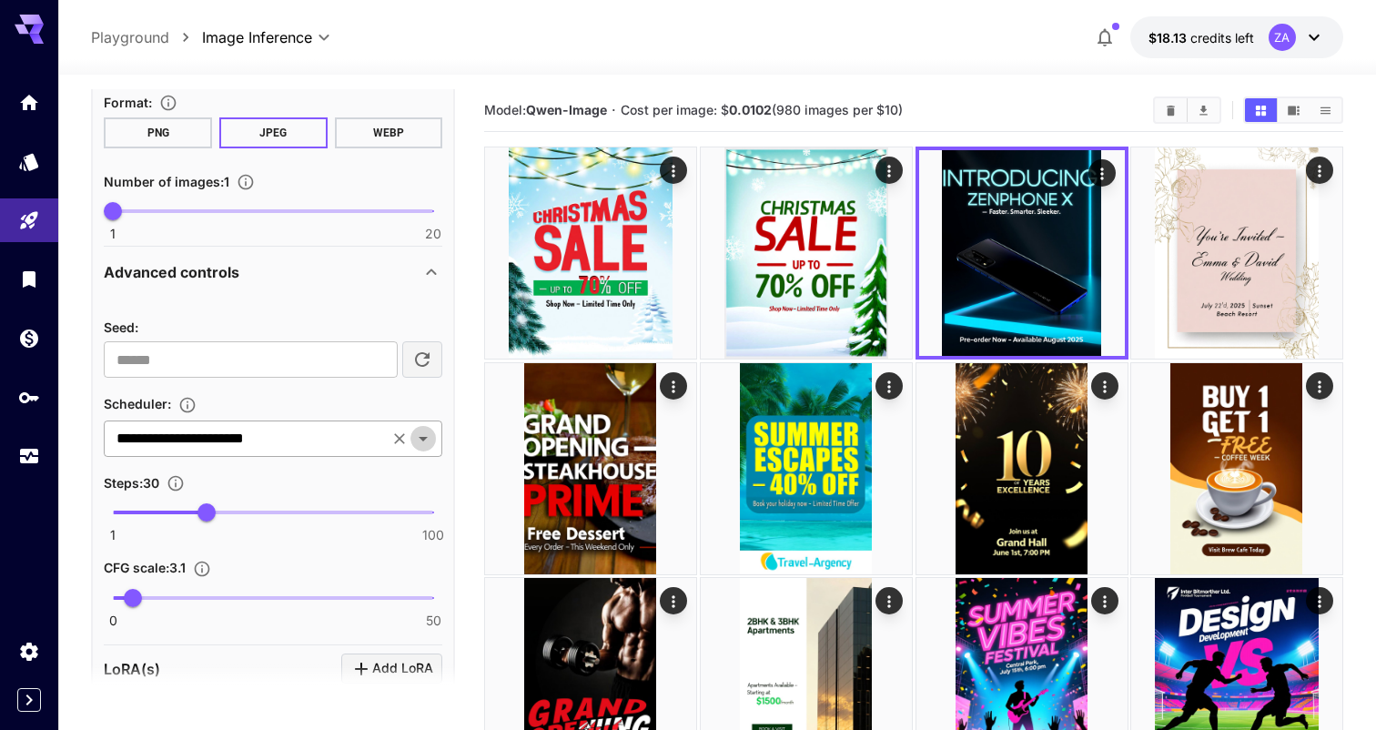
click at [425, 437] on icon "Open" at bounding box center [423, 439] width 9 height 5
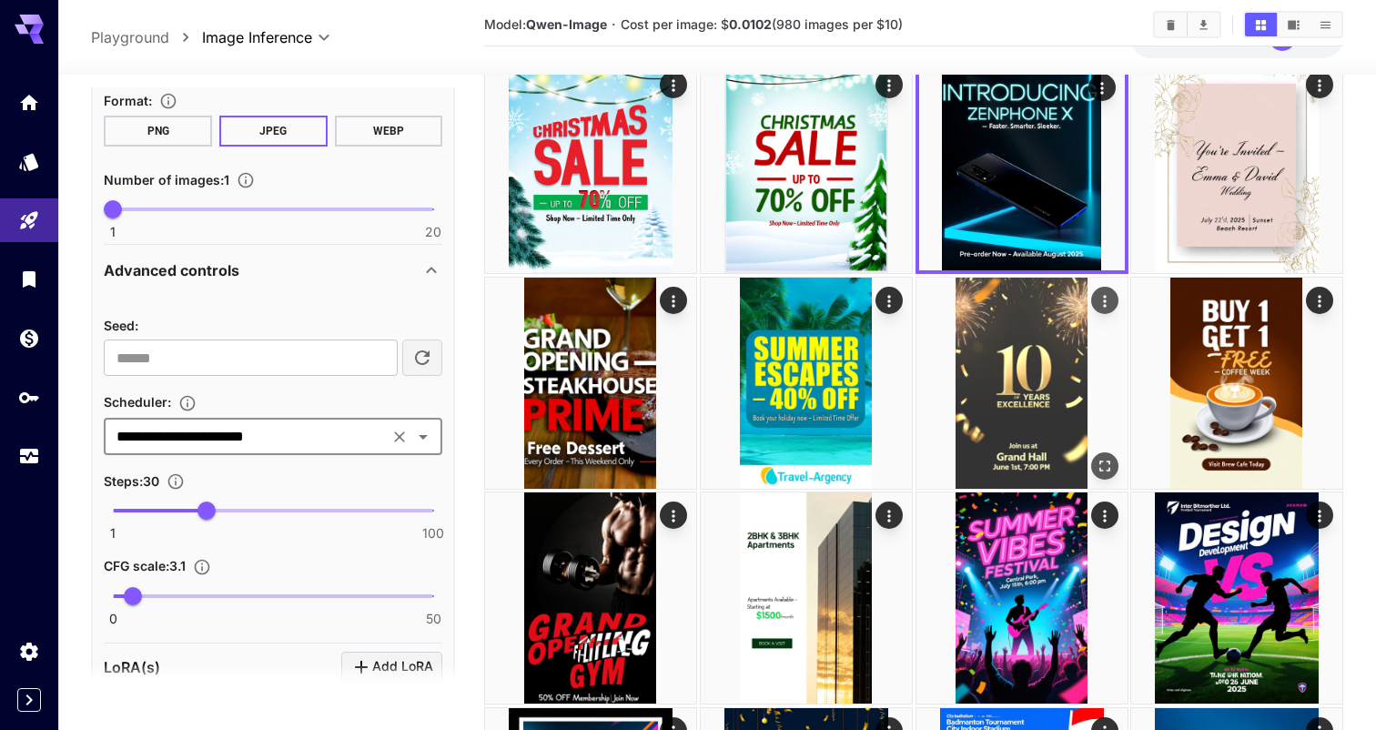
scroll to position [88, 0]
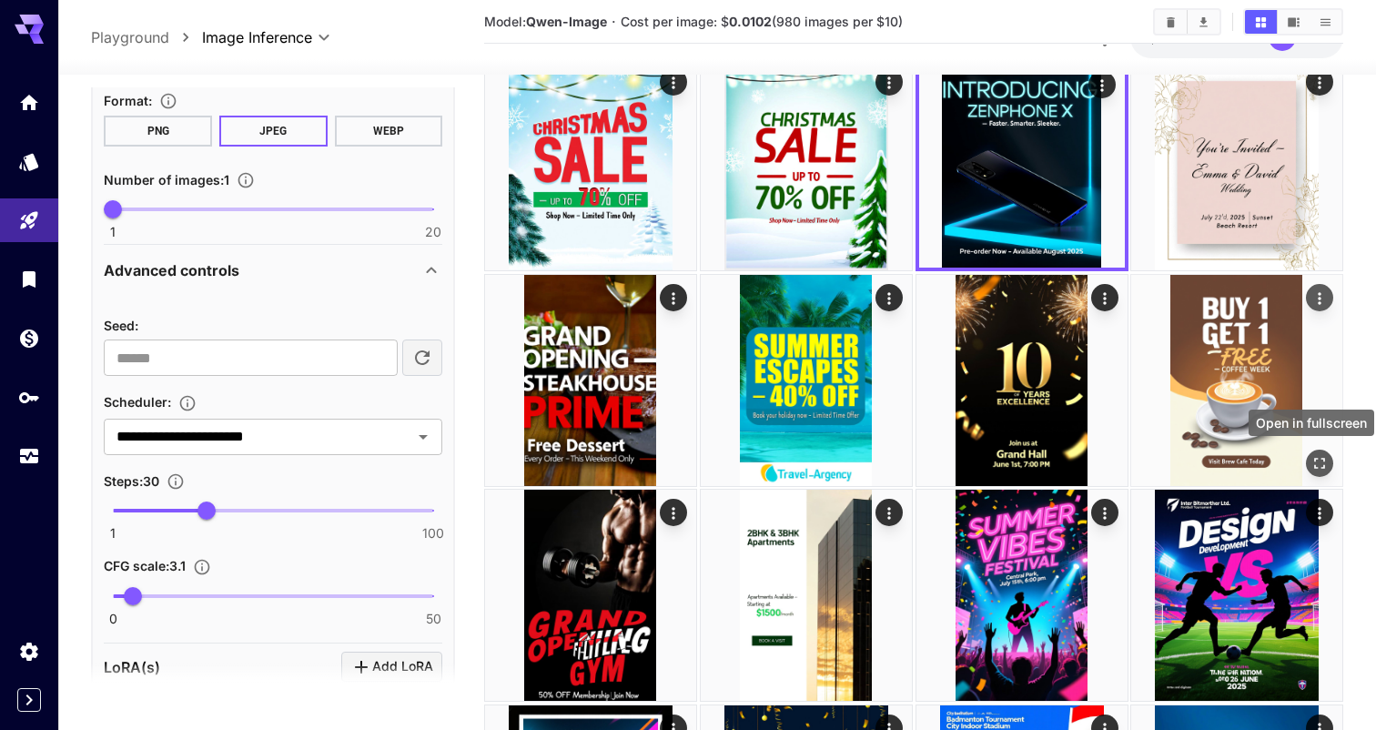
click at [1316, 460] on icon "Open in fullscreen" at bounding box center [1320, 462] width 18 height 18
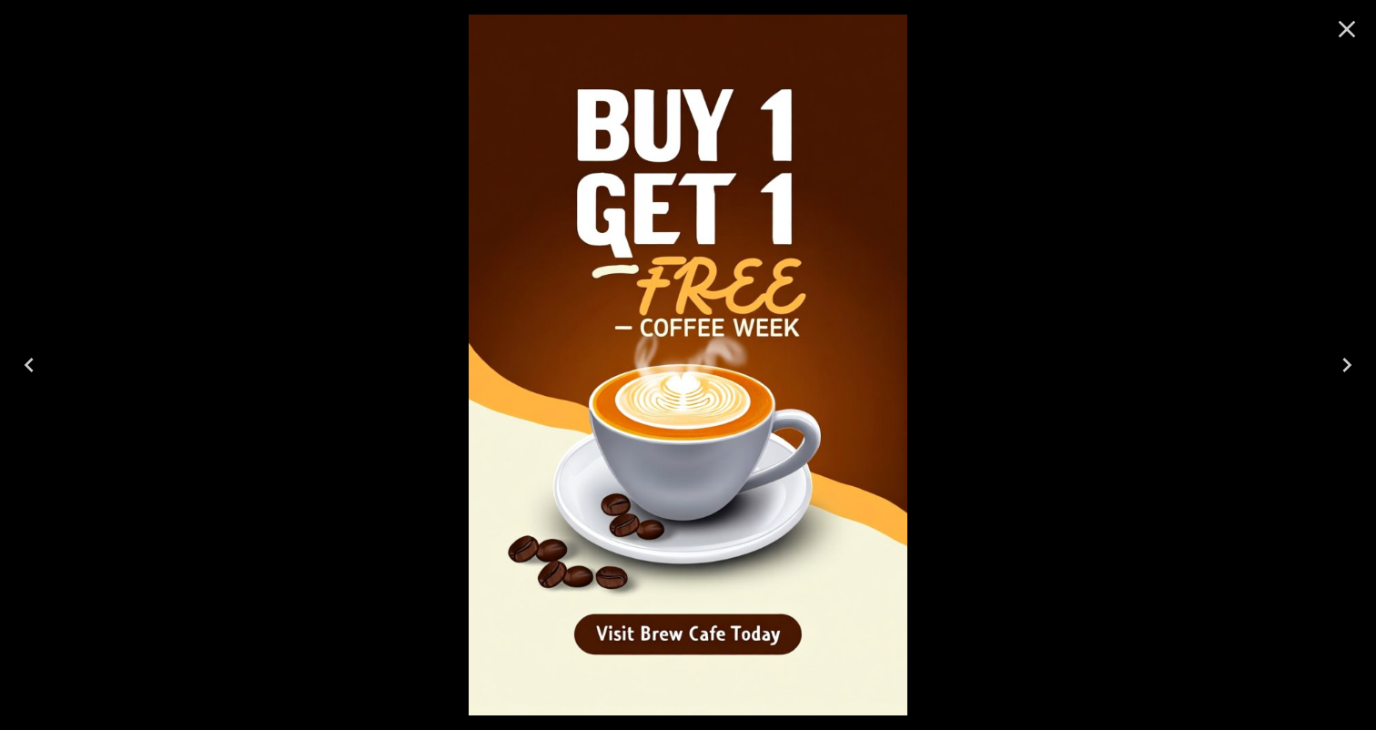
click at [1351, 24] on icon "Close" at bounding box center [1347, 29] width 17 height 17
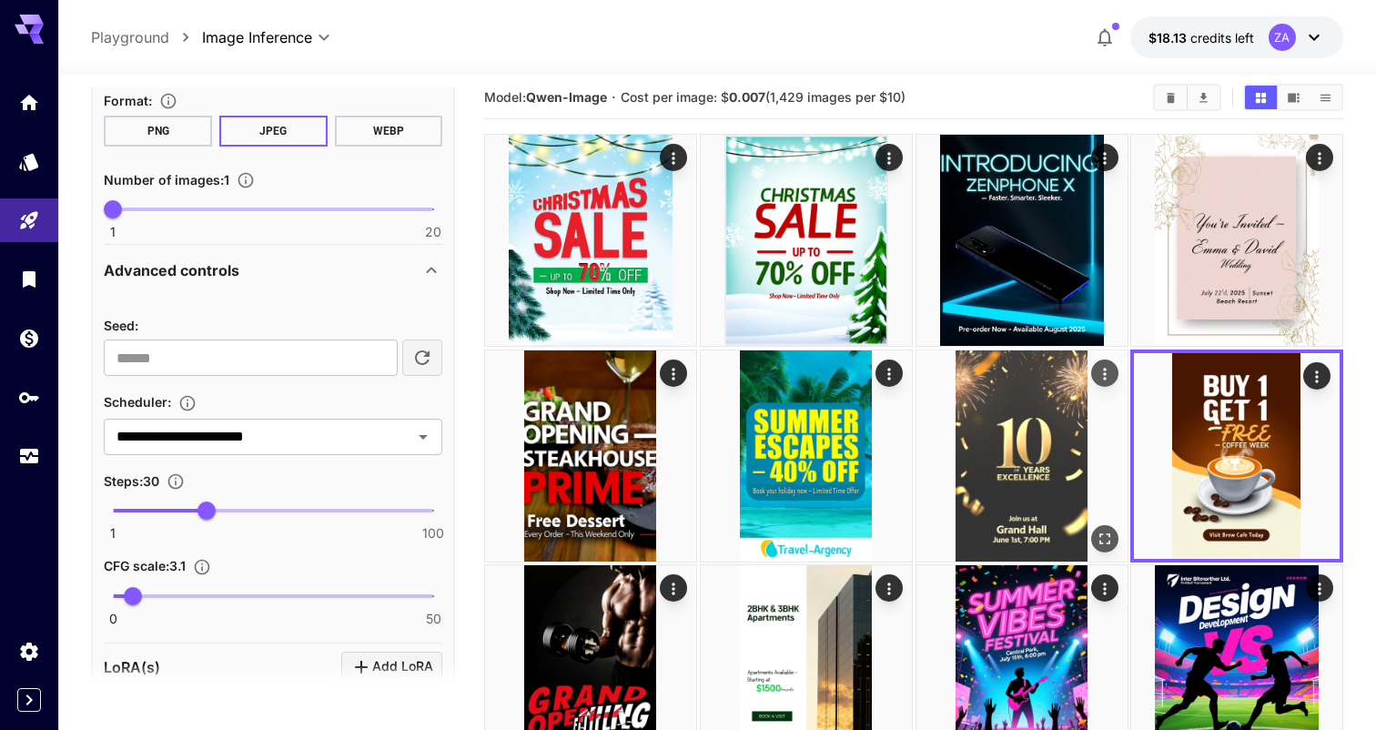
scroll to position [0, 0]
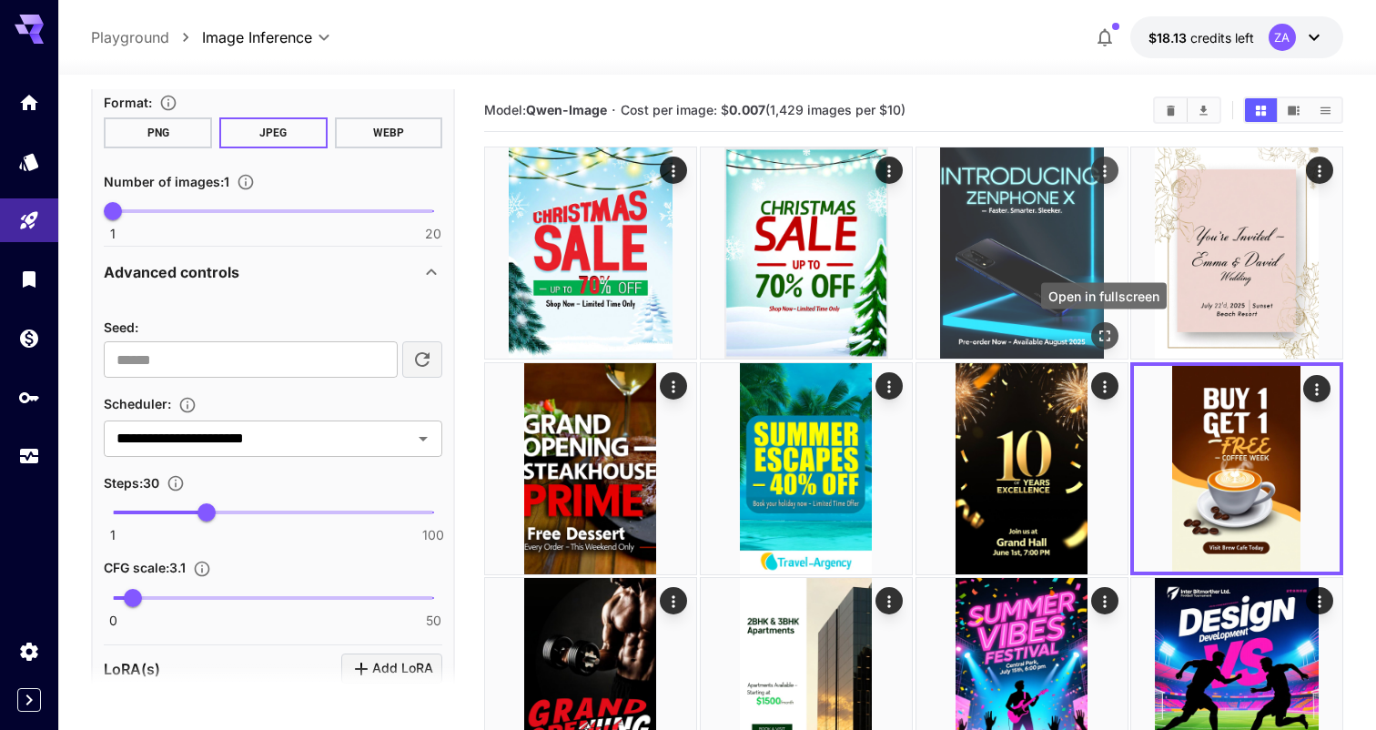
click at [1100, 339] on icon "Open in fullscreen" at bounding box center [1103, 335] width 11 height 11
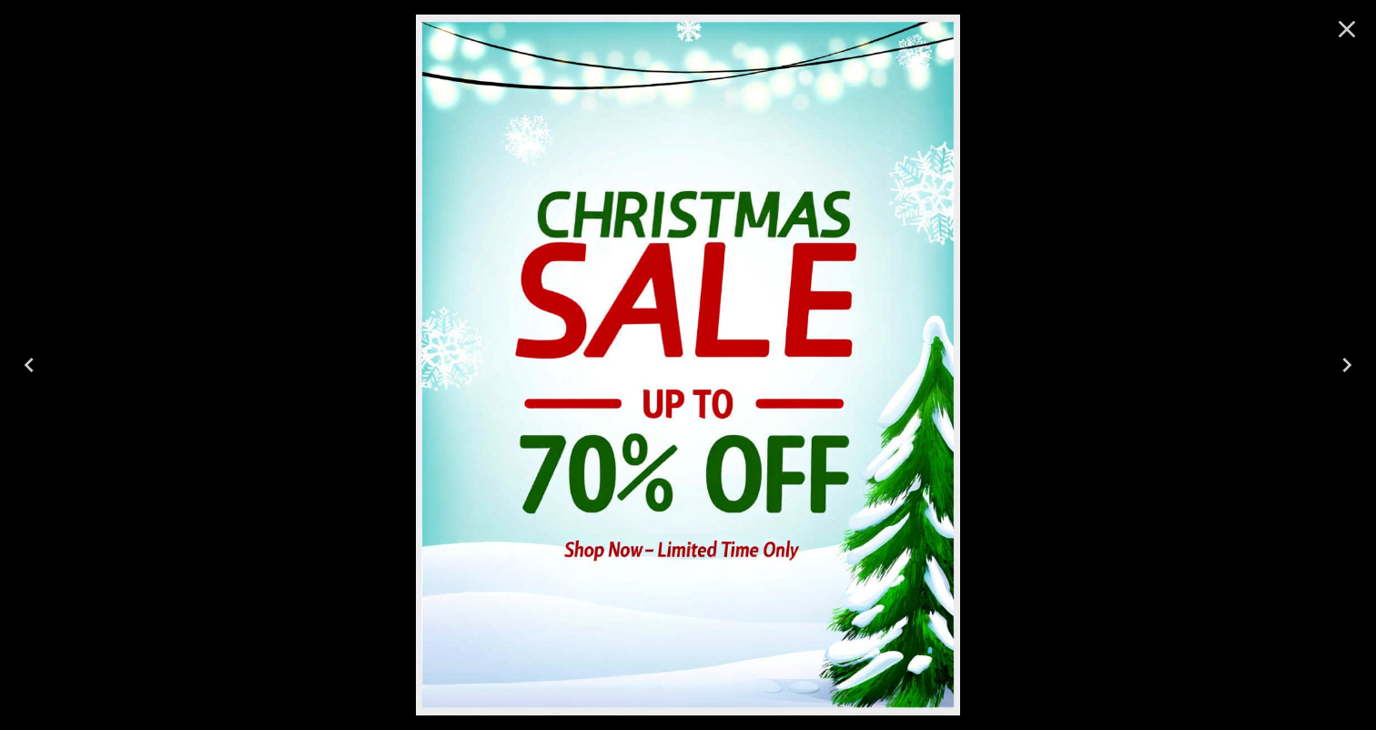
click at [1350, 368] on icon "Next" at bounding box center [1346, 364] width 29 height 29
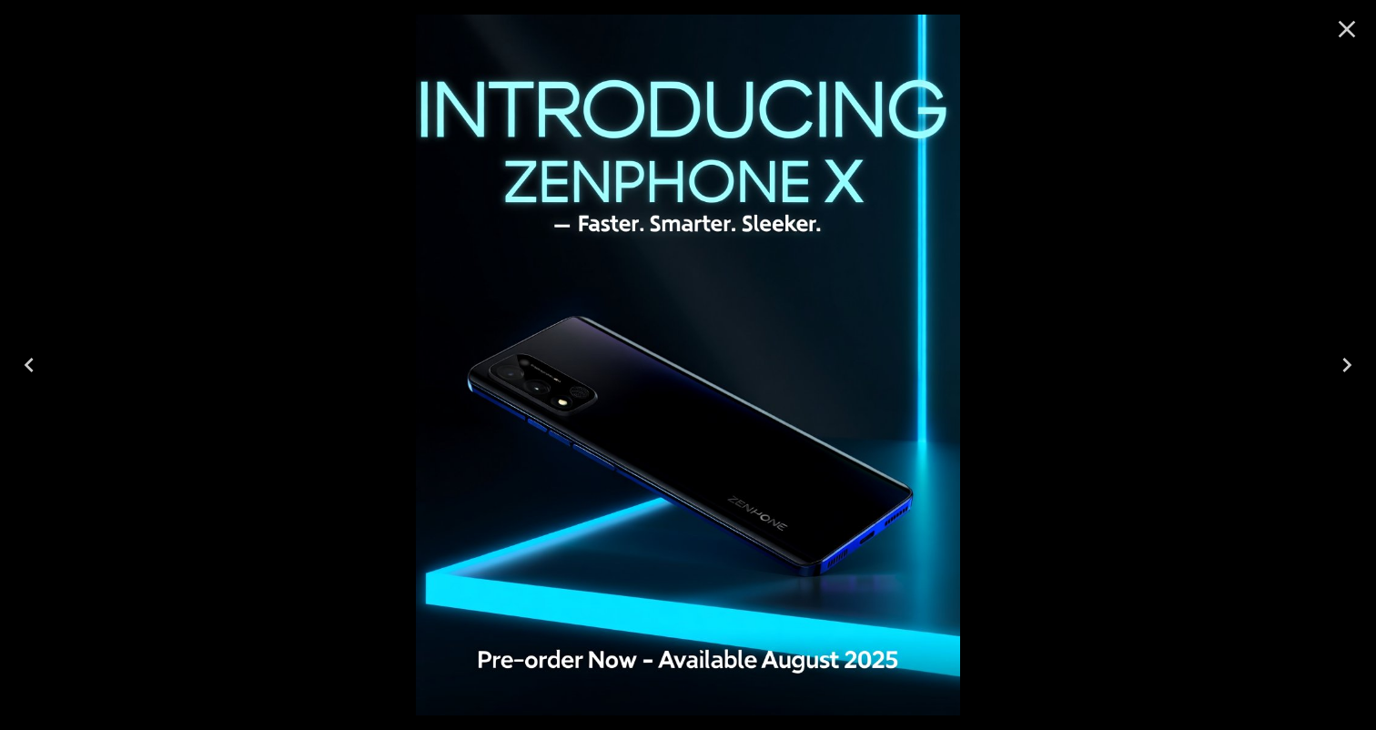
click at [1350, 368] on icon "Next" at bounding box center [1346, 364] width 29 height 29
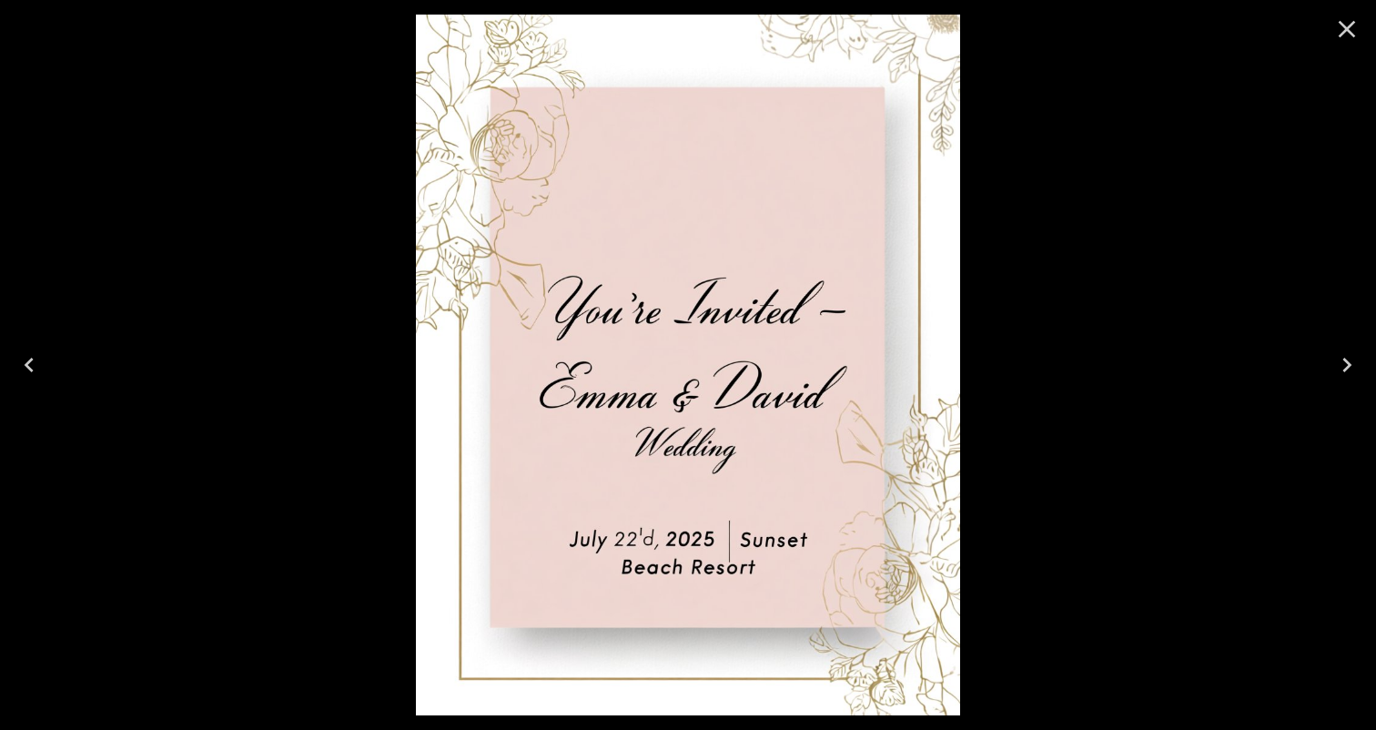
click at [1350, 368] on icon "Next" at bounding box center [1346, 364] width 29 height 29
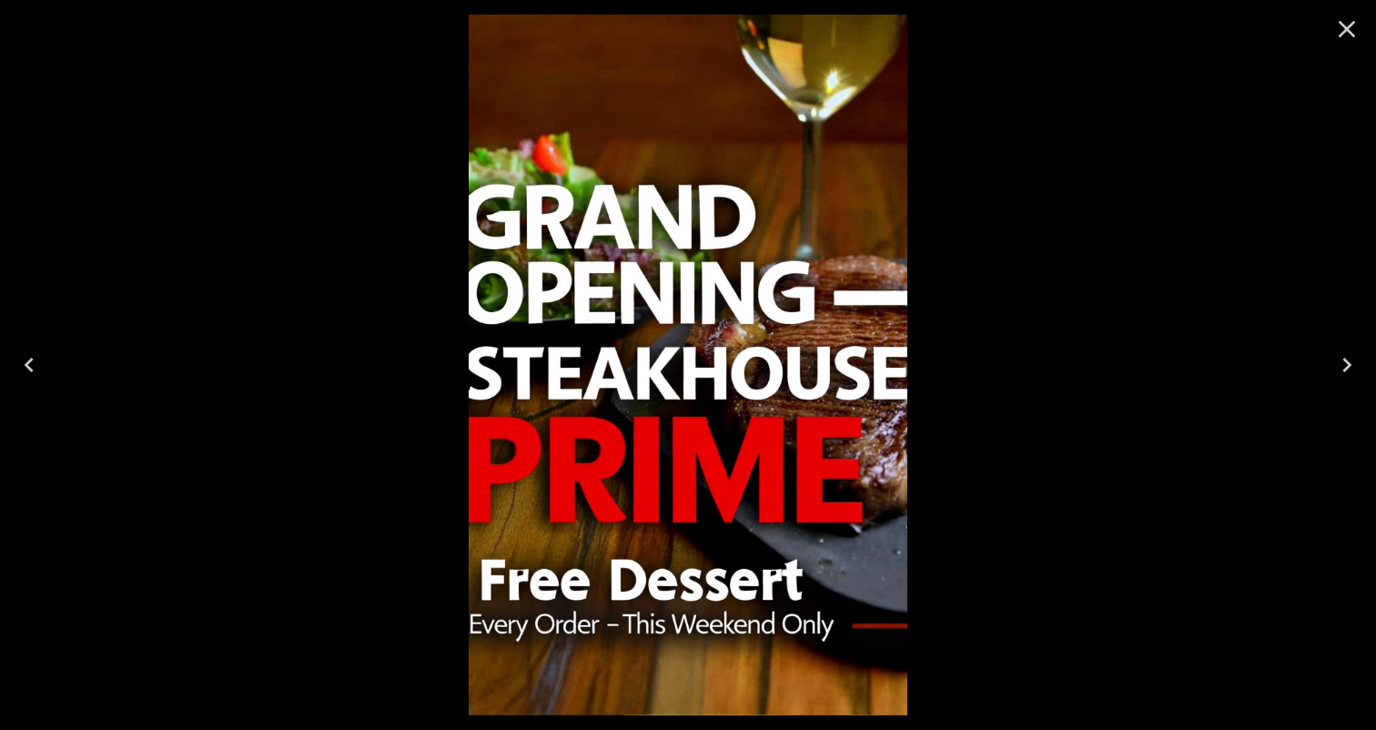
click at [1350, 368] on icon "Next" at bounding box center [1346, 364] width 29 height 29
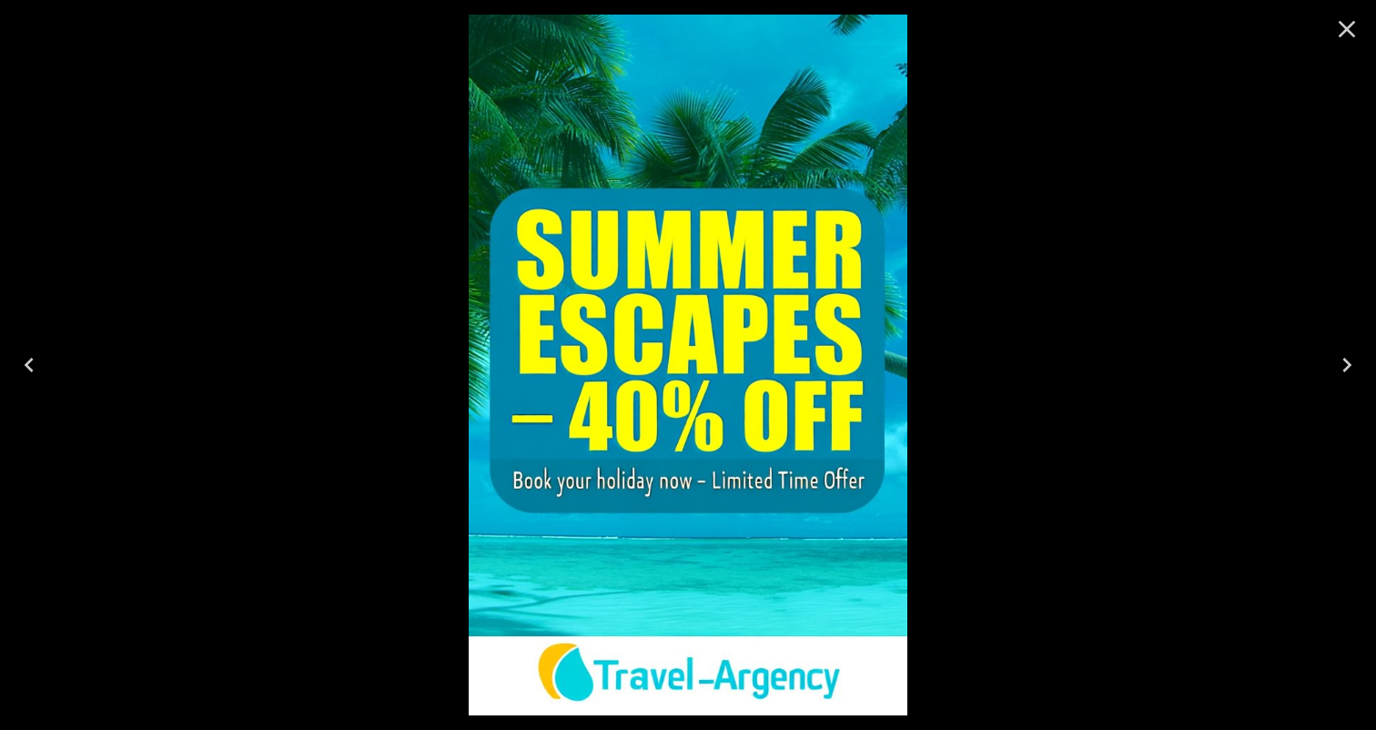
click at [1350, 368] on icon "Next" at bounding box center [1346, 364] width 29 height 29
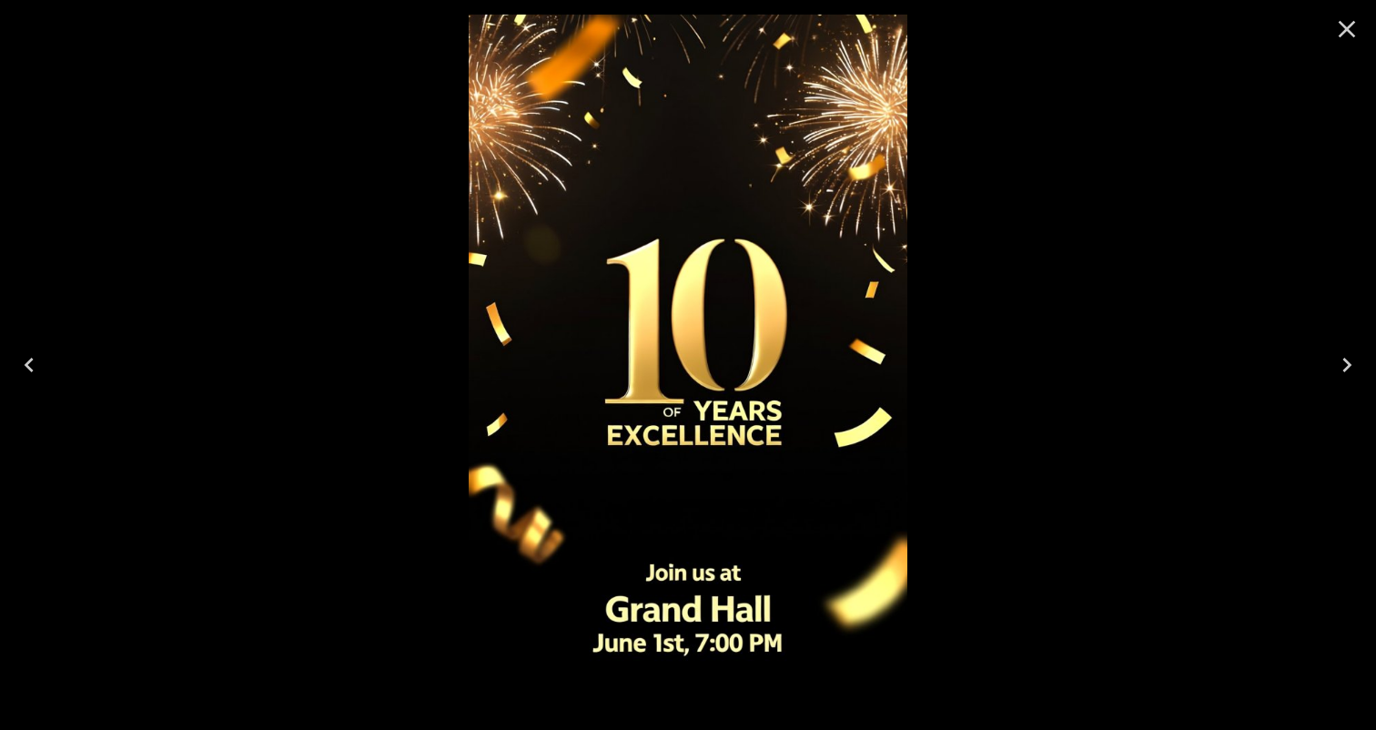
click at [1350, 368] on icon "Next" at bounding box center [1346, 364] width 29 height 29
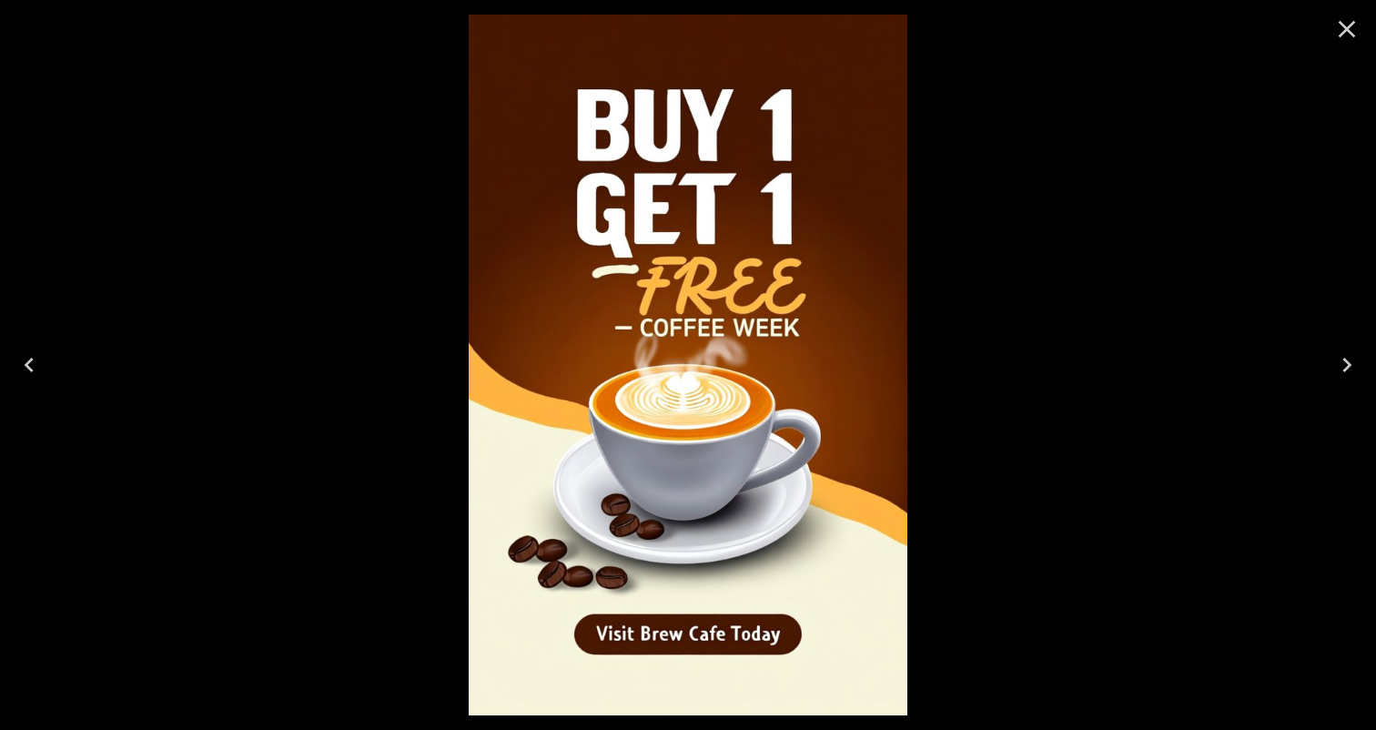
click at [1343, 36] on icon "Close" at bounding box center [1346, 29] width 29 height 29
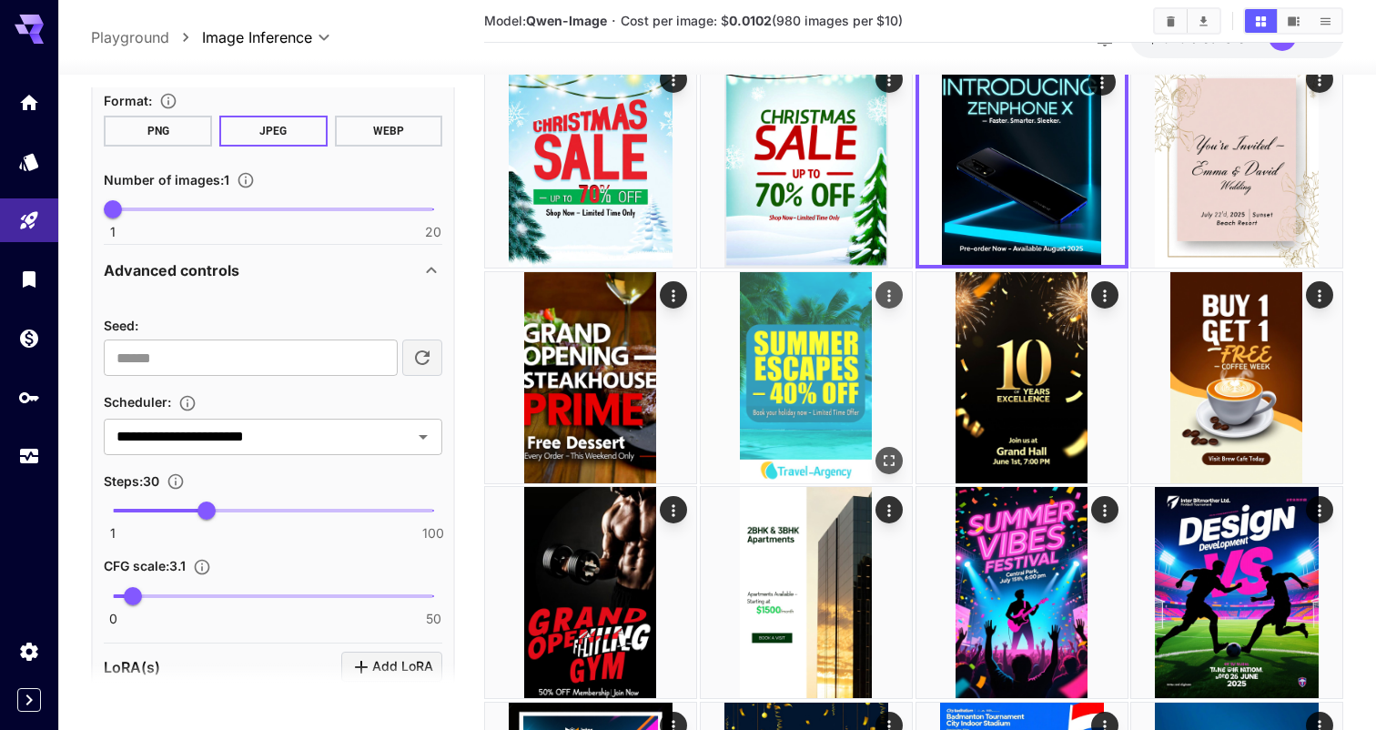
scroll to position [88, 0]
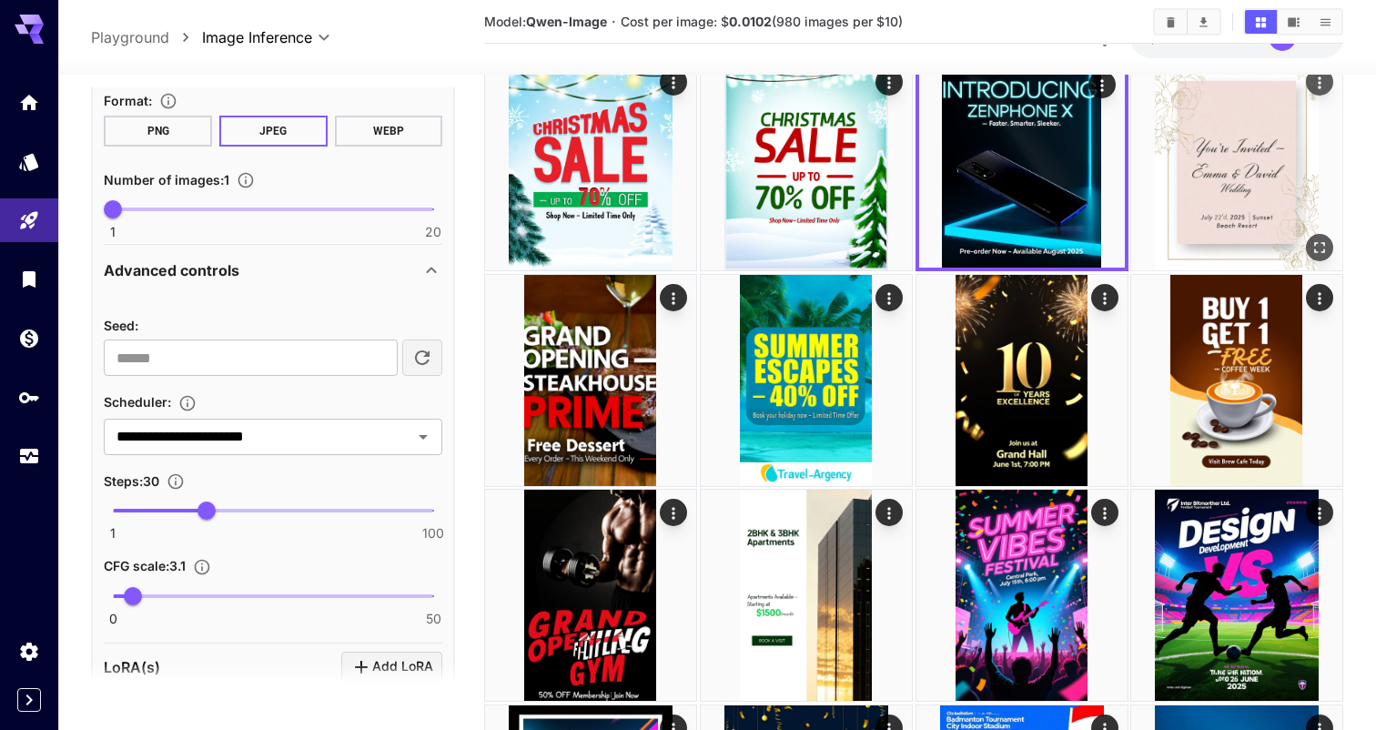
click at [1230, 156] on img at bounding box center [1236, 164] width 211 height 211
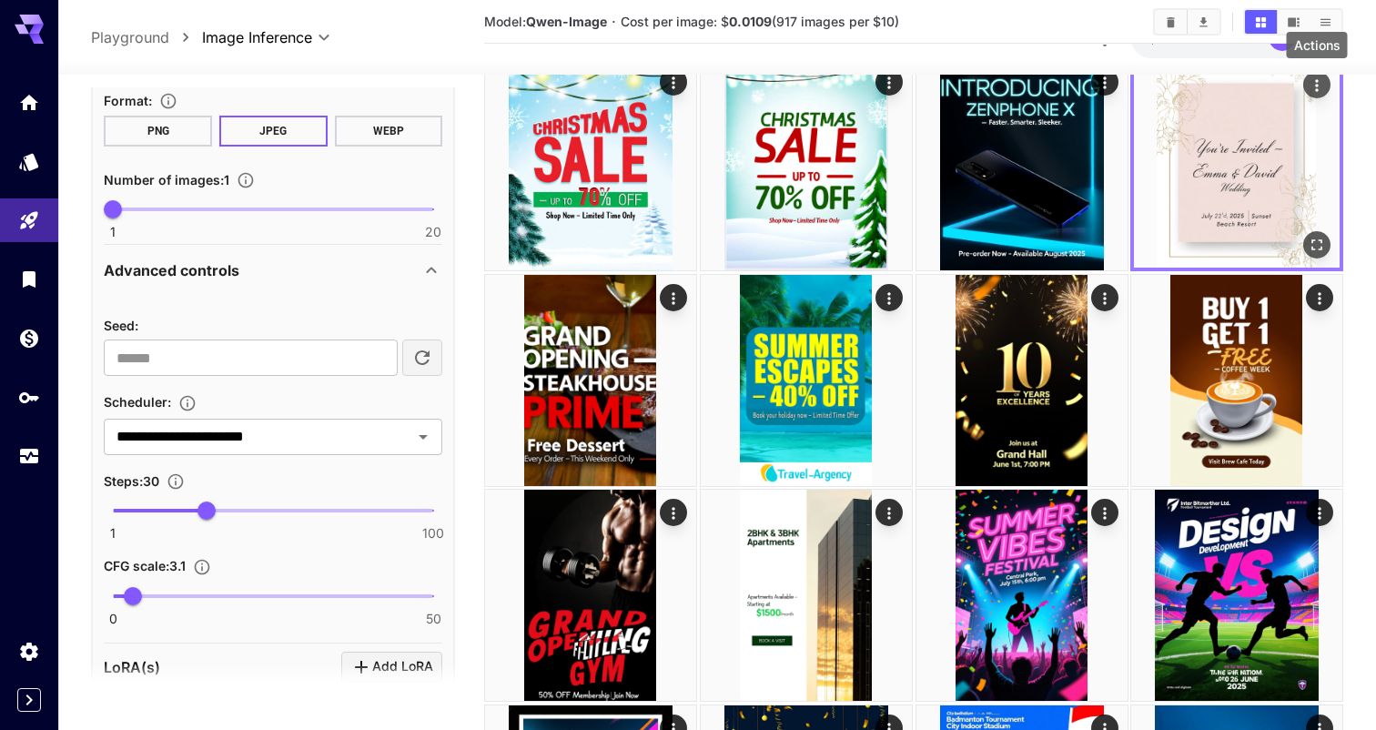
click at [1316, 88] on icon "Actions" at bounding box center [1317, 85] width 18 height 18
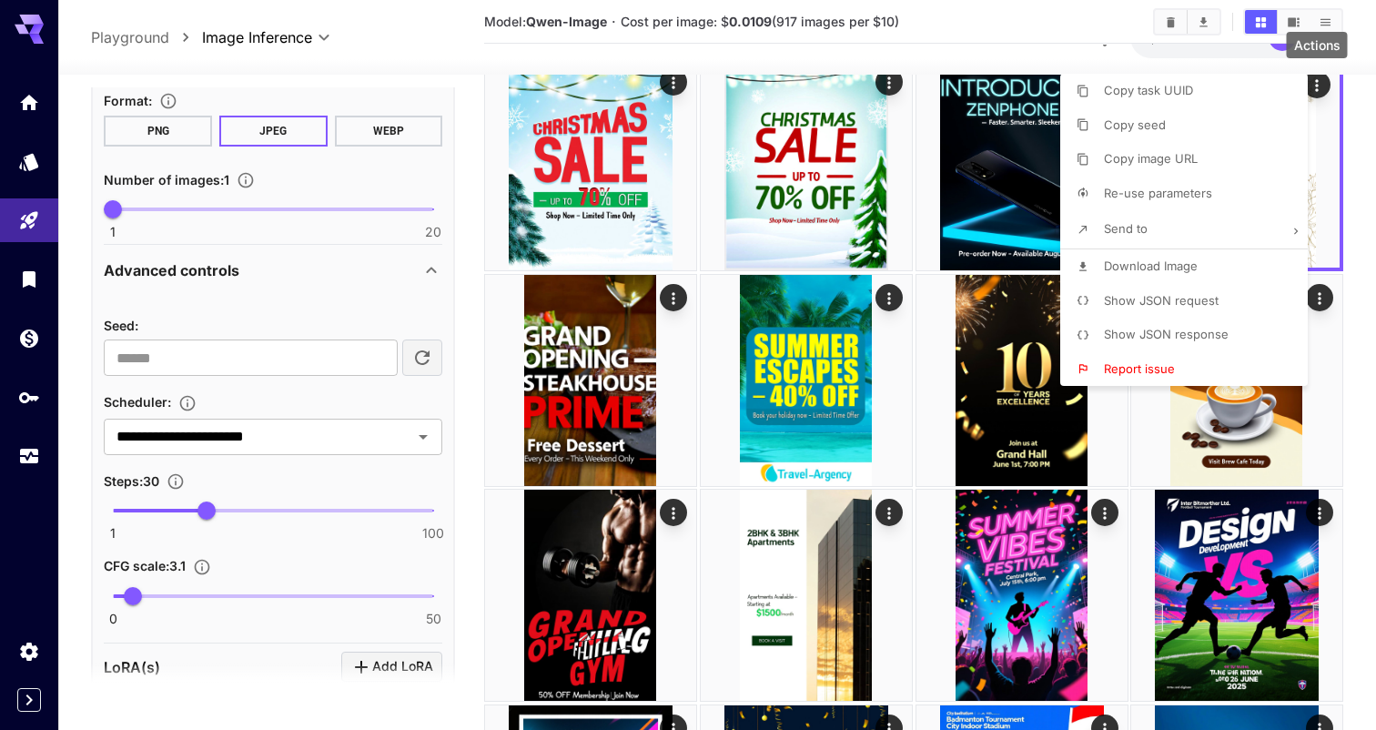
click at [1191, 185] on p "Re-use parameters" at bounding box center [1158, 194] width 108 height 18
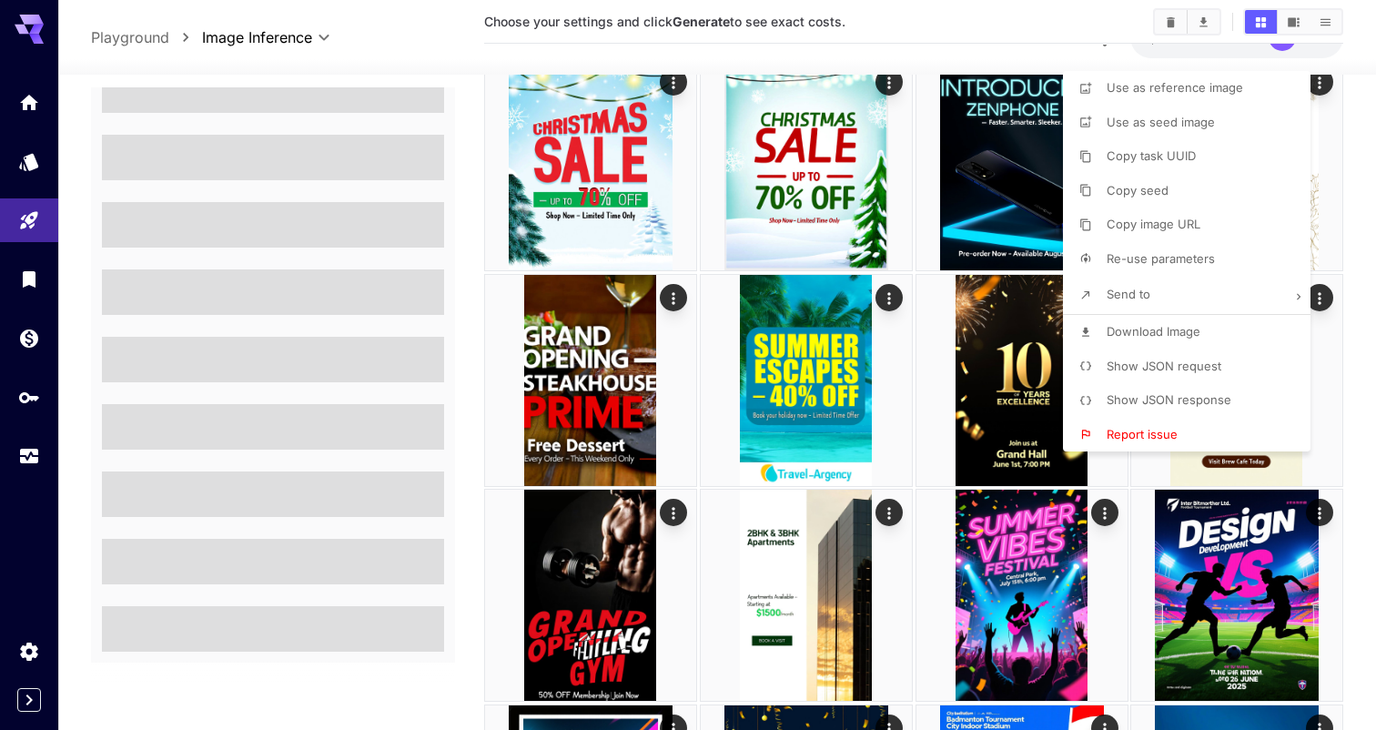
type textarea "**********"
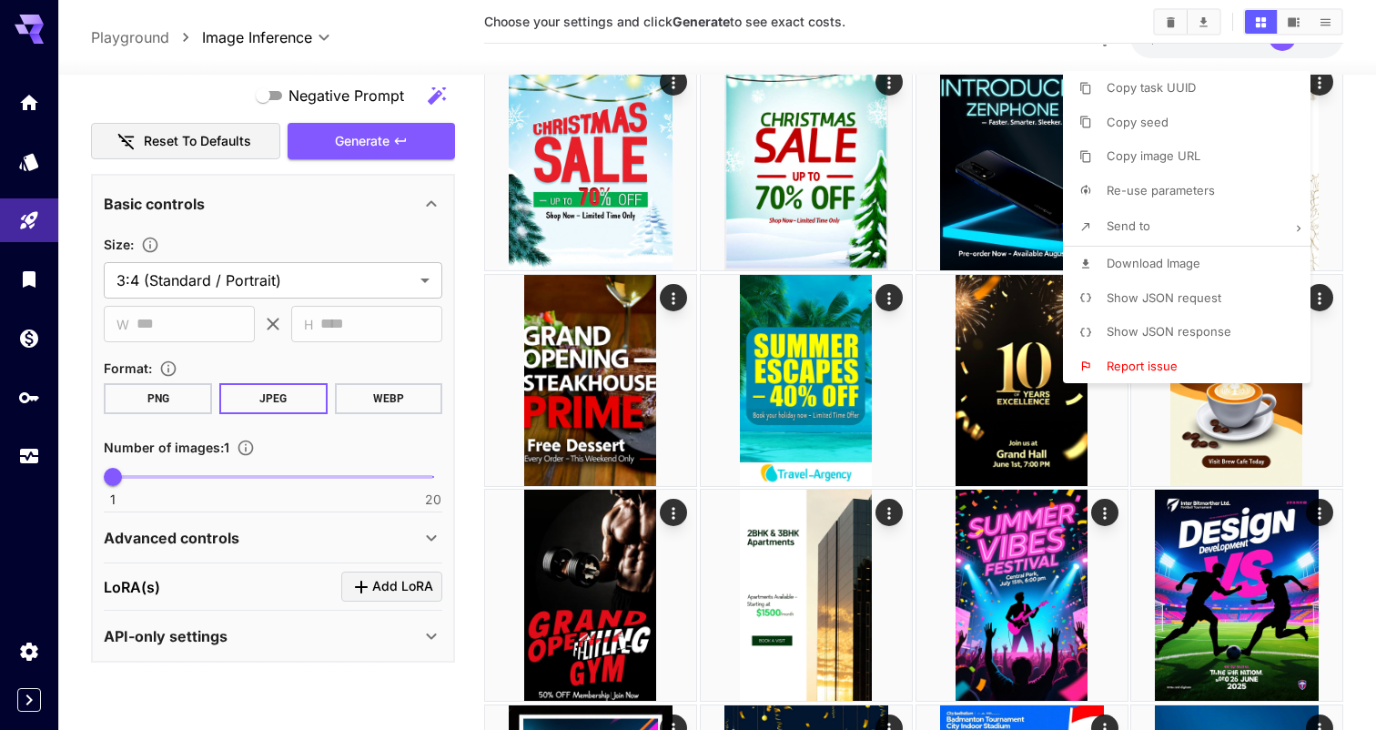
click at [427, 534] on div at bounding box center [688, 365] width 1376 height 730
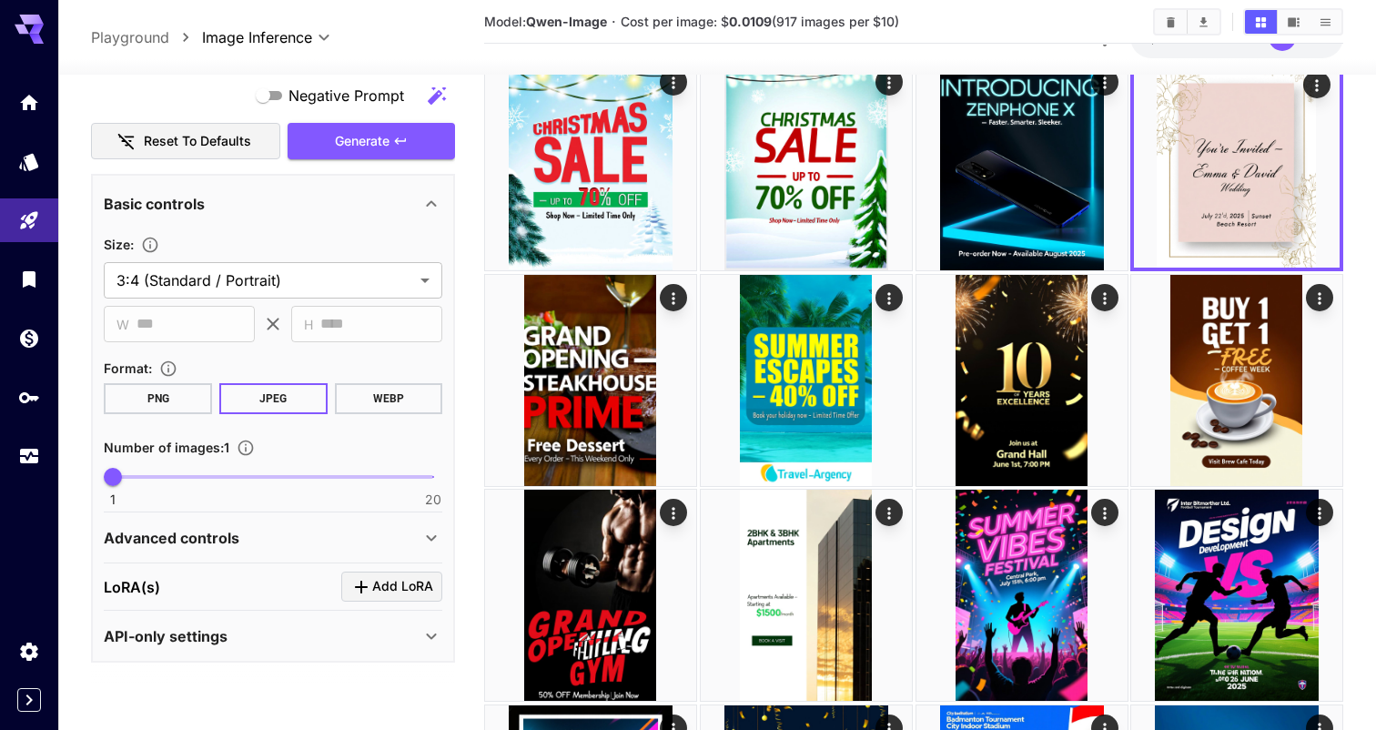
click at [424, 538] on icon at bounding box center [431, 538] width 22 height 22
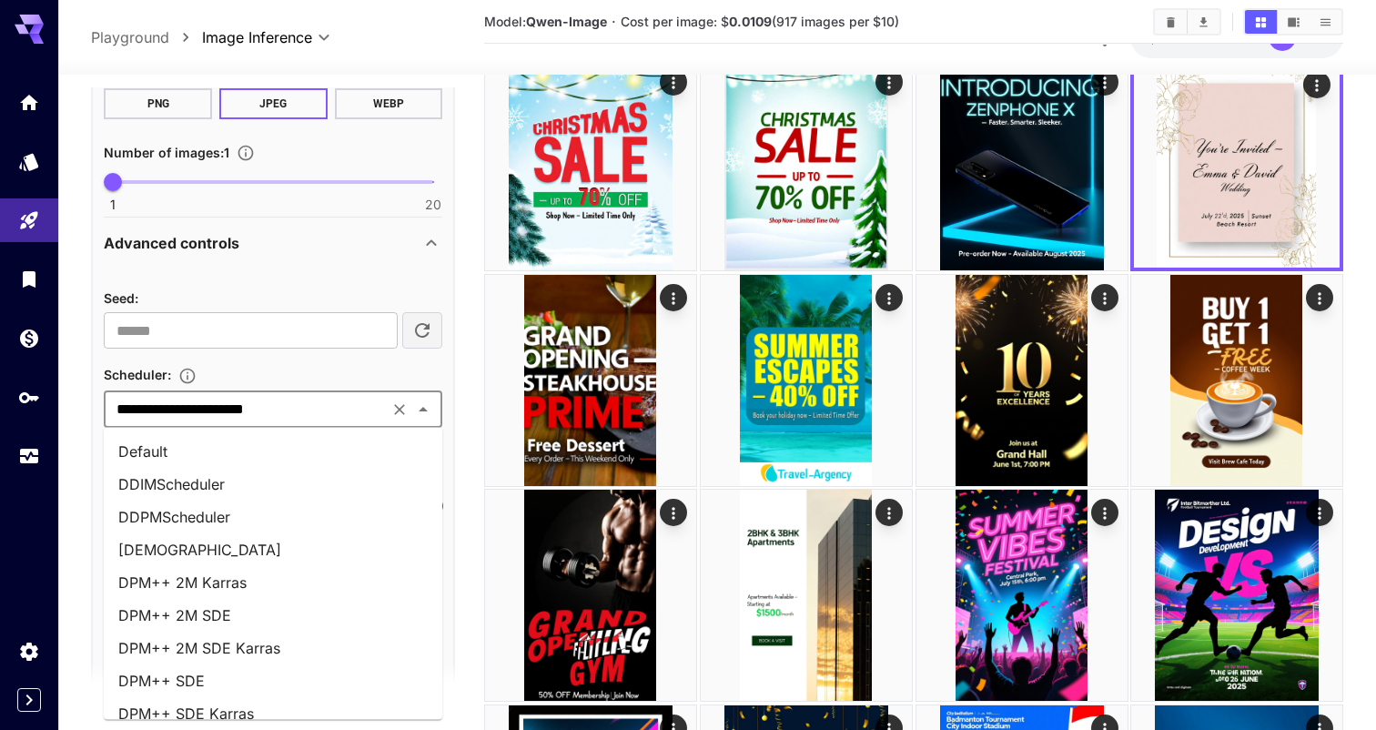
scroll to position [698, 0]
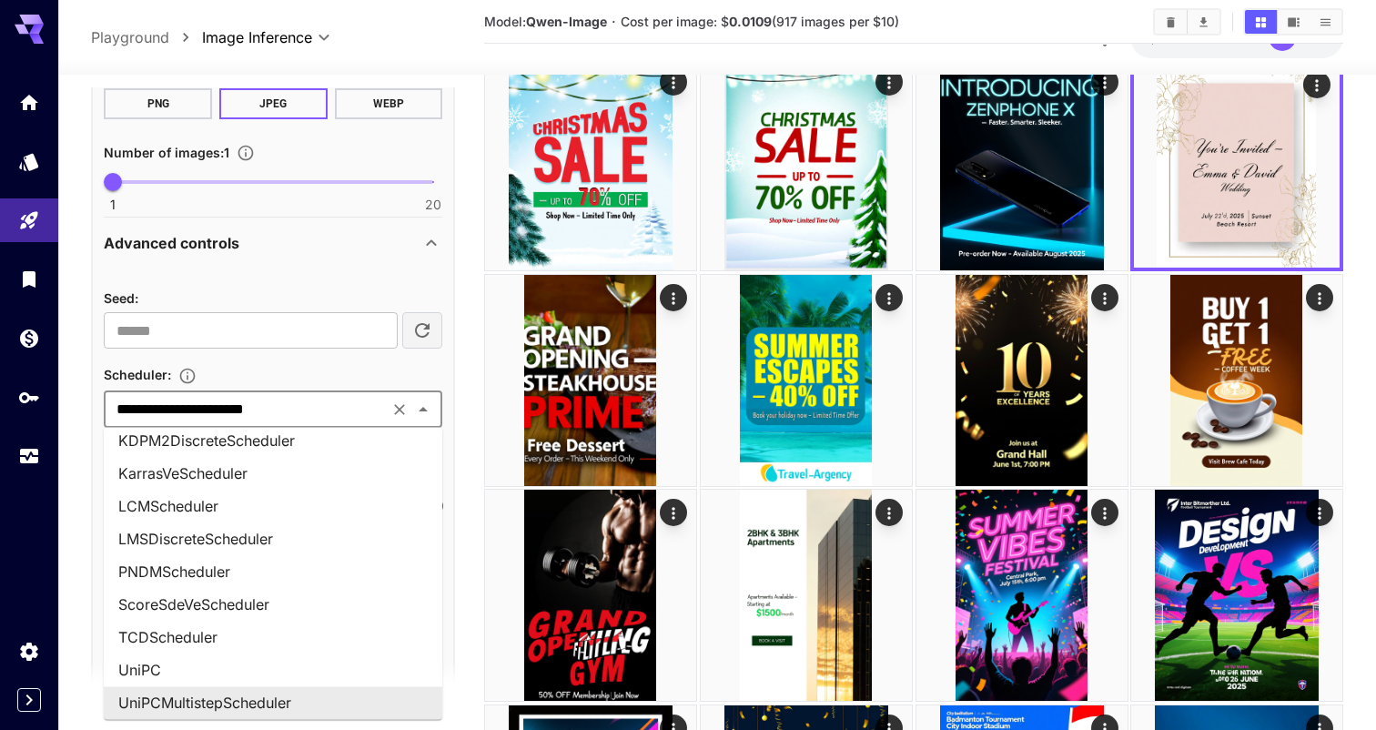
drag, startPoint x: 298, startPoint y: 410, endPoint x: 129, endPoint y: 382, distance: 170.7
click at [129, 382] on section "**********" at bounding box center [273, 395] width 339 height 64
